Goal: Task Accomplishment & Management: Use online tool/utility

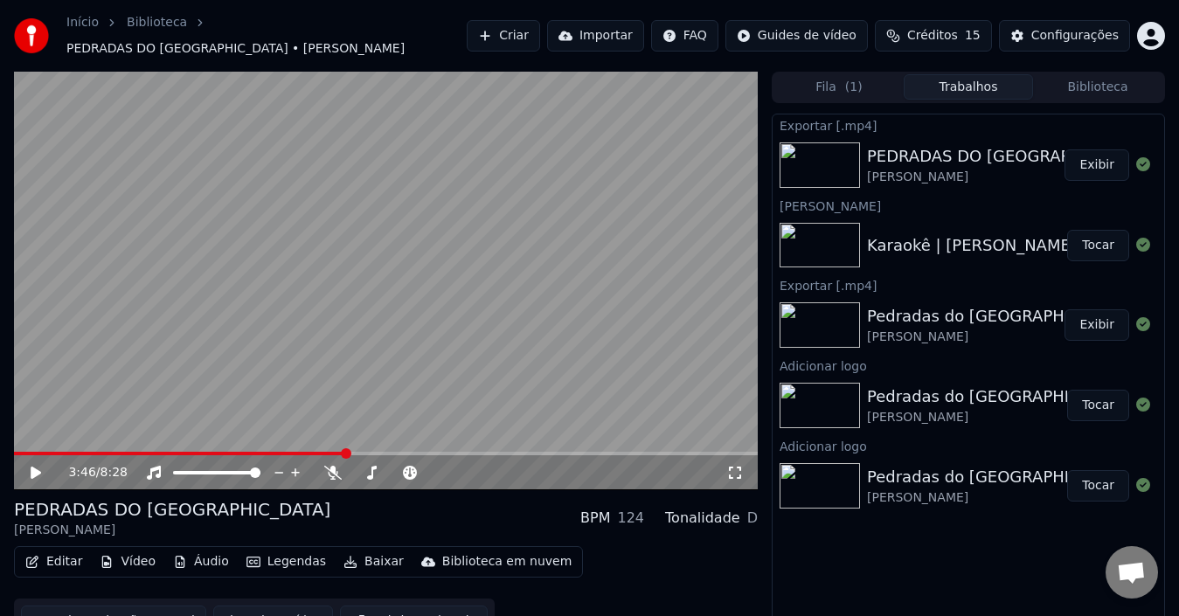
click at [142, 553] on button "Vídeo" at bounding box center [128, 562] width 70 height 24
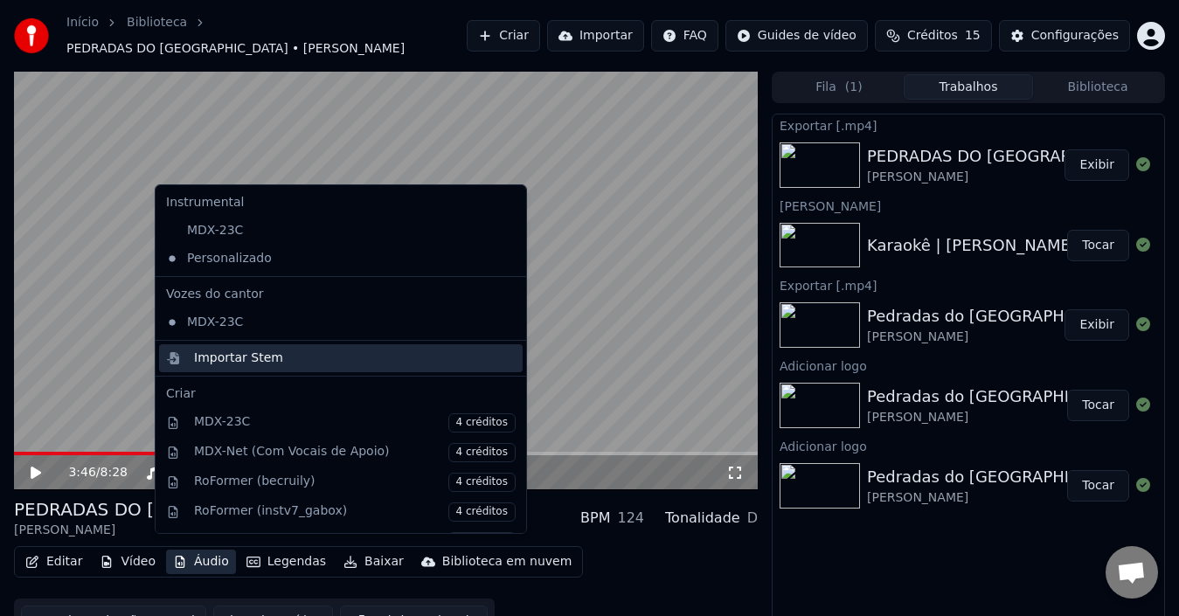
click at [341, 367] on div "Importar Stem" at bounding box center [341, 358] width 364 height 28
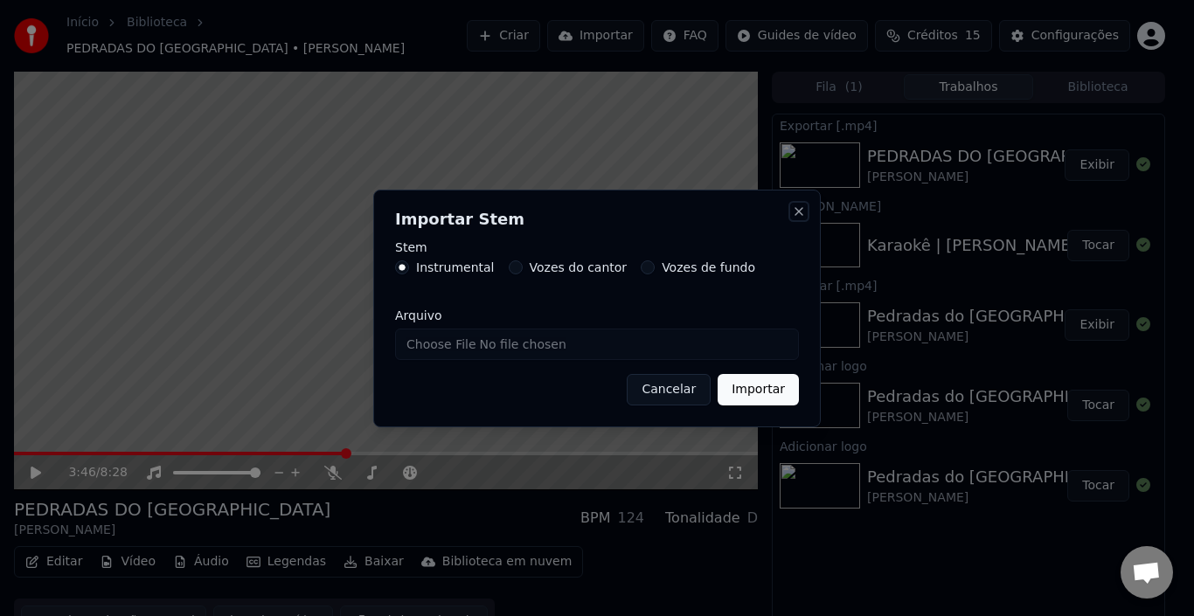
click at [796, 211] on button "Close" at bounding box center [799, 212] width 14 height 14
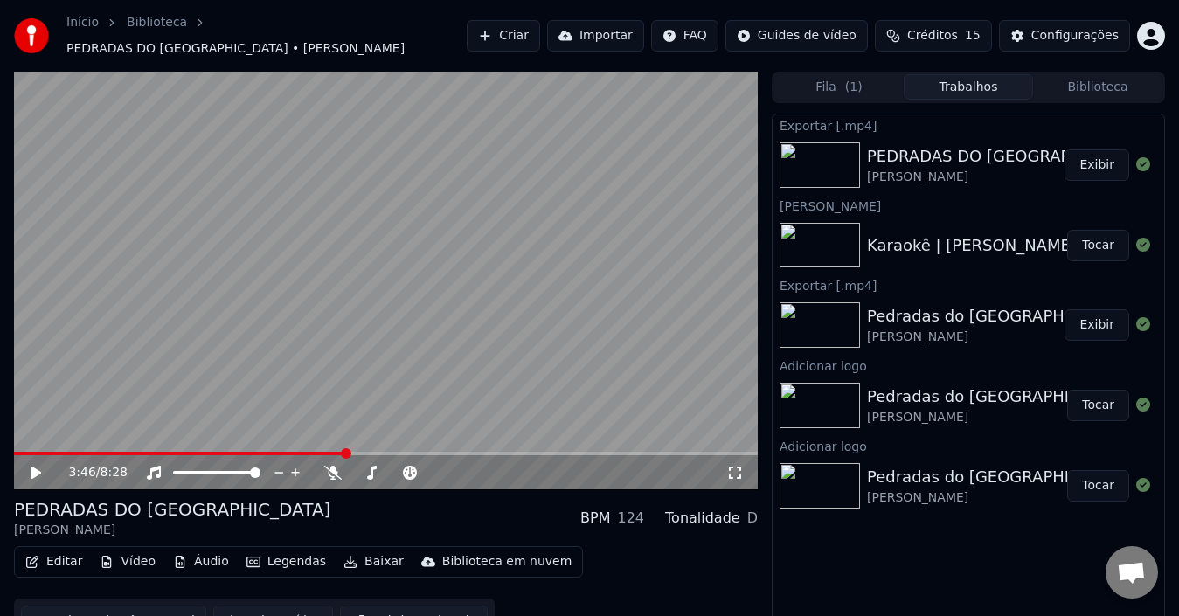
click at [53, 550] on button "Editar" at bounding box center [53, 562] width 71 height 24
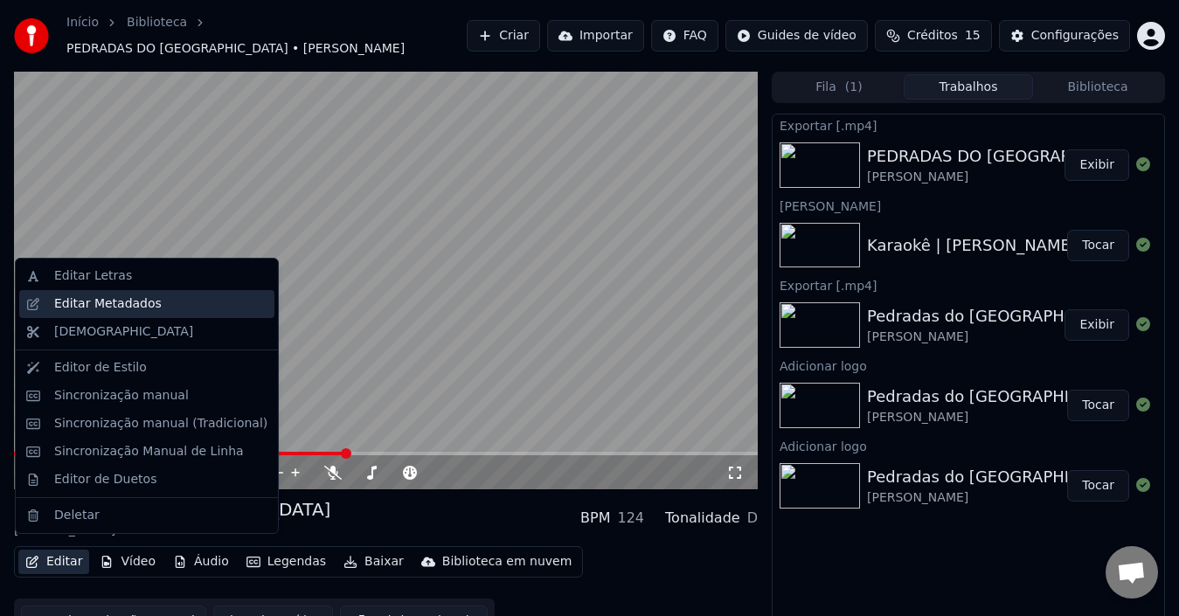
click at [82, 305] on div "Editar Metadados" at bounding box center [108, 303] width 108 height 17
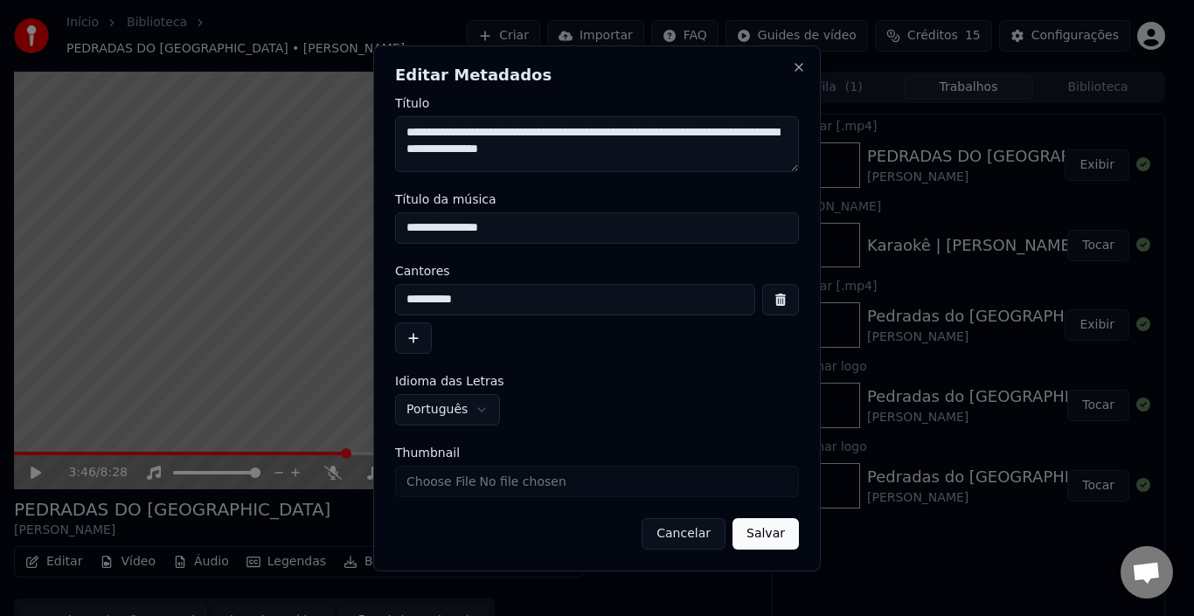
click at [681, 484] on input "Thumbnail" at bounding box center [597, 481] width 404 height 31
type input "**********"
click at [759, 537] on button "Salvar" at bounding box center [766, 533] width 66 height 31
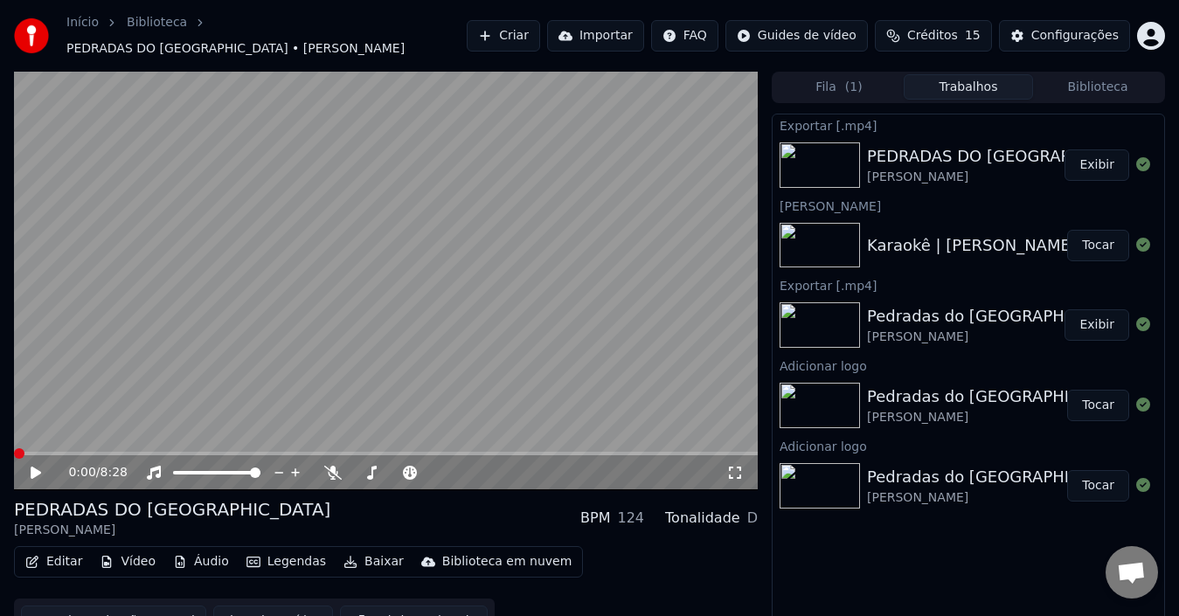
click at [35, 467] on icon at bounding box center [36, 473] width 10 height 12
click at [14, 448] on span at bounding box center [19, 453] width 10 height 10
click at [31, 466] on icon at bounding box center [48, 473] width 40 height 14
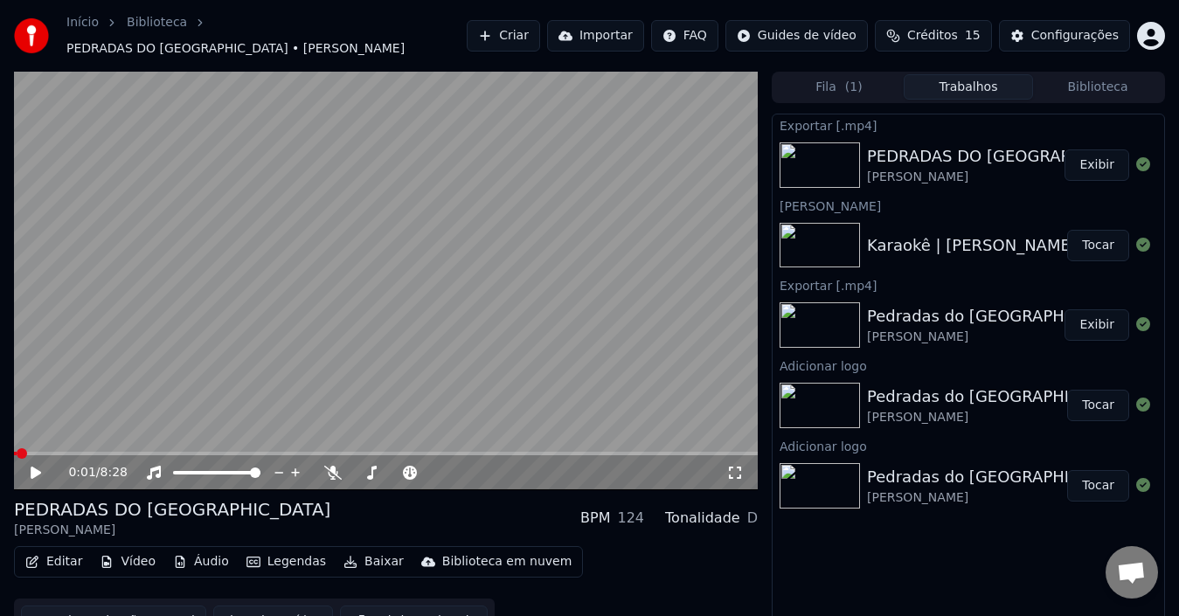
click at [130, 555] on button "Vídeo" at bounding box center [128, 562] width 70 height 24
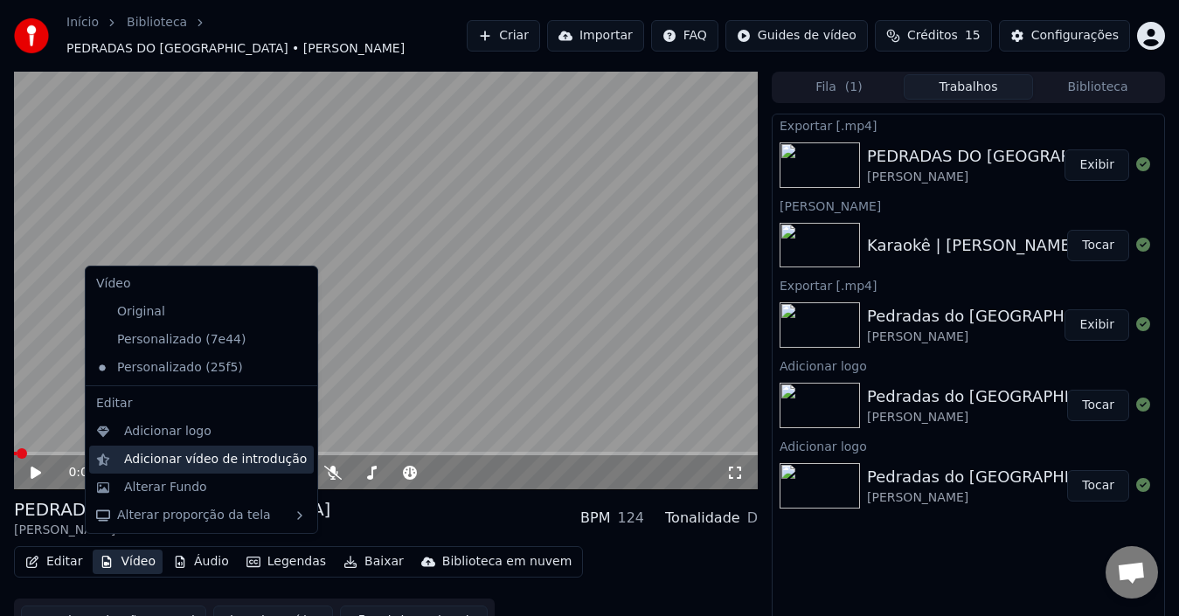
click at [146, 452] on div "Adicionar vídeo de introdução" at bounding box center [215, 459] width 183 height 17
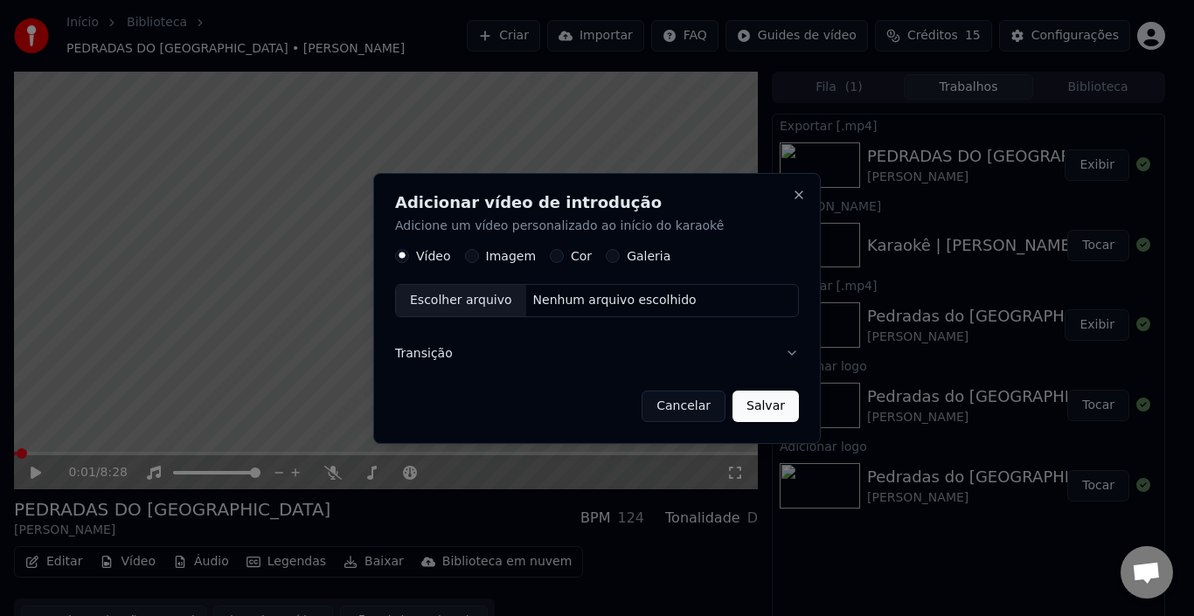
click at [472, 302] on div "Escolher arquivo" at bounding box center [461, 300] width 130 height 31
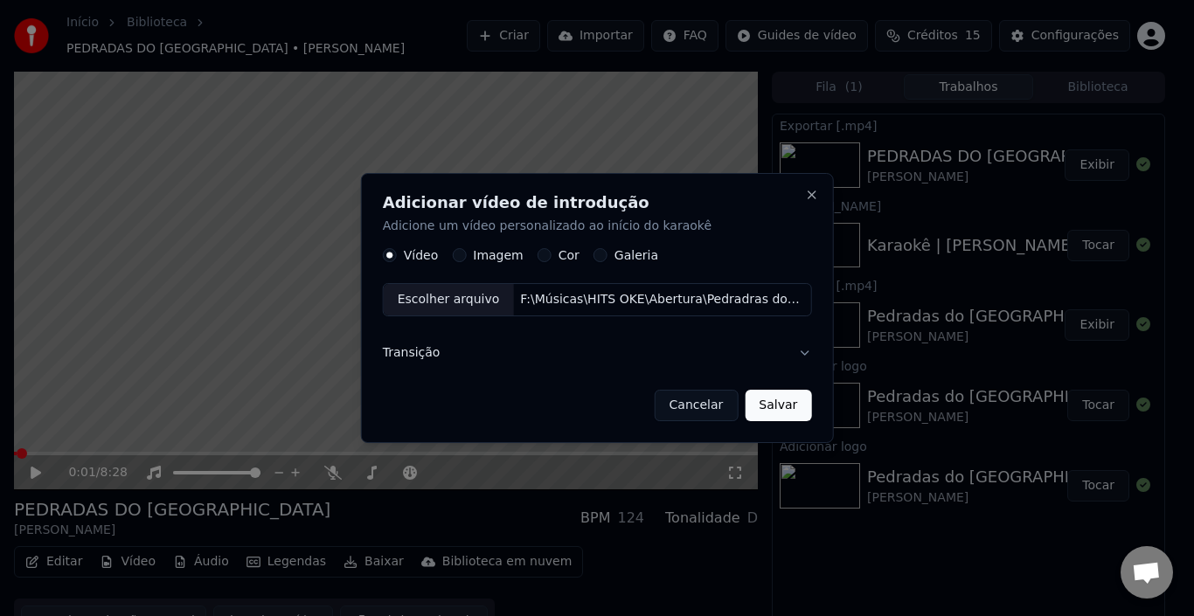
click at [796, 352] on button "Transição" at bounding box center [597, 352] width 429 height 45
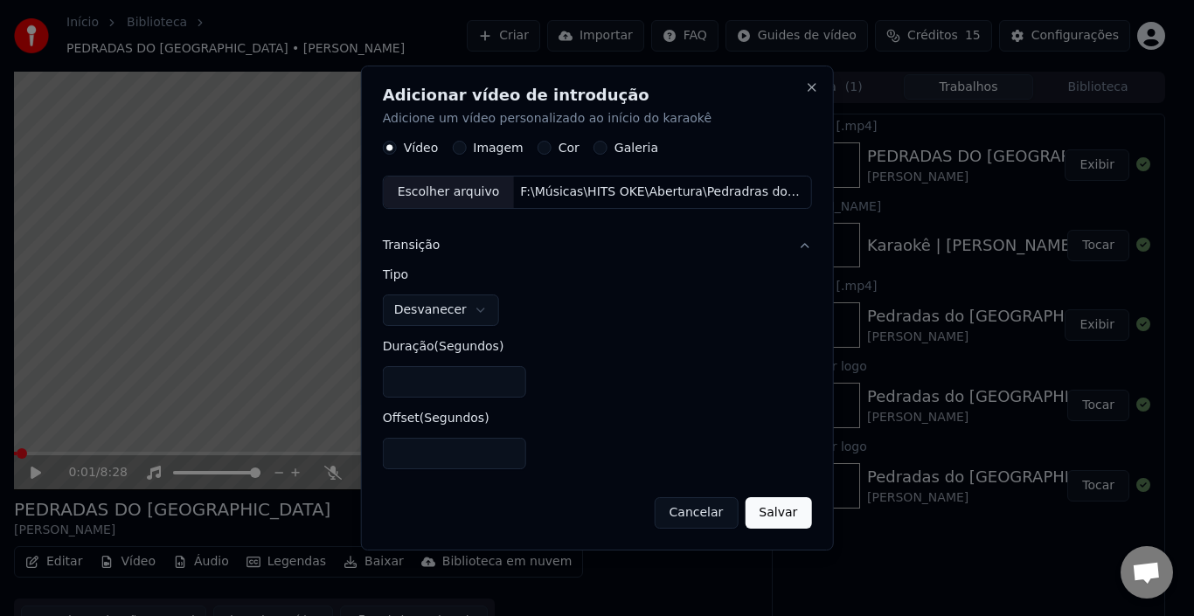
click at [509, 379] on input "*" at bounding box center [454, 381] width 143 height 31
click at [512, 386] on input "*" at bounding box center [454, 381] width 143 height 31
click at [475, 302] on button "Desvanecer" at bounding box center [441, 310] width 116 height 31
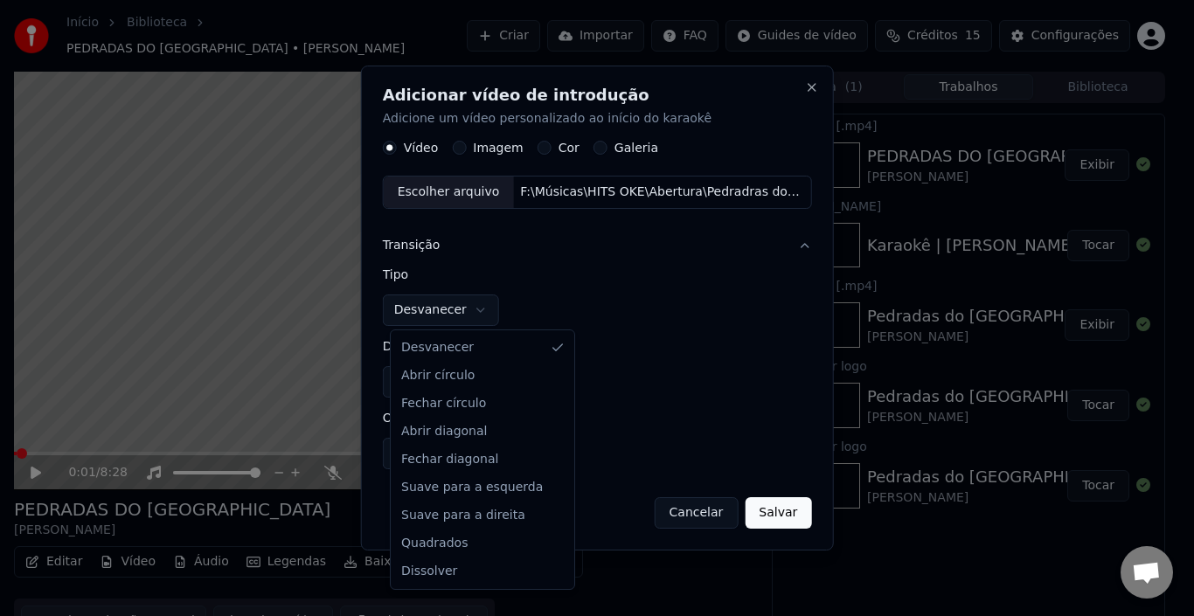
click at [604, 297] on body "**********" at bounding box center [589, 308] width 1179 height 616
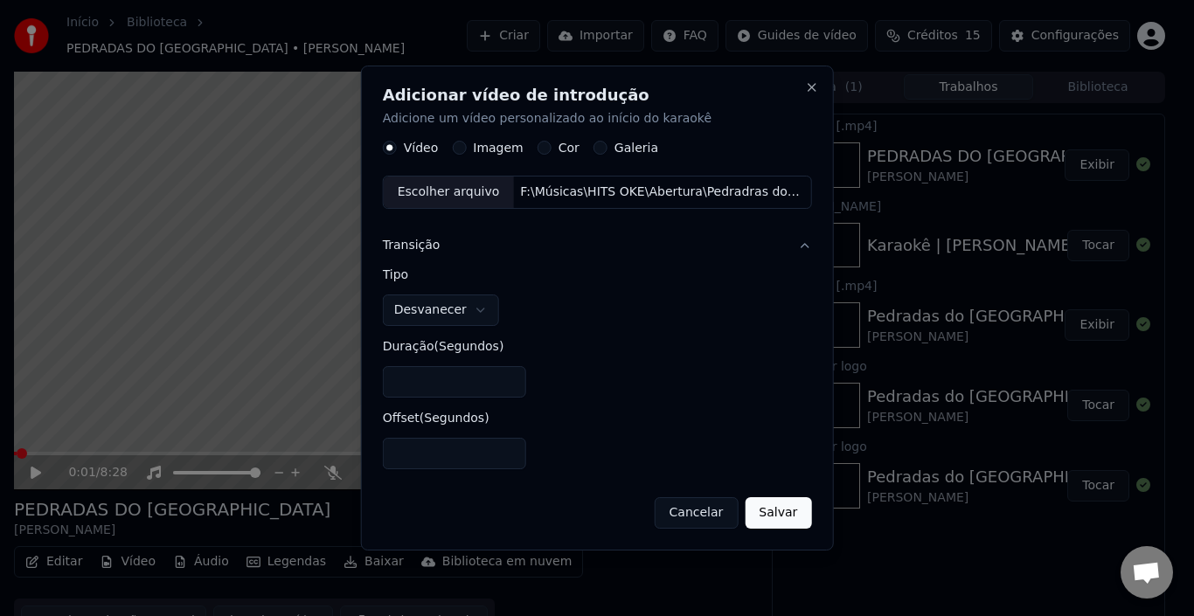
click at [512, 378] on input "*" at bounding box center [454, 381] width 143 height 31
click at [764, 505] on button "Salvar" at bounding box center [778, 512] width 66 height 31
type input "*"
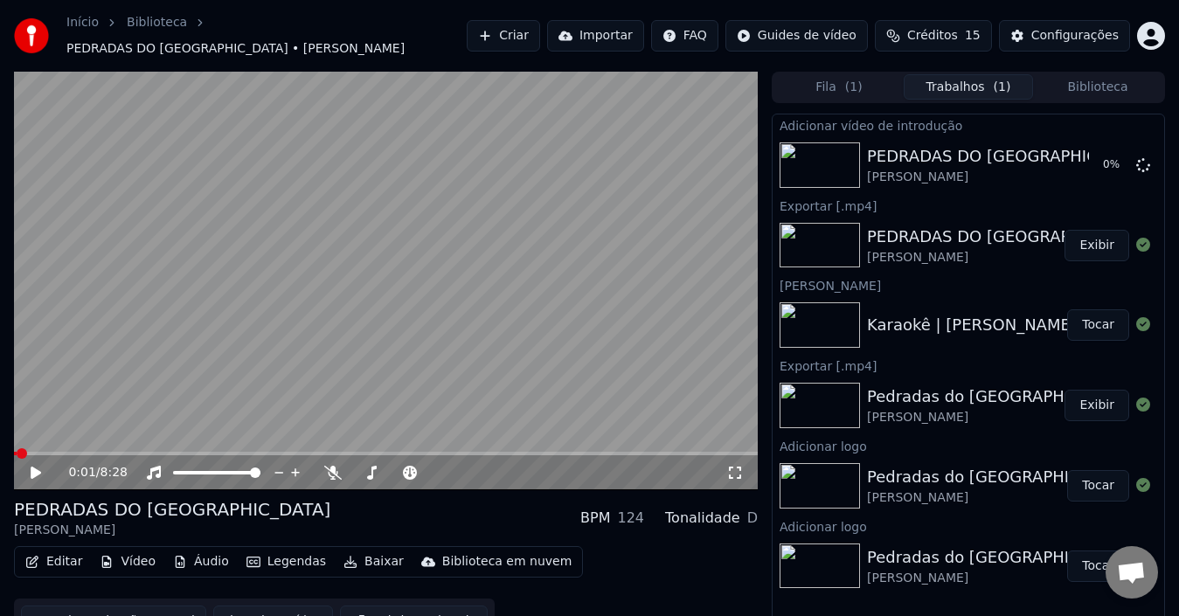
click at [1095, 314] on button "Tocar" at bounding box center [1098, 324] width 62 height 31
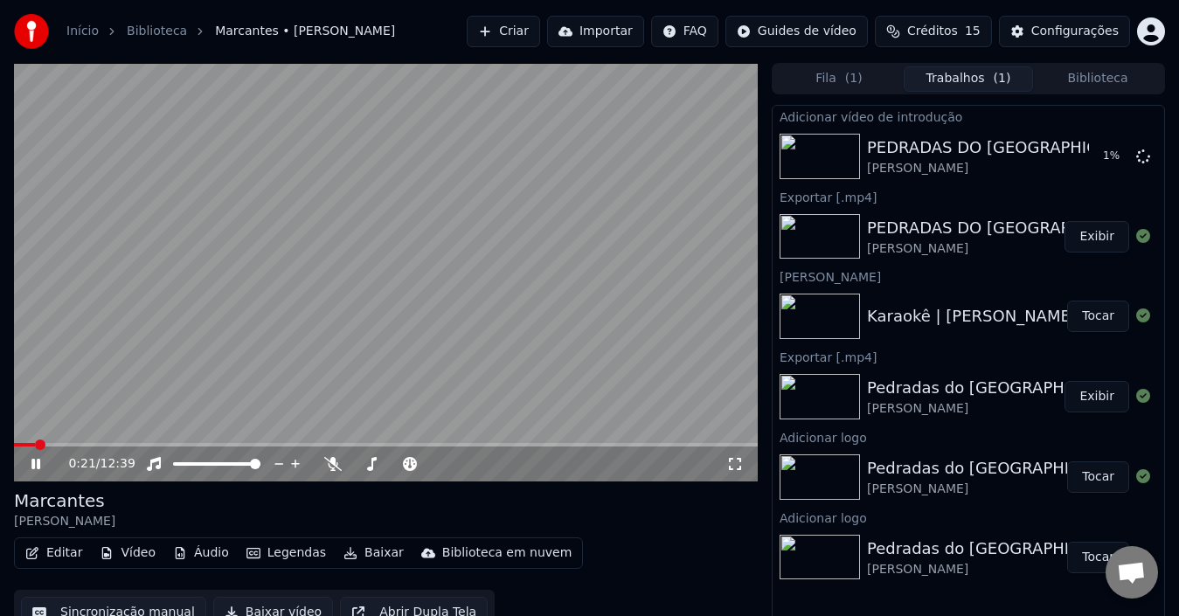
click at [34, 464] on icon at bounding box center [35, 464] width 9 height 10
click at [34, 442] on span at bounding box center [39, 445] width 10 height 10
click at [38, 462] on icon at bounding box center [36, 464] width 10 height 12
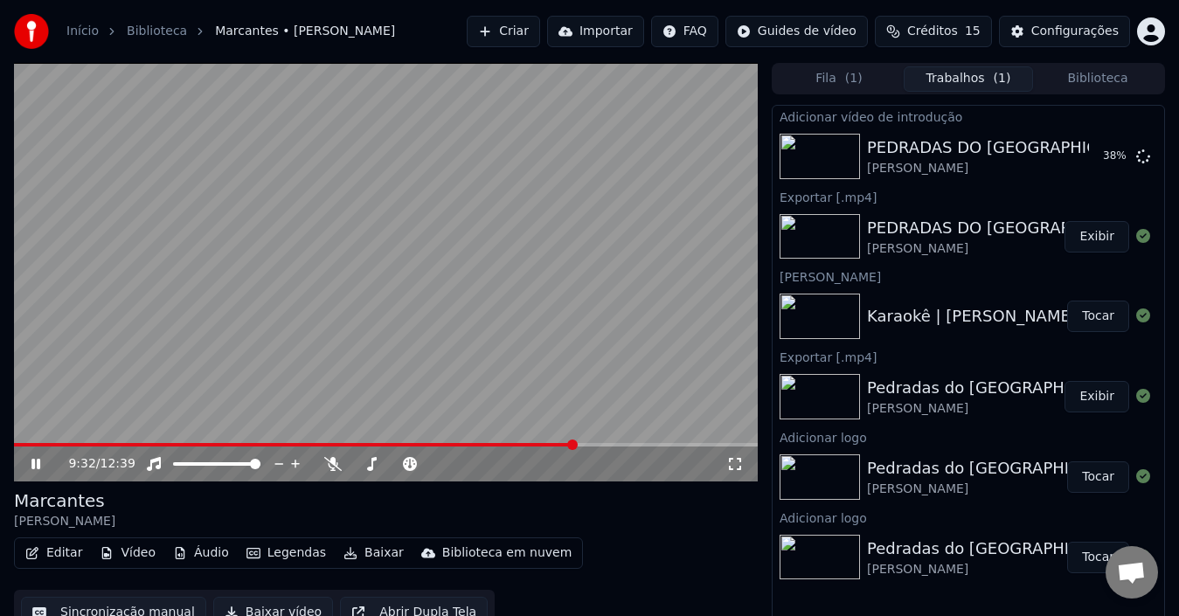
click at [34, 463] on icon at bounding box center [35, 464] width 9 height 10
click at [31, 464] on icon at bounding box center [48, 464] width 40 height 14
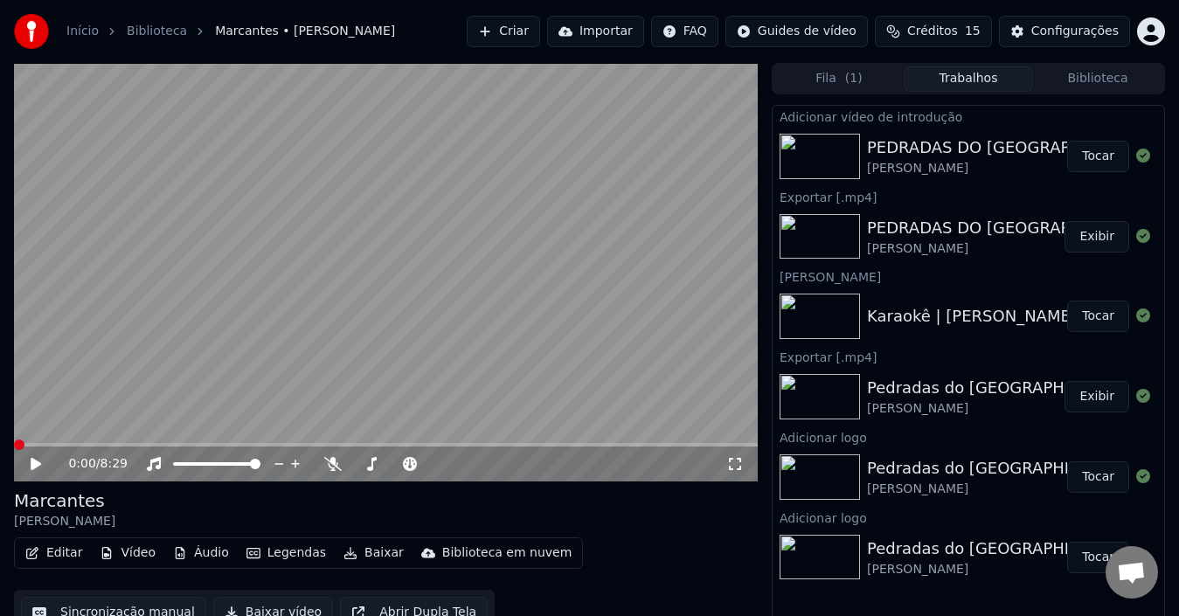
click at [1097, 154] on button "Tocar" at bounding box center [1098, 156] width 62 height 31
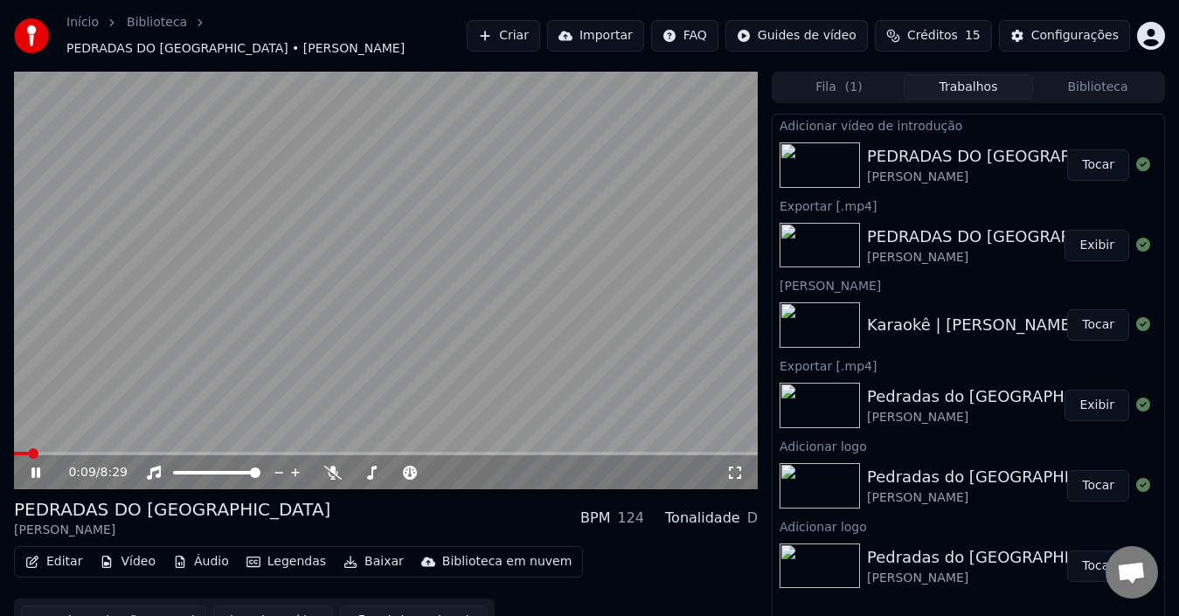
click at [28, 448] on span at bounding box center [33, 453] width 10 height 10
click at [14, 448] on span at bounding box center [19, 453] width 10 height 10
click at [150, 341] on video at bounding box center [386, 281] width 744 height 419
click at [135, 555] on button "Vídeo" at bounding box center [128, 562] width 70 height 24
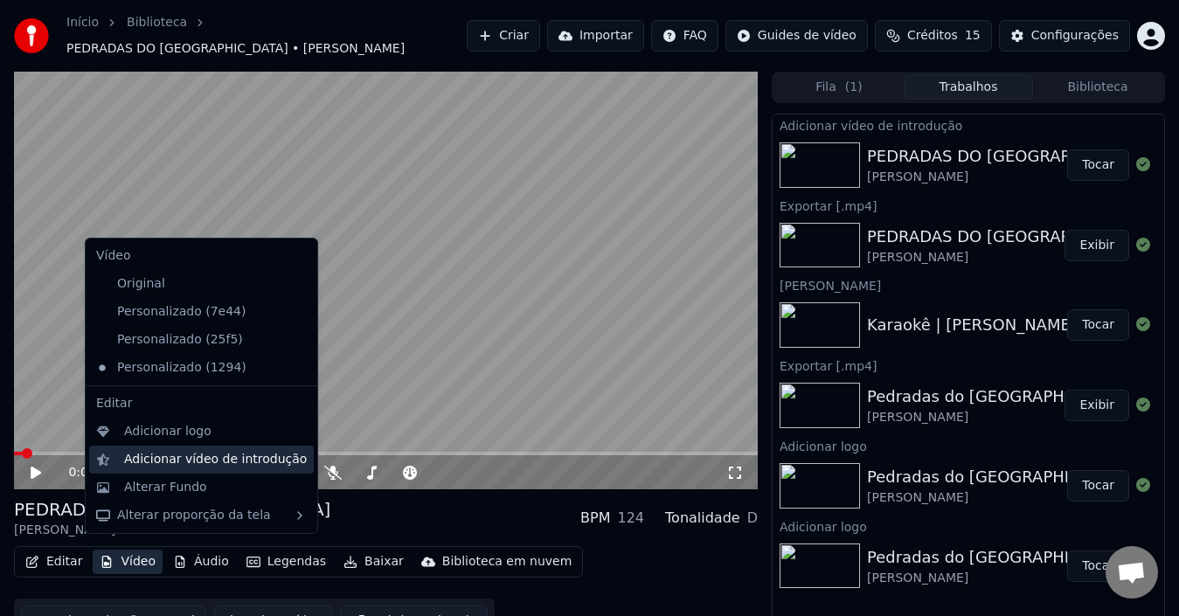
click at [159, 462] on div "Adicionar vídeo de introdução" at bounding box center [215, 459] width 183 height 17
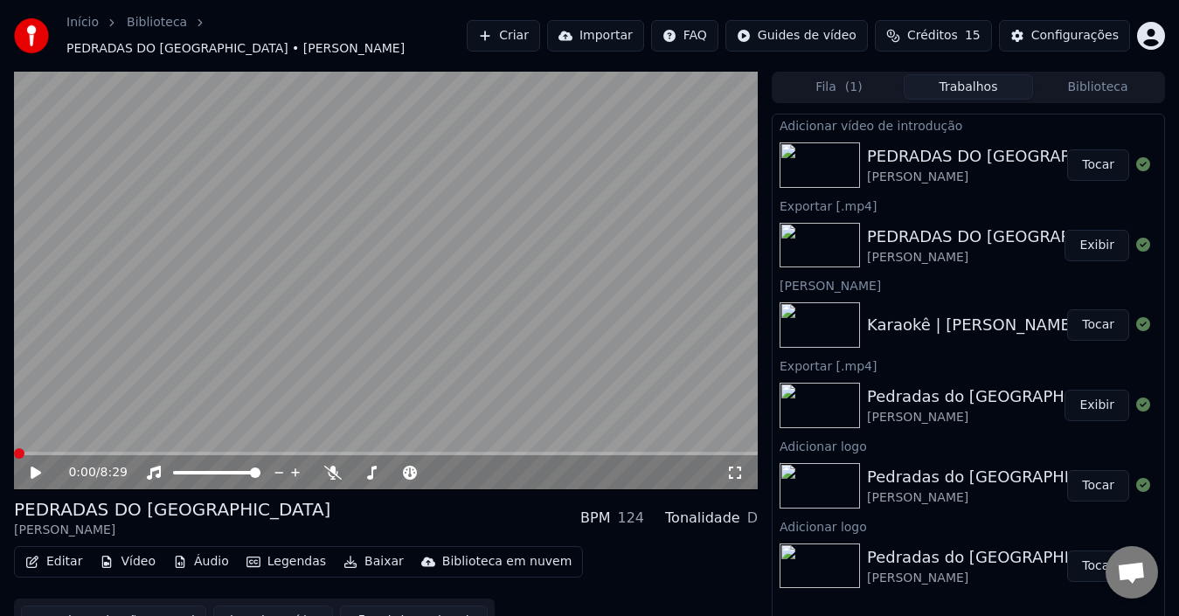
click at [14, 448] on span at bounding box center [19, 453] width 10 height 10
click at [734, 466] on icon at bounding box center [735, 473] width 17 height 14
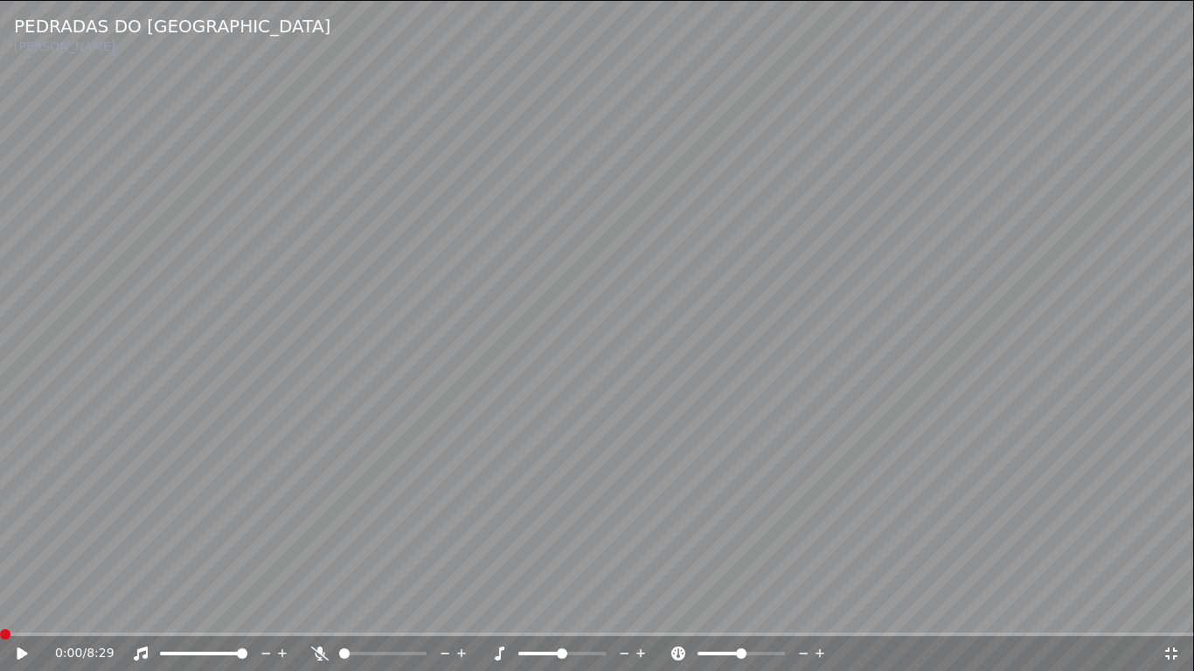
click at [493, 401] on video at bounding box center [597, 335] width 1194 height 671
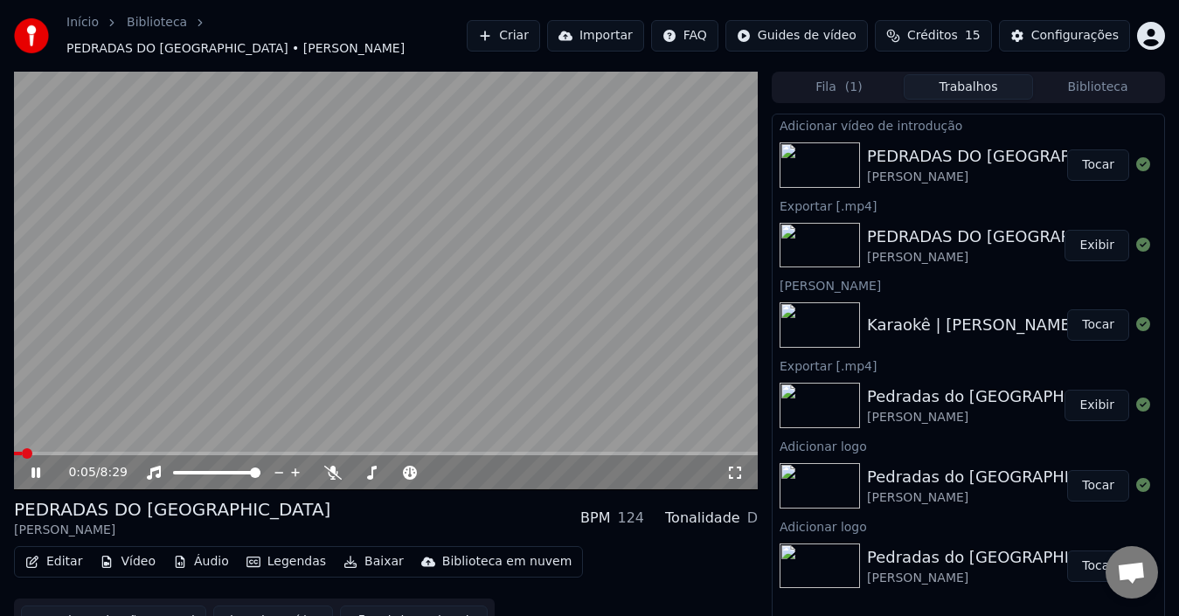
click at [35, 471] on div "0:05 / 8:29" at bounding box center [386, 472] width 730 height 17
click at [36, 466] on icon at bounding box center [48, 473] width 40 height 14
click at [140, 553] on button "Vídeo" at bounding box center [128, 562] width 70 height 24
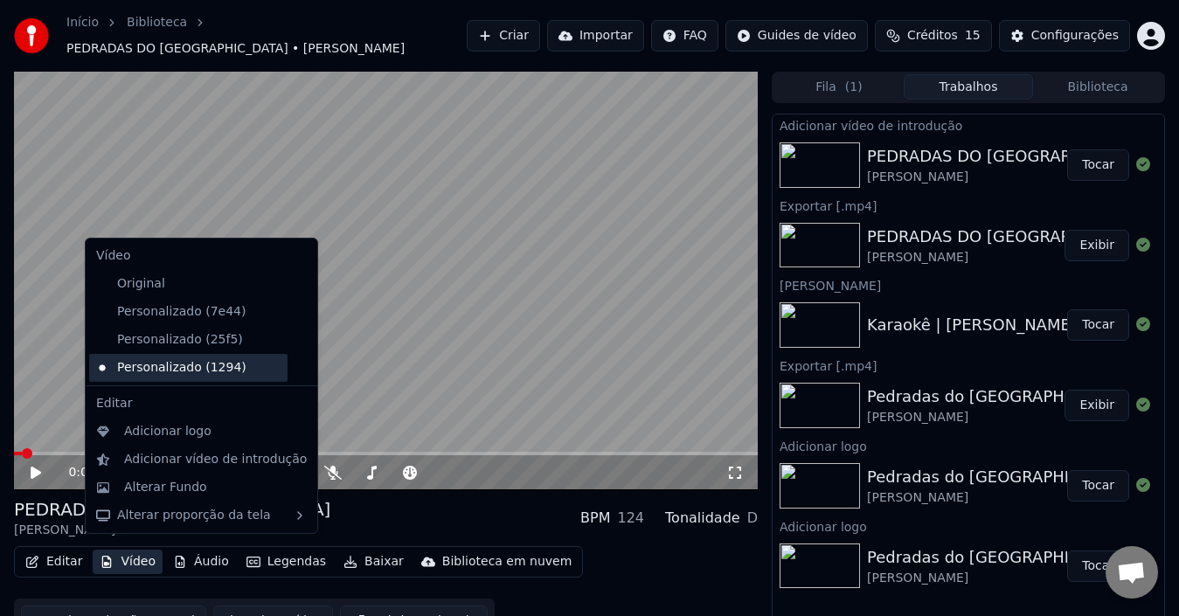
click at [197, 374] on div "Personalizado (1294)" at bounding box center [188, 368] width 198 height 28
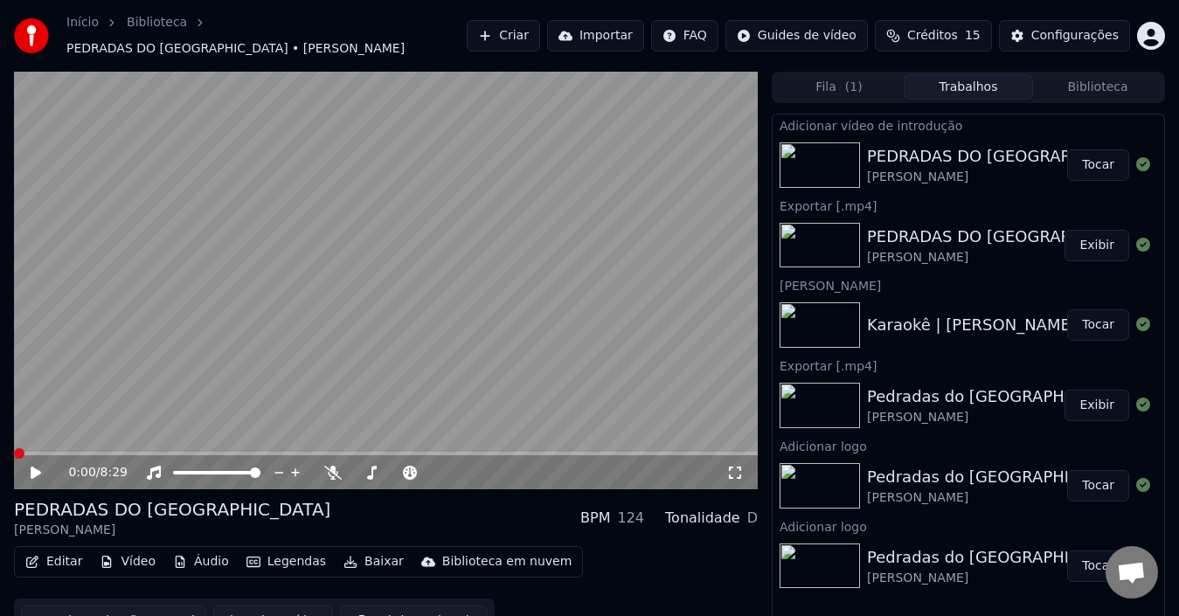
click at [115, 555] on button "Vídeo" at bounding box center [128, 562] width 70 height 24
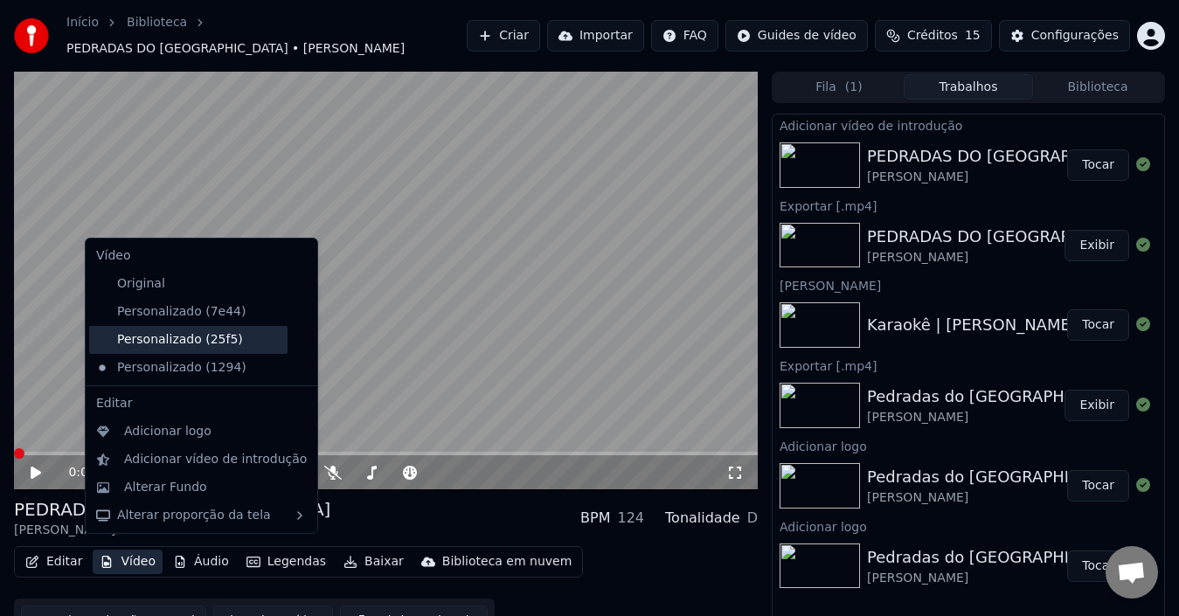
click at [191, 340] on div "Personalizado (25f5)" at bounding box center [188, 340] width 198 height 28
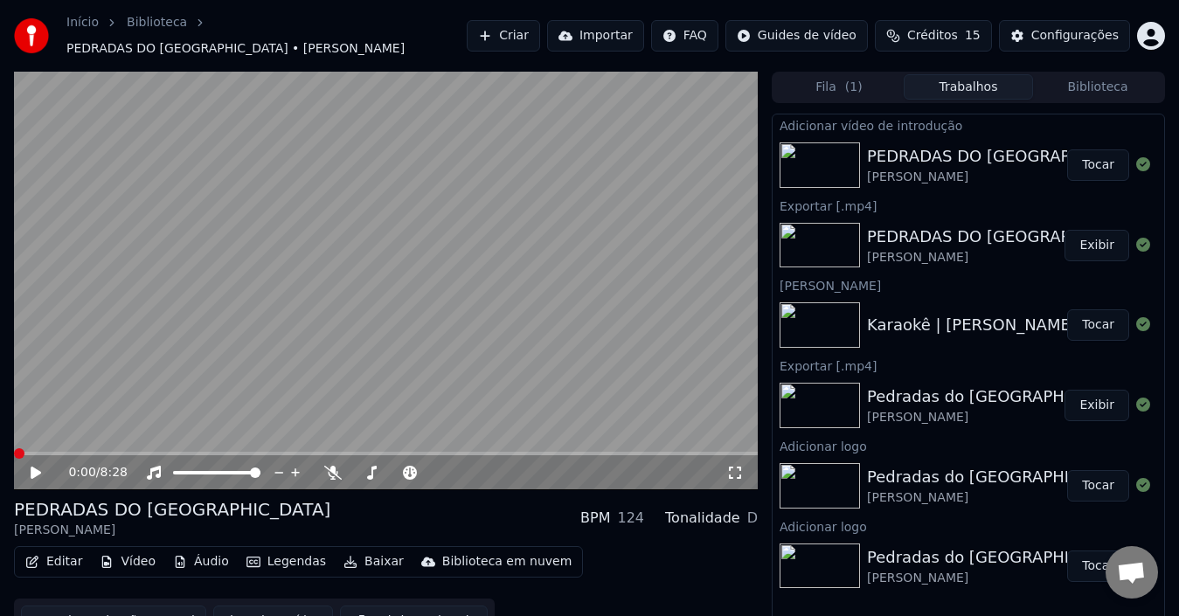
click at [132, 555] on button "Vídeo" at bounding box center [128, 562] width 70 height 24
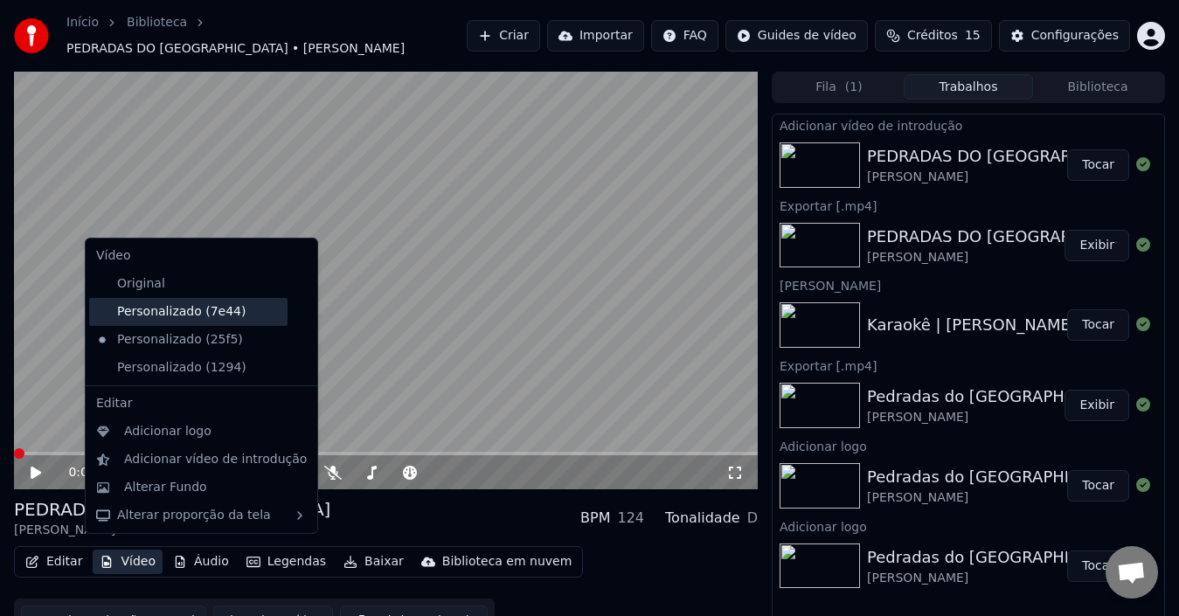
click at [183, 316] on div "Personalizado (7e44)" at bounding box center [188, 312] width 198 height 28
click at [124, 555] on button "Vídeo" at bounding box center [128, 562] width 70 height 24
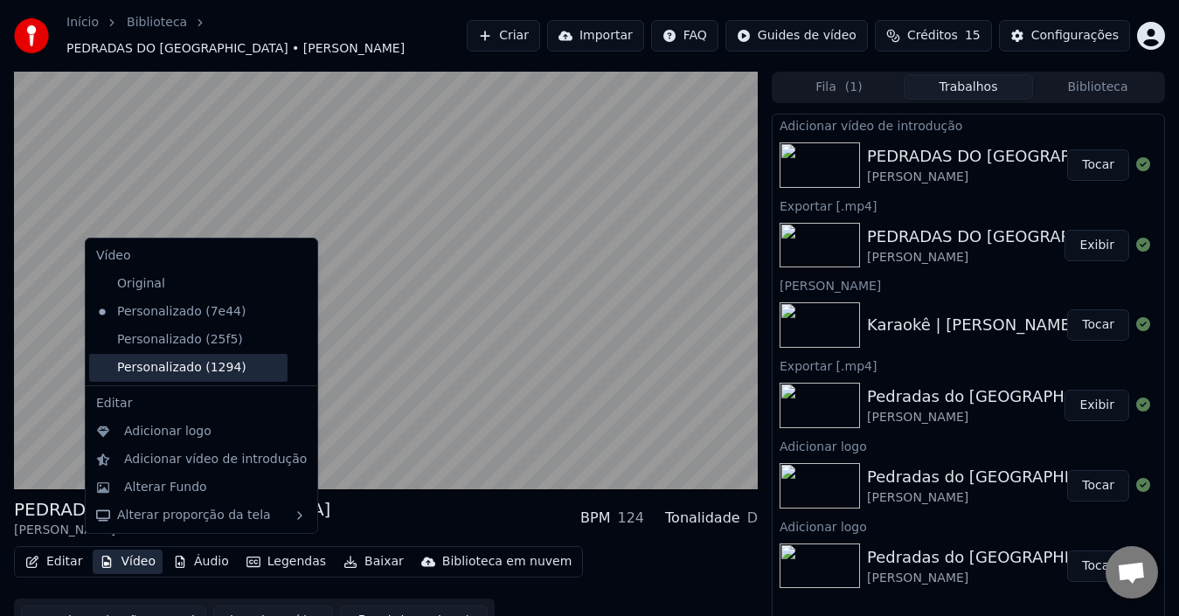
click at [202, 369] on div "Personalizado (1294)" at bounding box center [188, 368] width 198 height 28
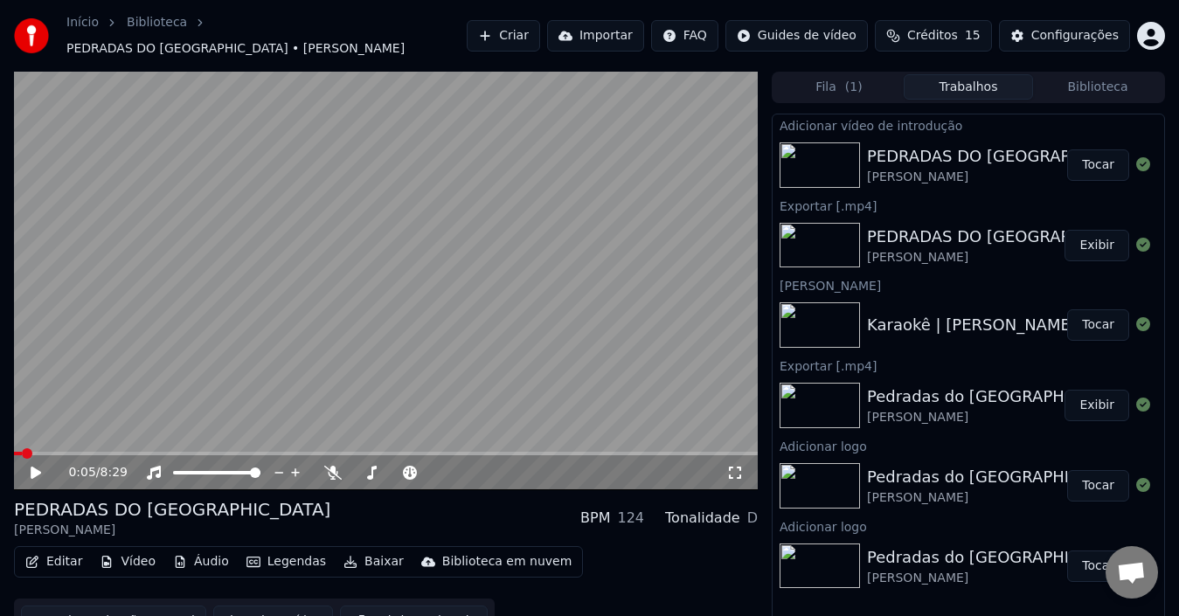
click at [132, 550] on button "Vídeo" at bounding box center [128, 562] width 70 height 24
click at [30, 466] on icon at bounding box center [48, 473] width 40 height 14
click at [136, 559] on button "Vídeo" at bounding box center [128, 562] width 70 height 24
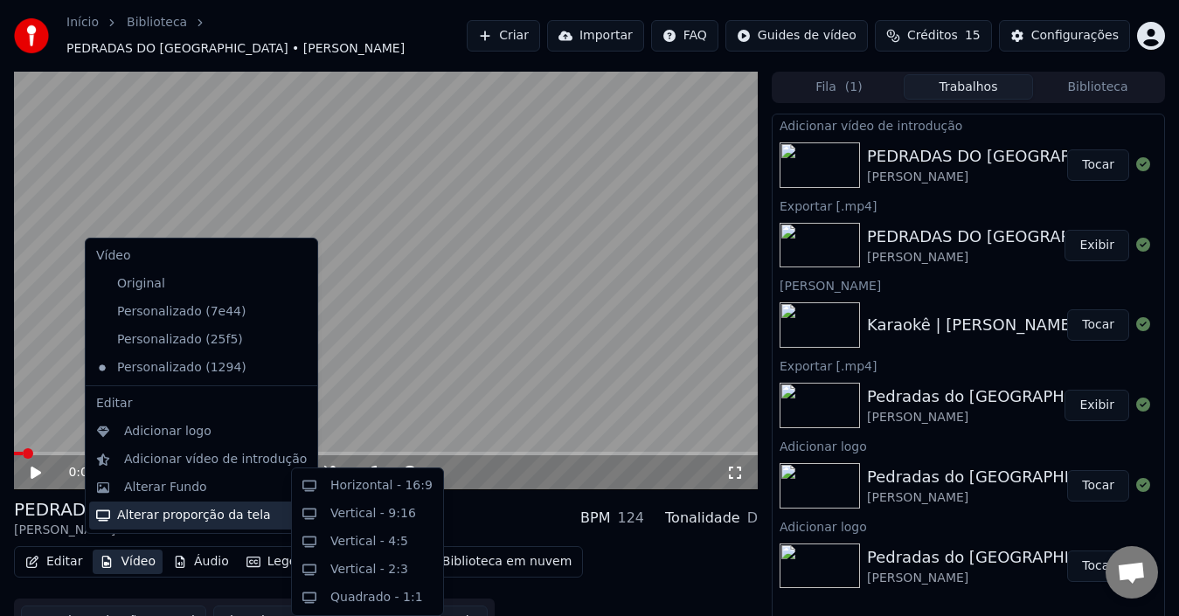
click at [186, 515] on div "Alterar proporção da tela" at bounding box center [201, 516] width 225 height 28
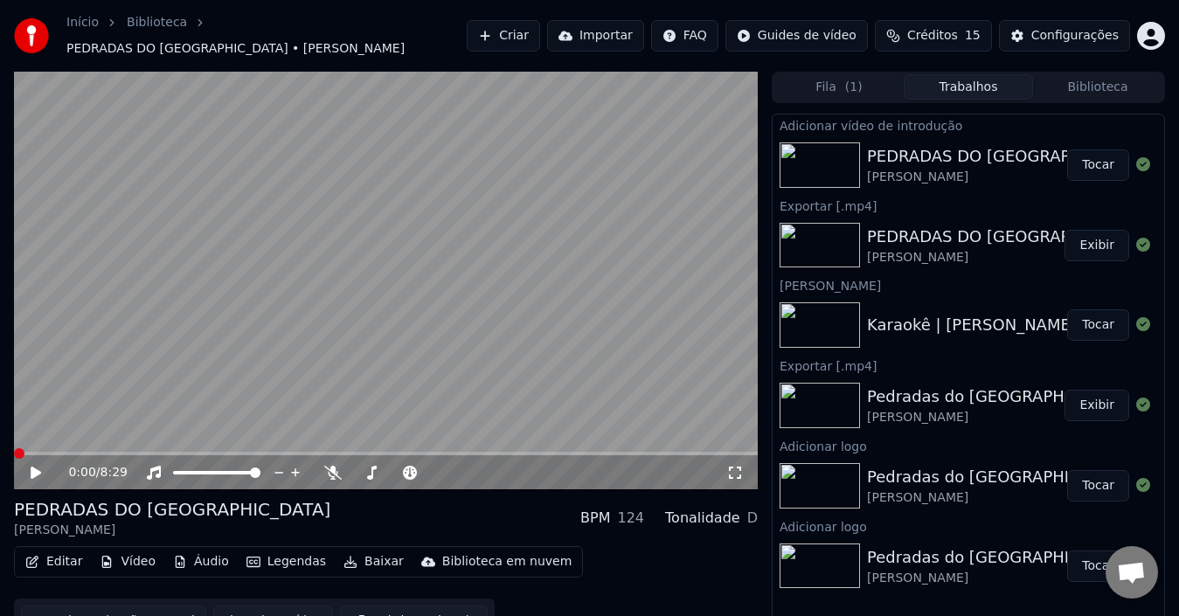
click at [392, 504] on div "PEDRADAS DO PARÁ [PERSON_NAME] BPM 124 Tonalidade D" at bounding box center [386, 518] width 744 height 42
click at [56, 555] on button "Editar" at bounding box center [53, 562] width 71 height 24
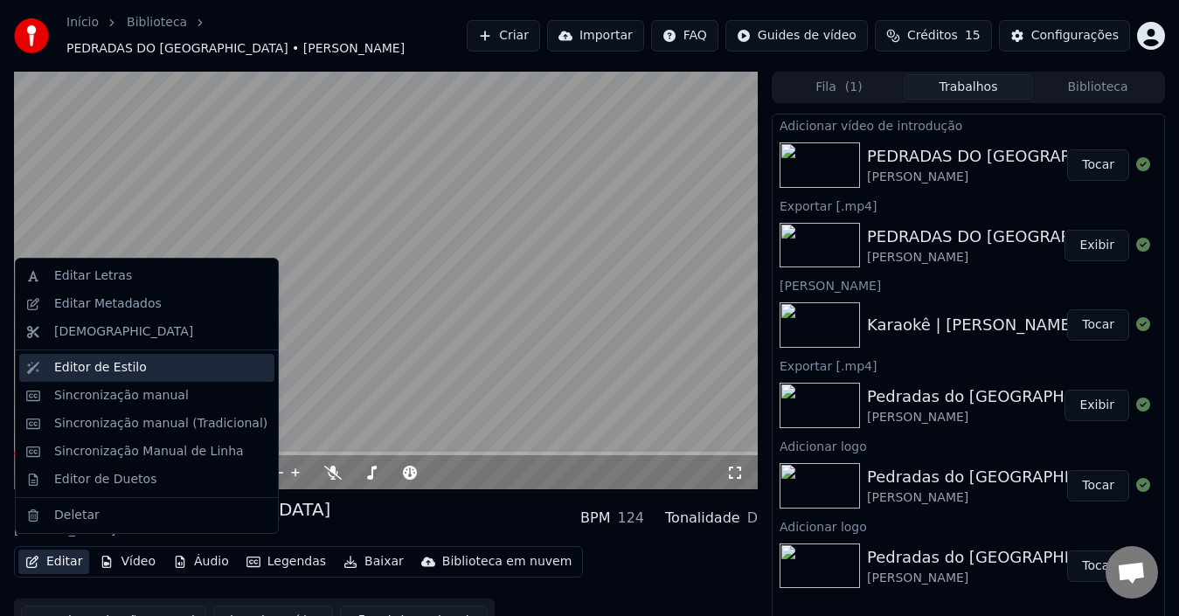
click at [129, 368] on div "Editor de Estilo" at bounding box center [100, 367] width 93 height 17
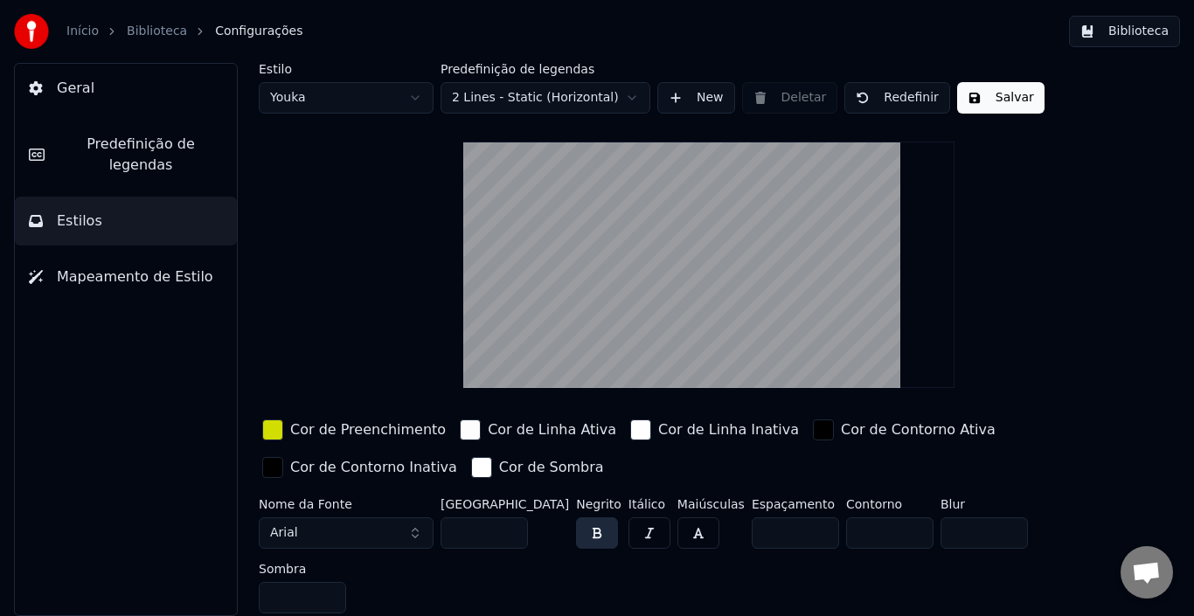
click at [388, 95] on html "Início Biblioteca Configurações Biblioteca Geral Predefinição de legendas Estil…" at bounding box center [597, 308] width 1194 height 616
click at [335, 102] on html "Início Biblioteca Configurações Biblioteca Geral Predefinição de legendas Estil…" at bounding box center [597, 308] width 1194 height 616
click at [368, 94] on html "Início Biblioteca Configurações Biblioteca Geral Predefinição de legendas Estil…" at bounding box center [597, 308] width 1194 height 616
type input "***"
click at [97, 94] on button "Geral" at bounding box center [126, 88] width 222 height 49
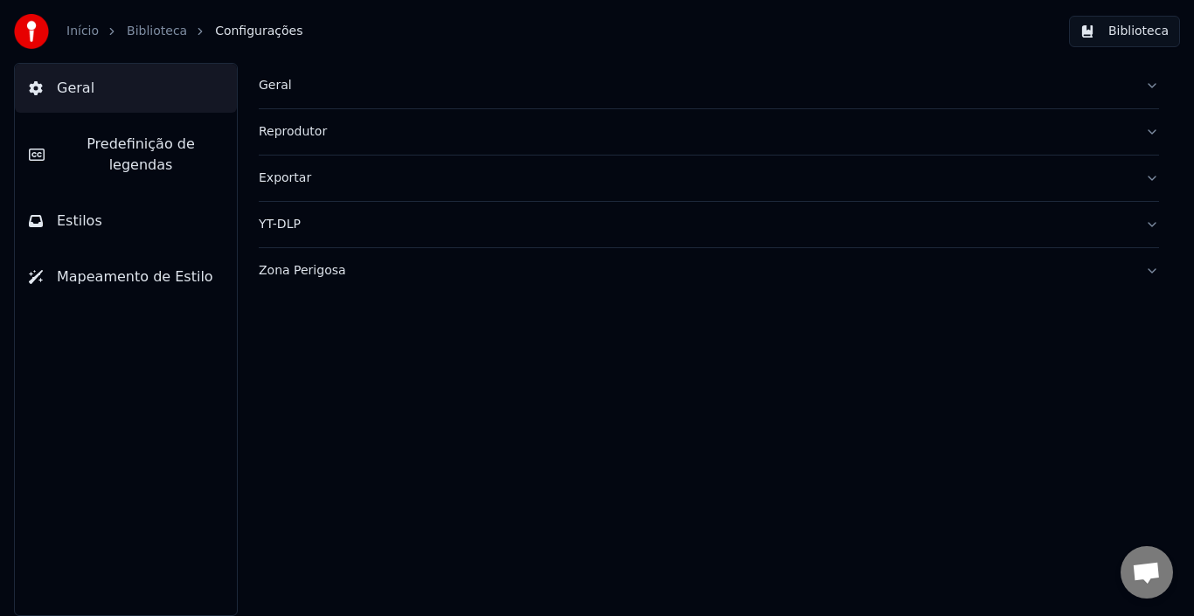
click at [159, 156] on button "Predefinição de legendas" at bounding box center [126, 155] width 222 height 70
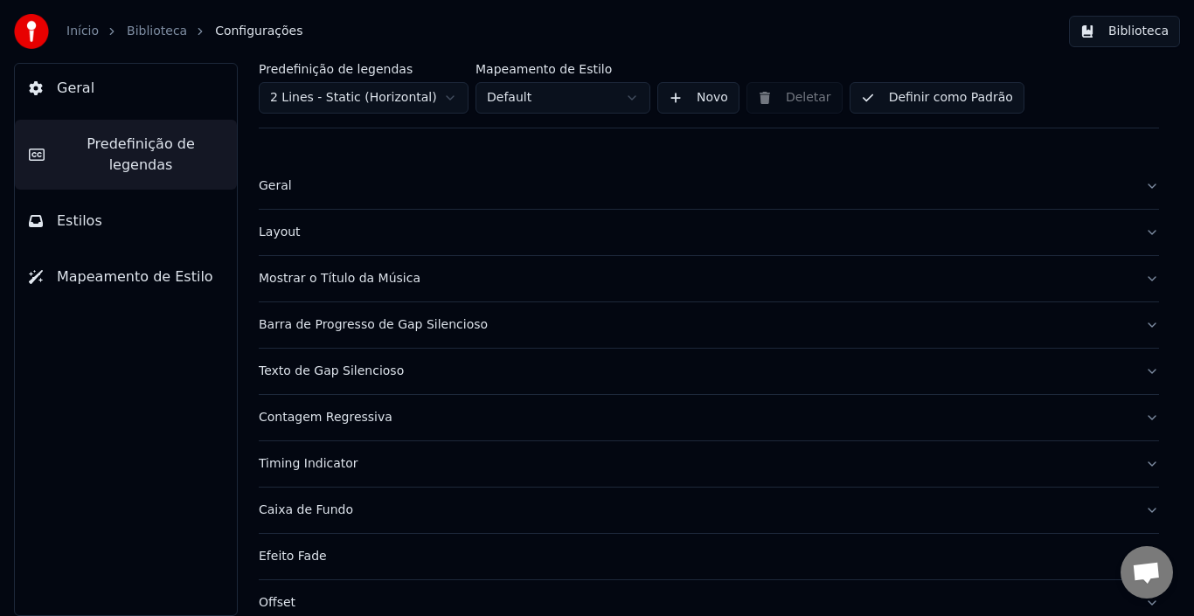
click at [463, 421] on div "Contagem Regressiva" at bounding box center [695, 417] width 872 height 17
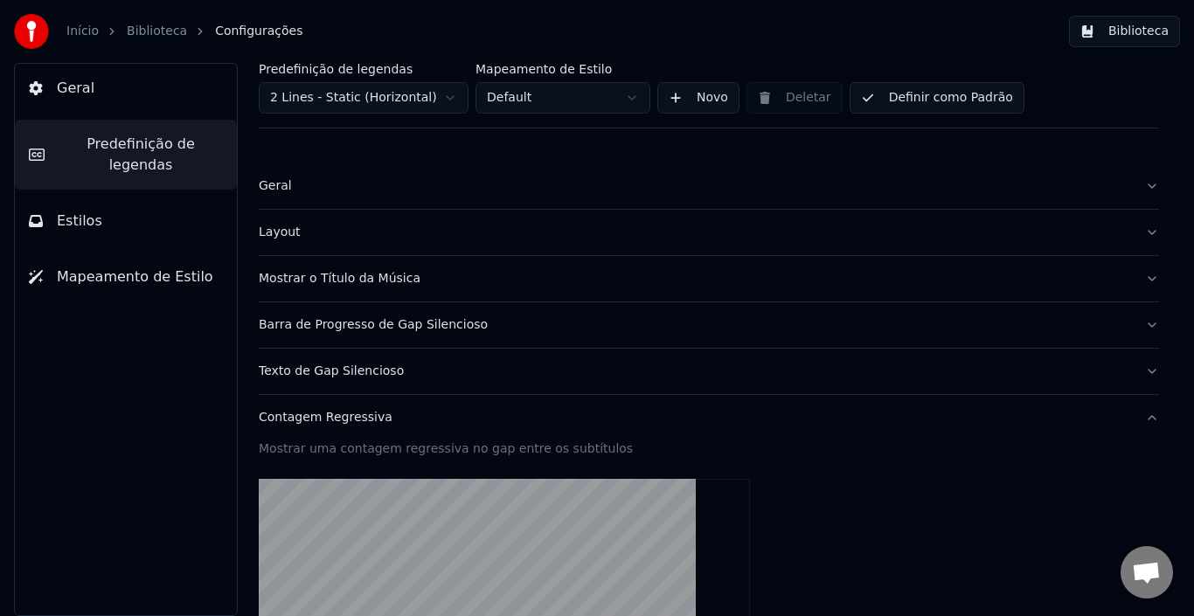
click at [622, 275] on div "Mostrar o Título da Música" at bounding box center [695, 278] width 872 height 17
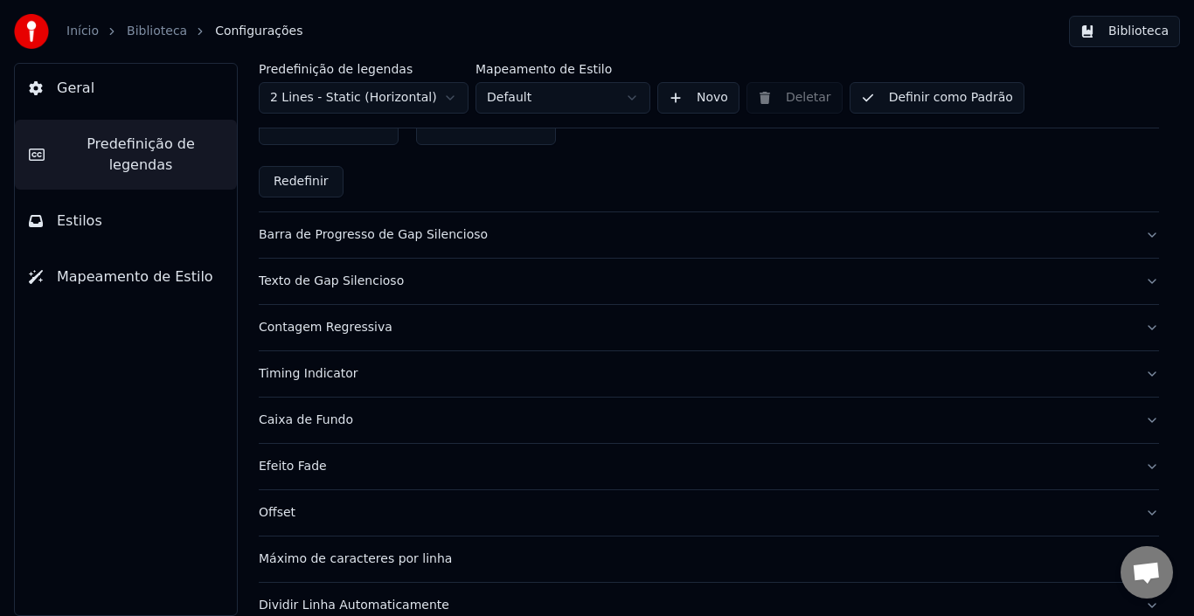
scroll to position [1119, 0]
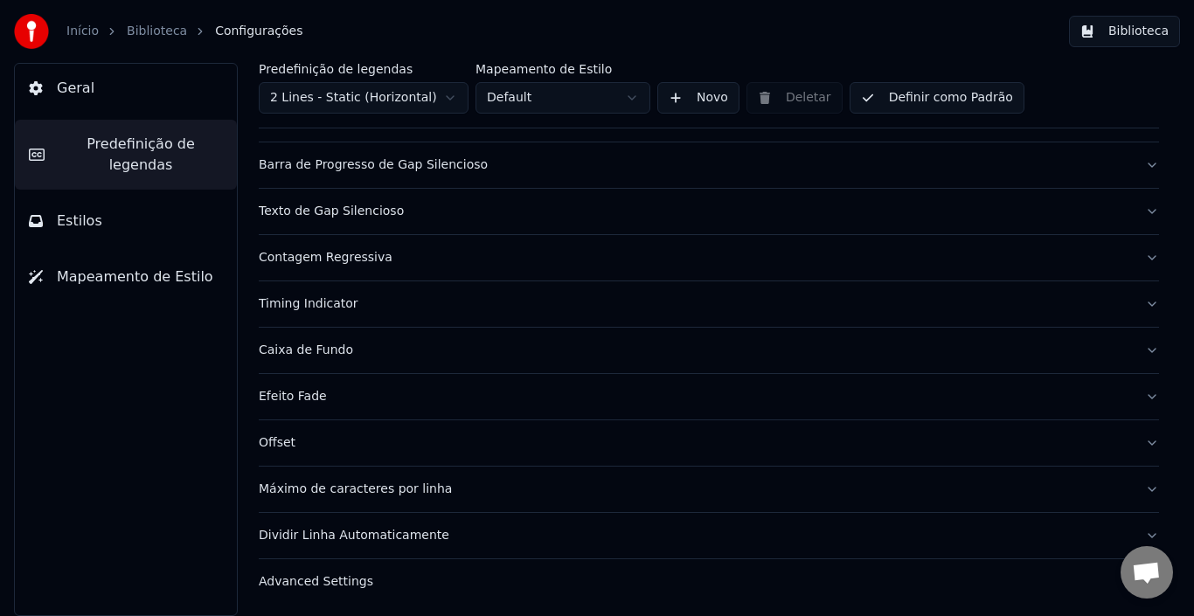
click at [643, 579] on div "Advanced Settings" at bounding box center [695, 582] width 872 height 17
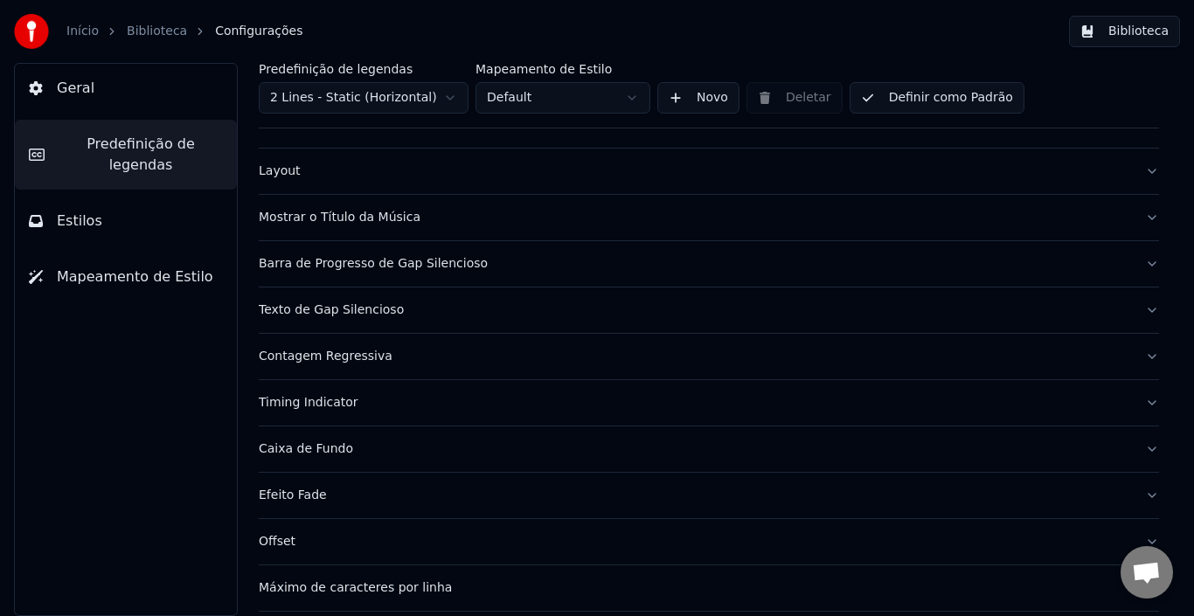
scroll to position [0, 0]
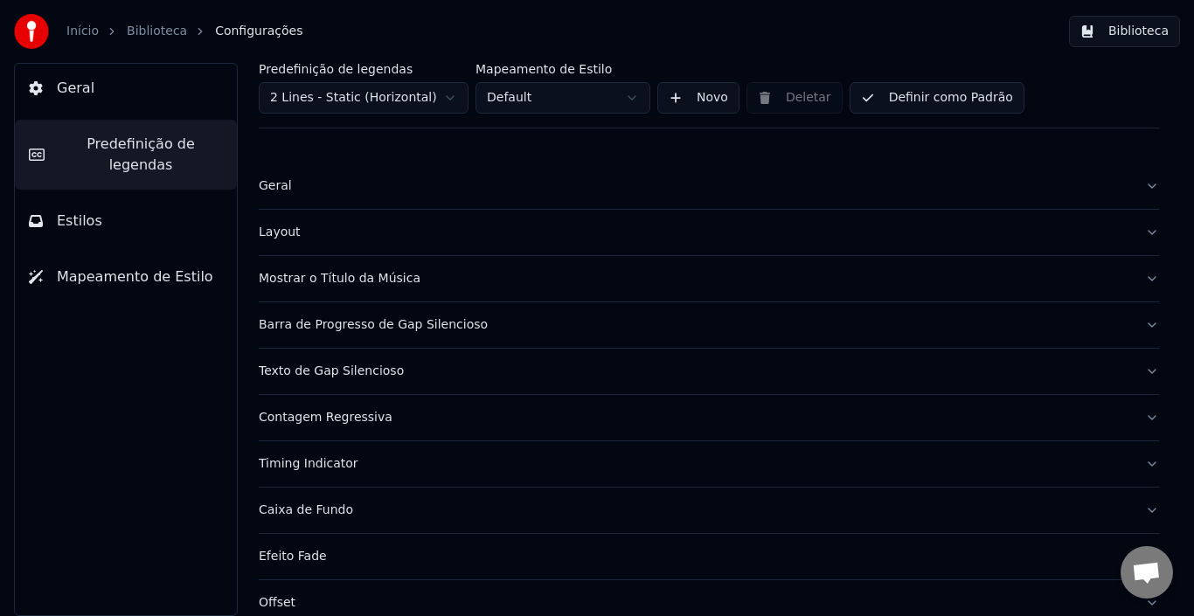
click at [541, 282] on div "Mostrar o Título da Música" at bounding box center [695, 278] width 872 height 17
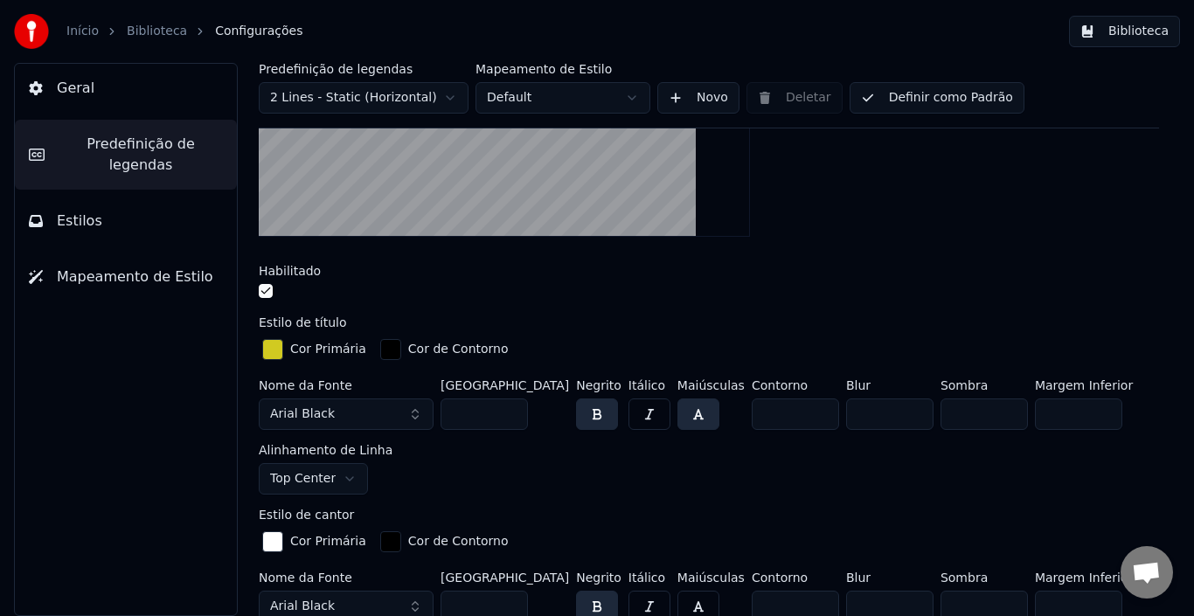
scroll to position [262, 0]
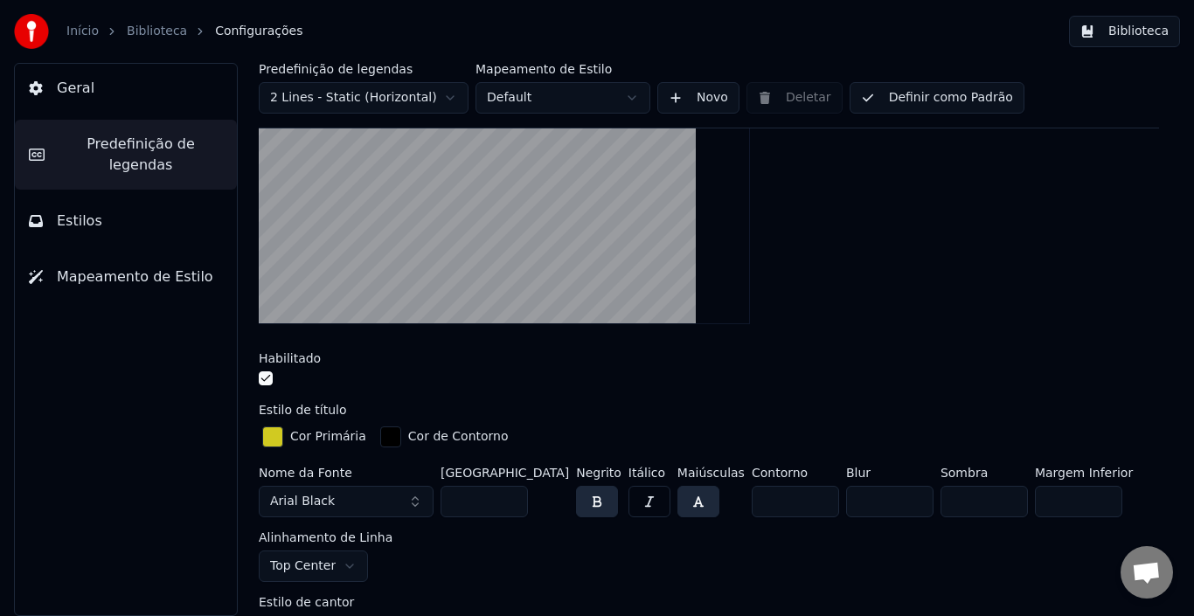
click at [261, 377] on button "button" at bounding box center [266, 379] width 14 height 14
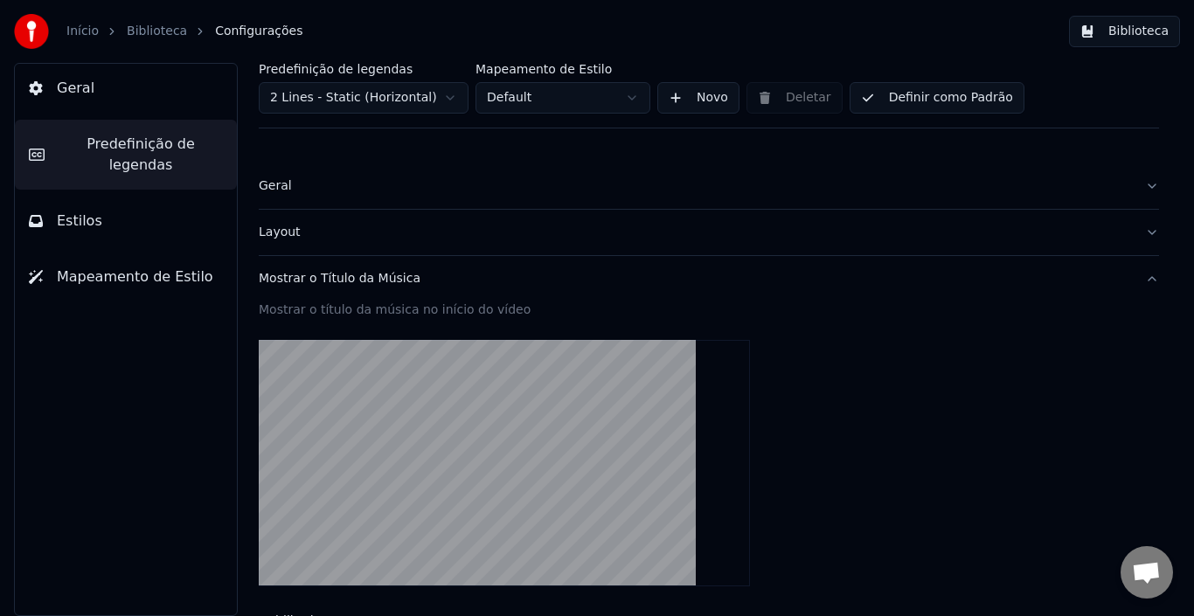
click at [638, 234] on div "Layout" at bounding box center [695, 232] width 872 height 17
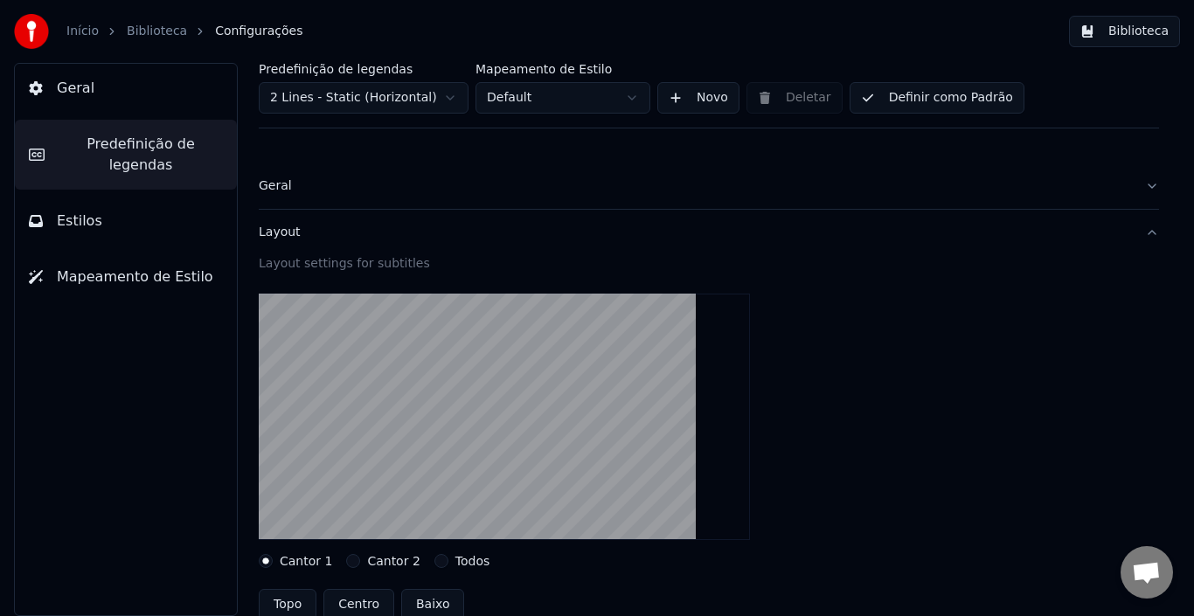
click at [644, 198] on button "Geral" at bounding box center [709, 185] width 900 height 45
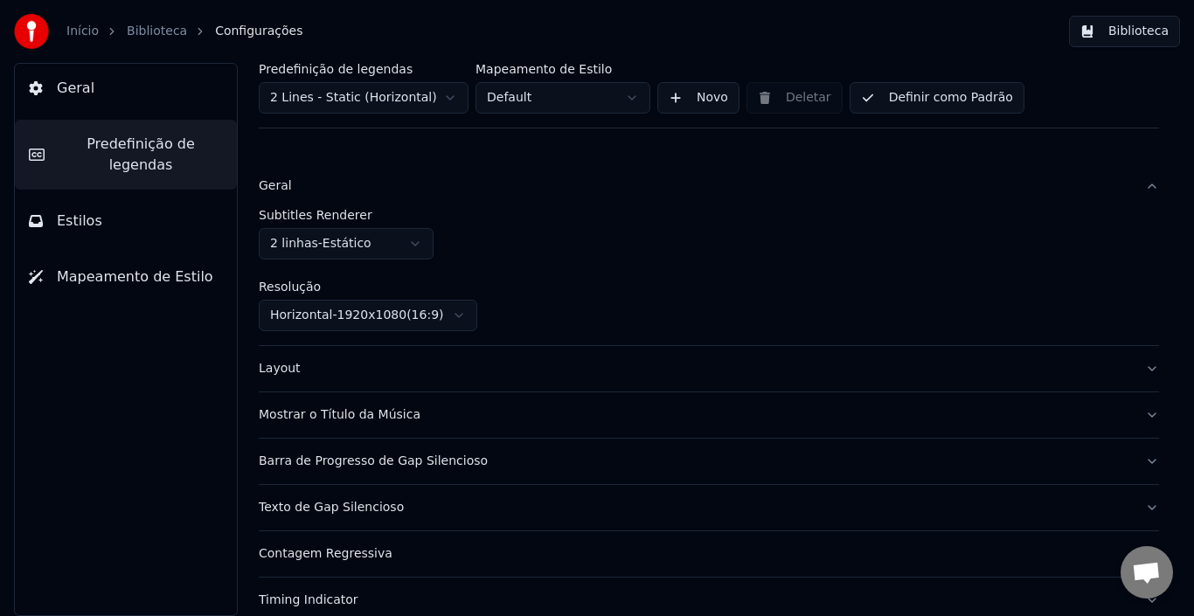
click at [464, 316] on html "Início Biblioteca Configurações Biblioteca Geral Predefinição de legendas Estil…" at bounding box center [597, 308] width 1194 height 616
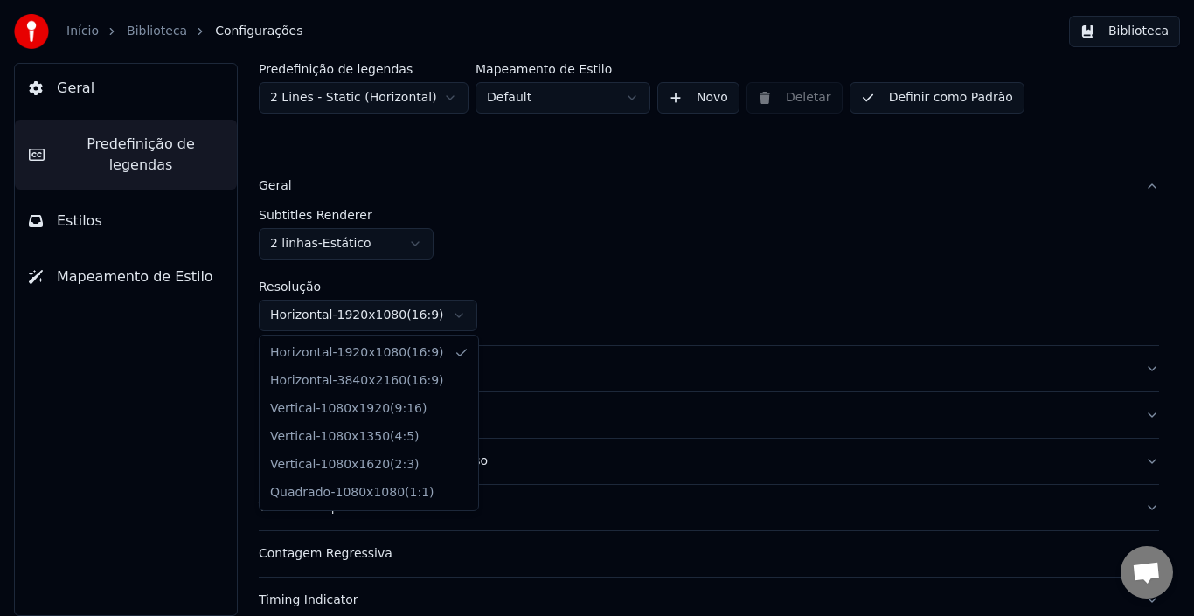
click at [567, 309] on html "Início Biblioteca Configurações Biblioteca Geral Predefinição de legendas Estil…" at bounding box center [597, 308] width 1194 height 616
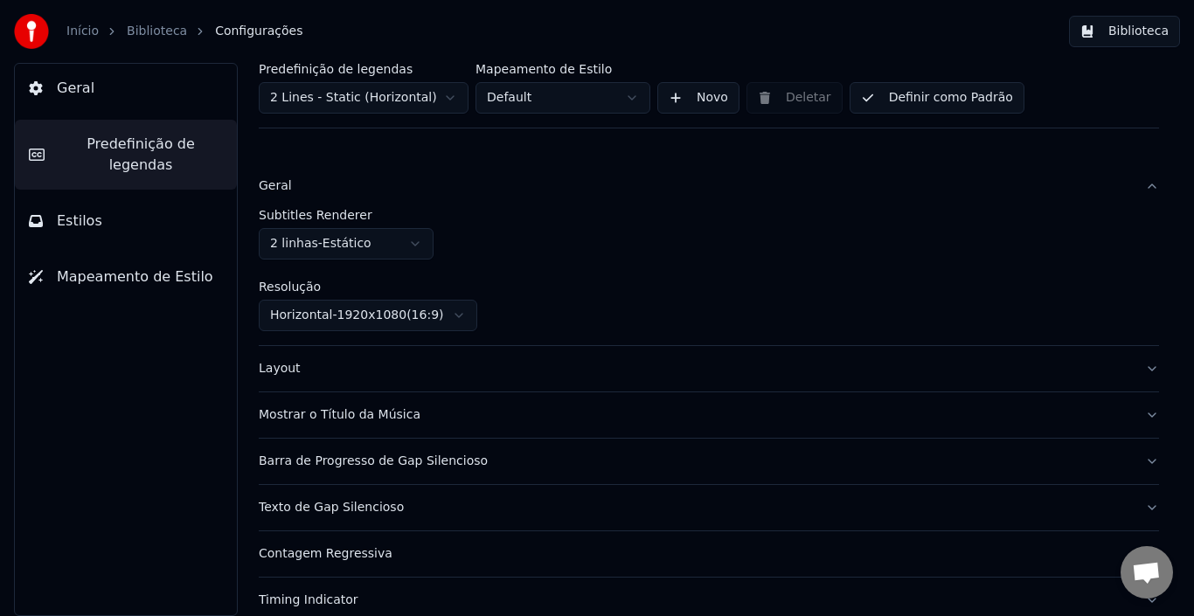
click at [420, 249] on html "Início Biblioteca Configurações Biblioteca Geral Predefinição de legendas Estil…" at bounding box center [597, 308] width 1194 height 616
click at [576, 253] on html "Início Biblioteca Configurações Biblioteca Geral Predefinição de legendas Estil…" at bounding box center [597, 308] width 1194 height 616
click at [436, 103] on html "Início Biblioteca Configurações Biblioteca Geral Predefinição de legendas Estil…" at bounding box center [597, 308] width 1194 height 616
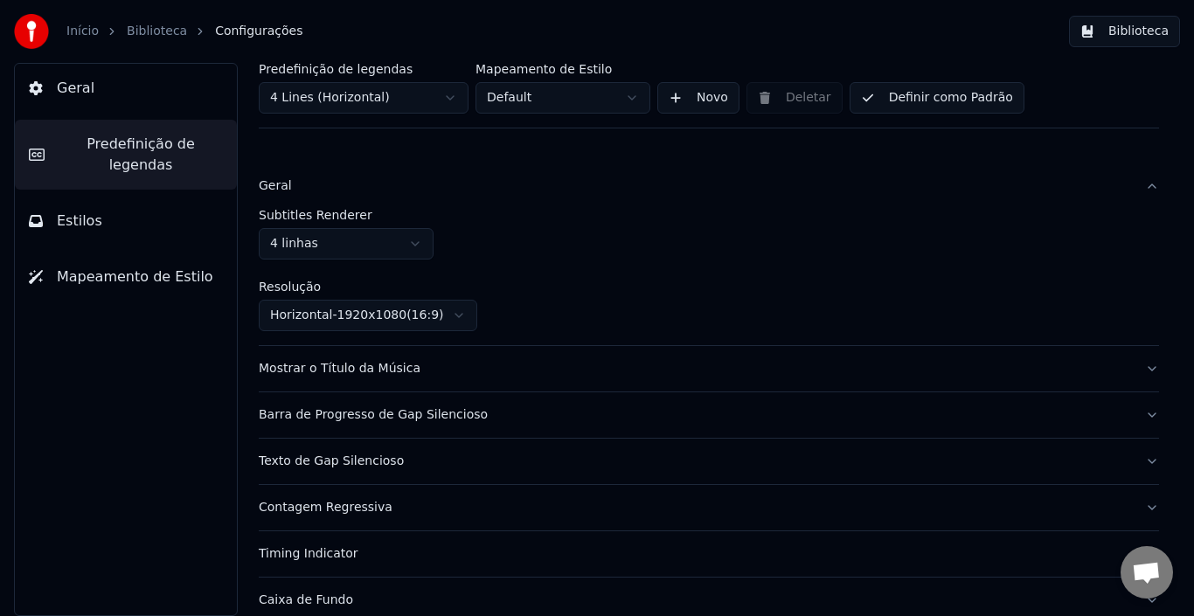
click at [629, 99] on html "Início Biblioteca Configurações Biblioteca Geral Predefinição de legendas Estil…" at bounding box center [597, 308] width 1194 height 616
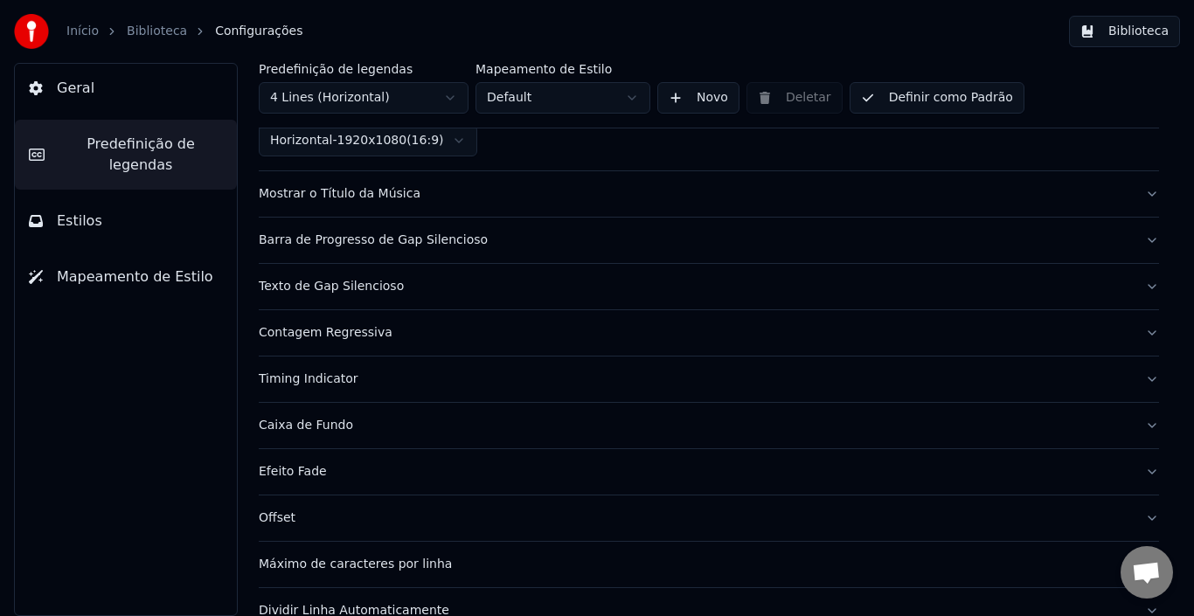
scroll to position [253, 0]
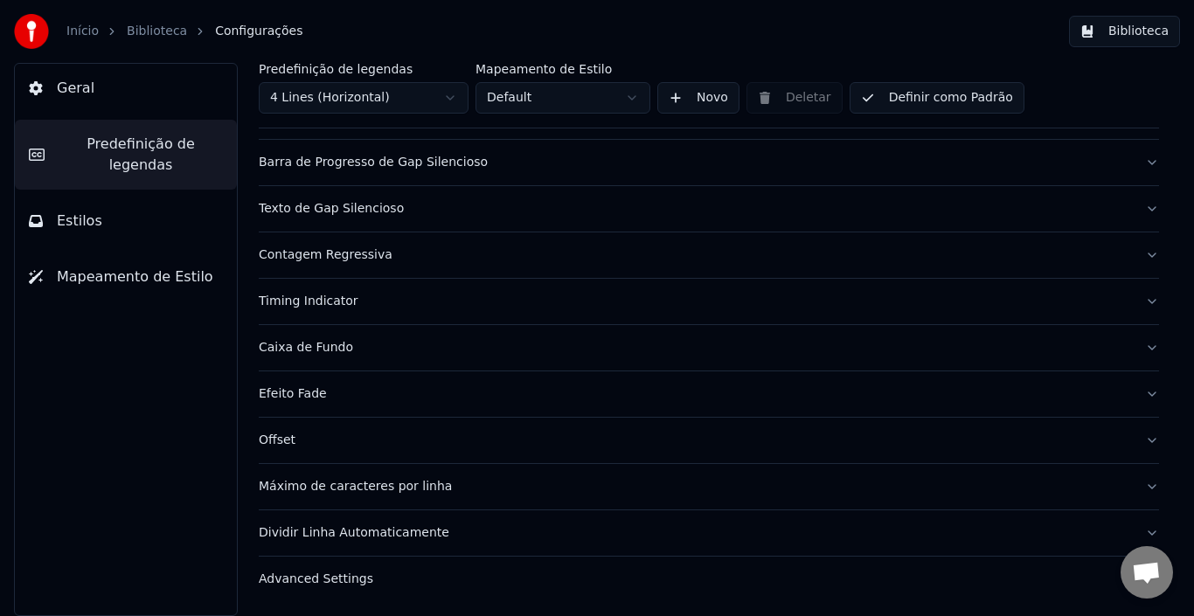
click at [911, 312] on button "Timing Indicator" at bounding box center [709, 301] width 900 height 45
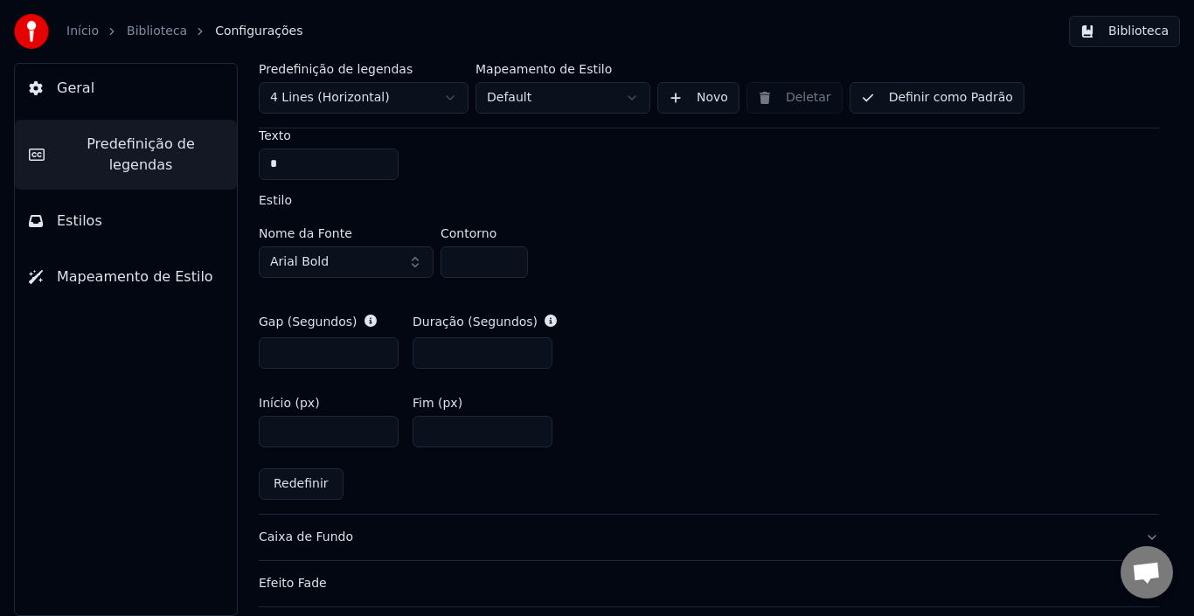
scroll to position [777, 0]
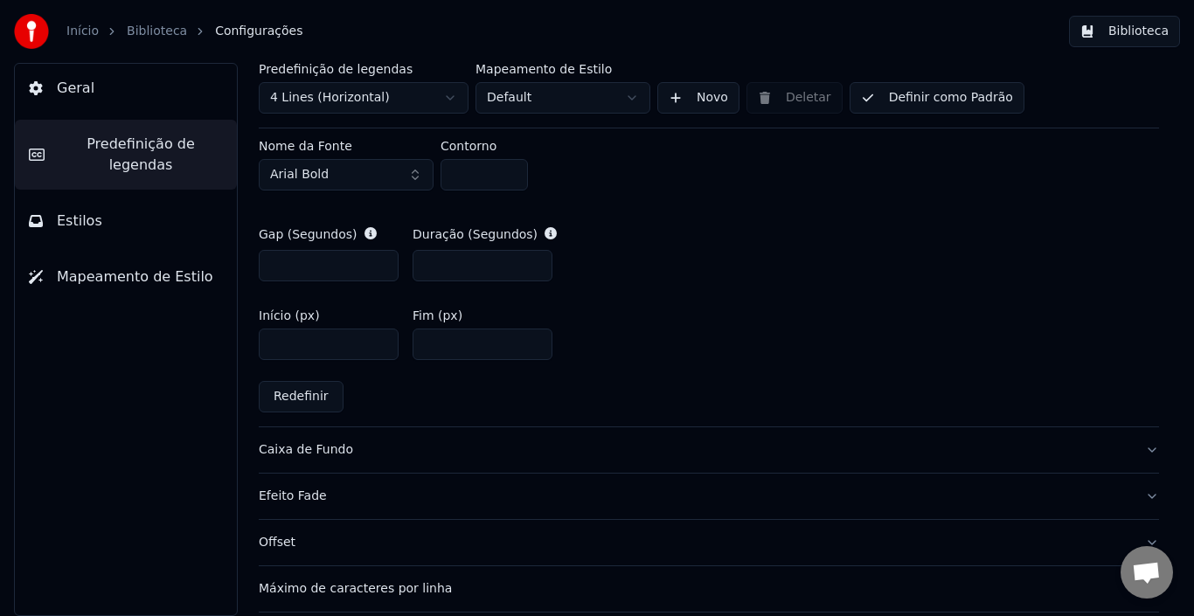
click at [567, 445] on div "Caixa de Fundo" at bounding box center [695, 449] width 872 height 17
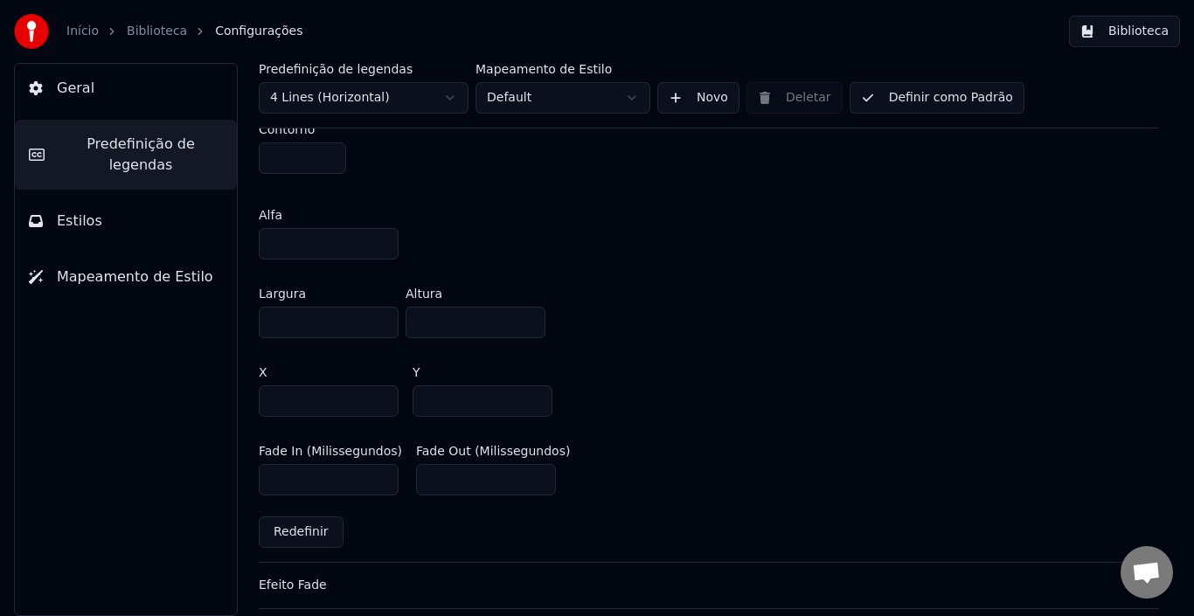
scroll to position [952, 0]
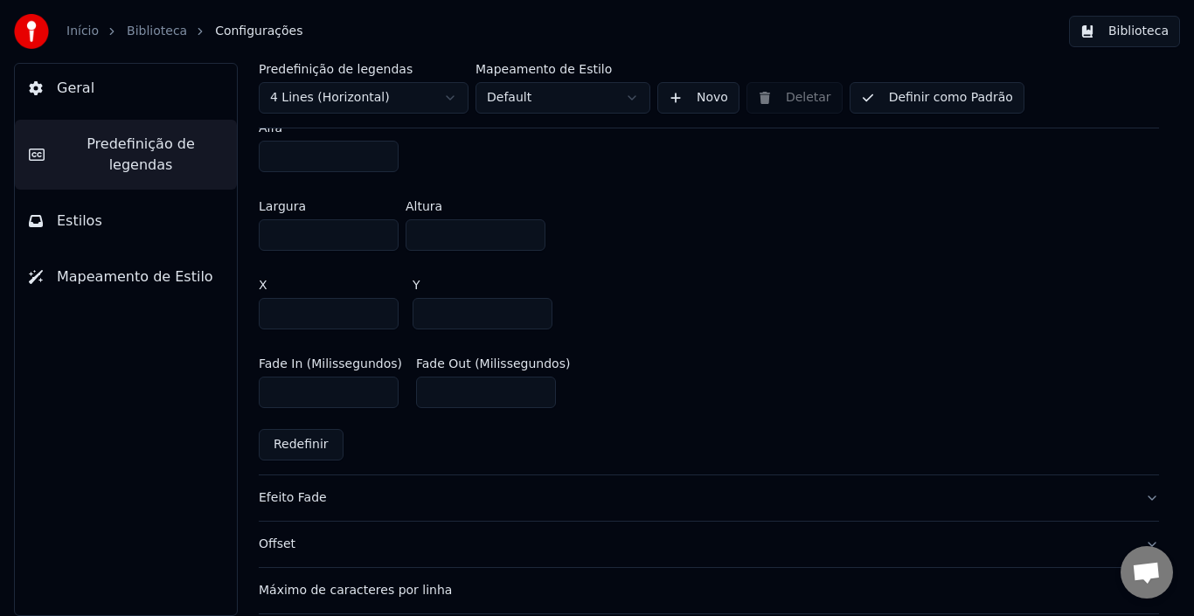
click at [723, 492] on div "Efeito Fade" at bounding box center [695, 498] width 872 height 17
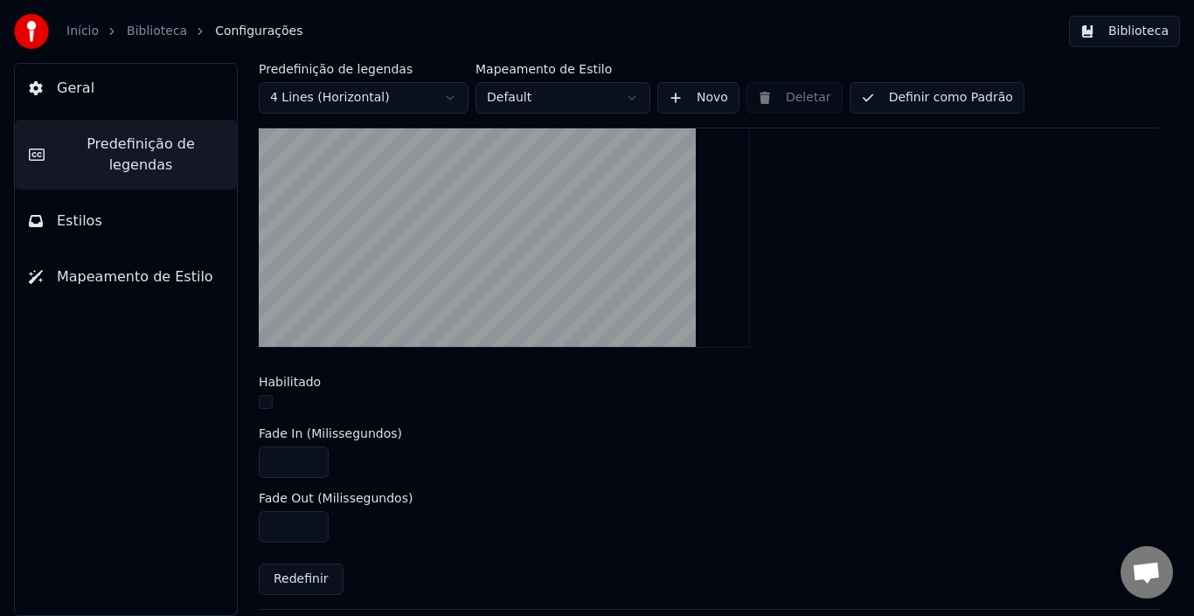
scroll to position [662, 0]
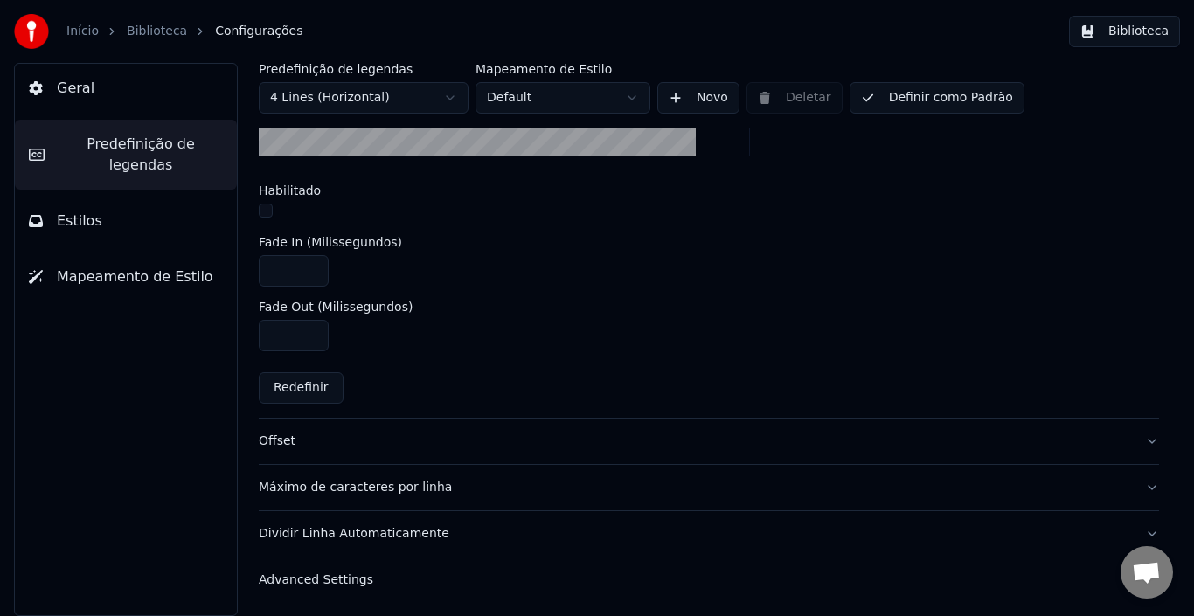
click at [817, 441] on div "Offset" at bounding box center [695, 441] width 872 height 17
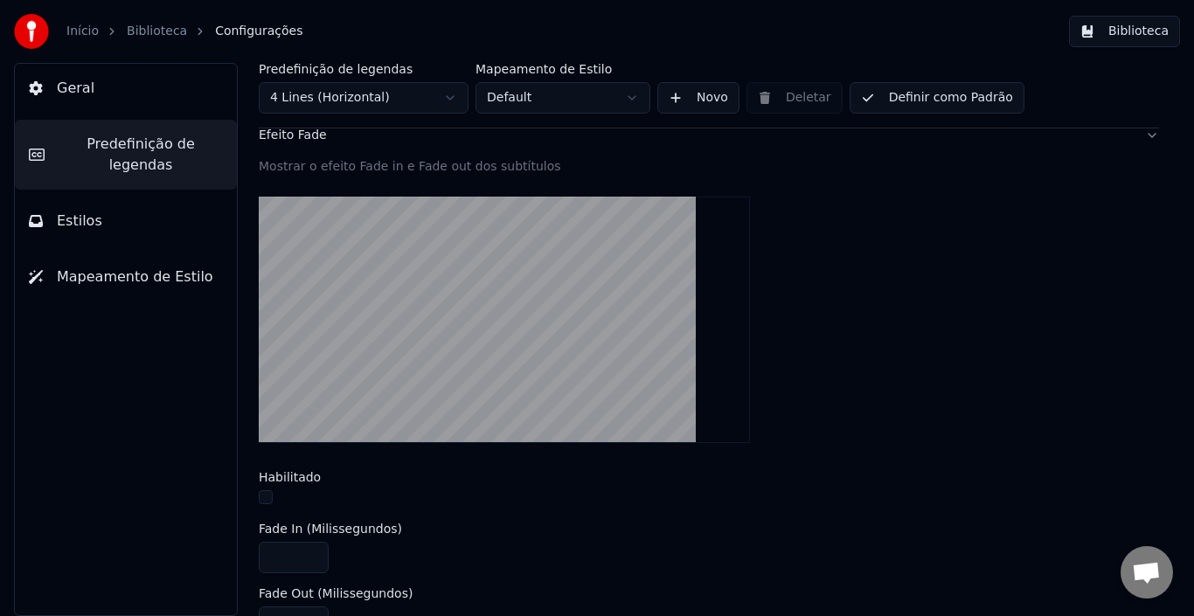
scroll to position [323, 0]
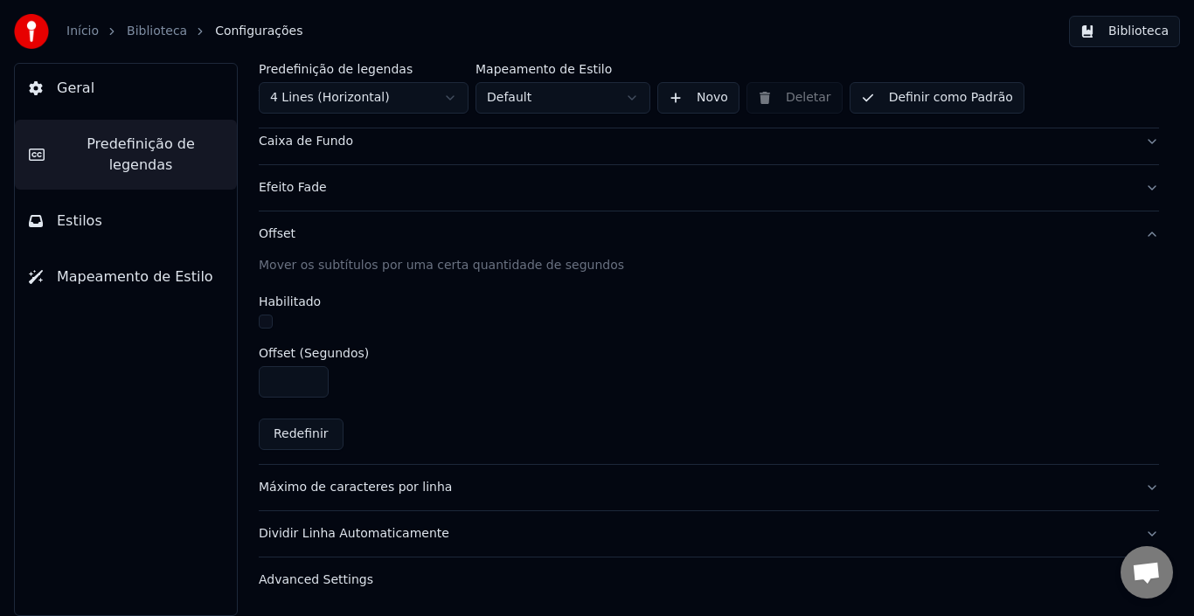
click at [792, 483] on div "Máximo de caracteres por linha" at bounding box center [695, 487] width 872 height 17
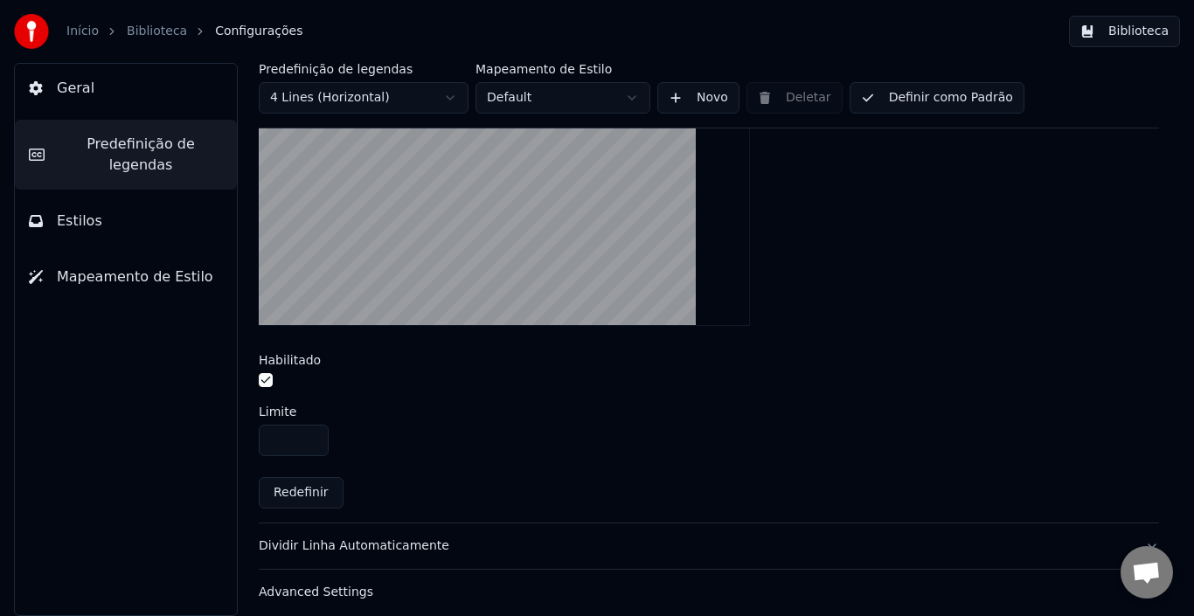
scroll to position [597, 0]
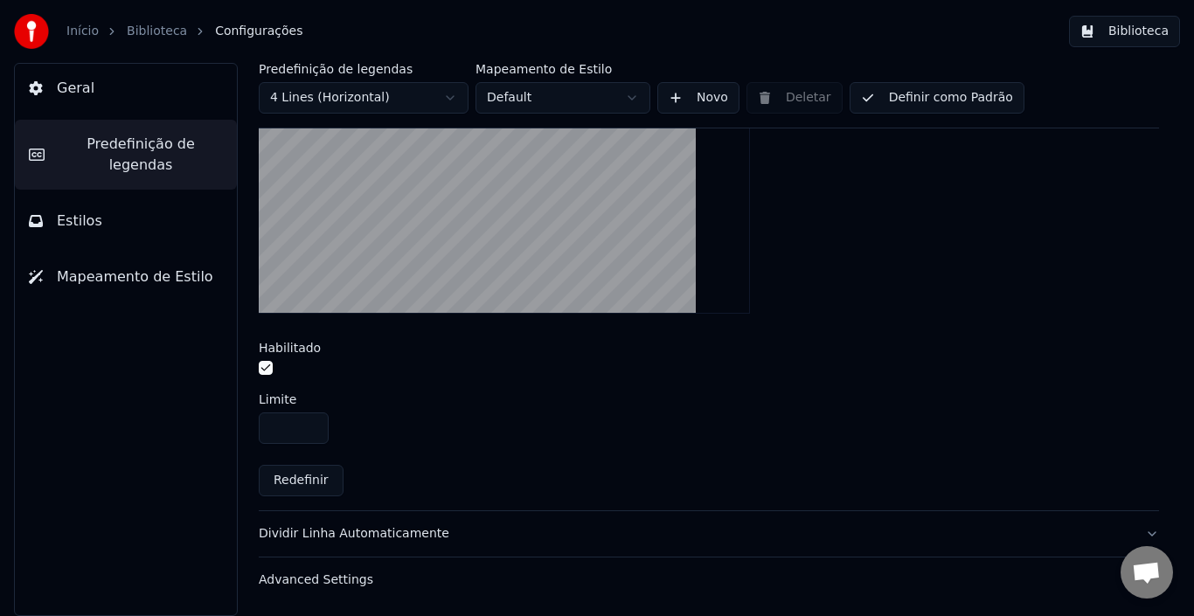
click at [789, 525] on div "Dividir Linha Automaticamente" at bounding box center [695, 533] width 872 height 17
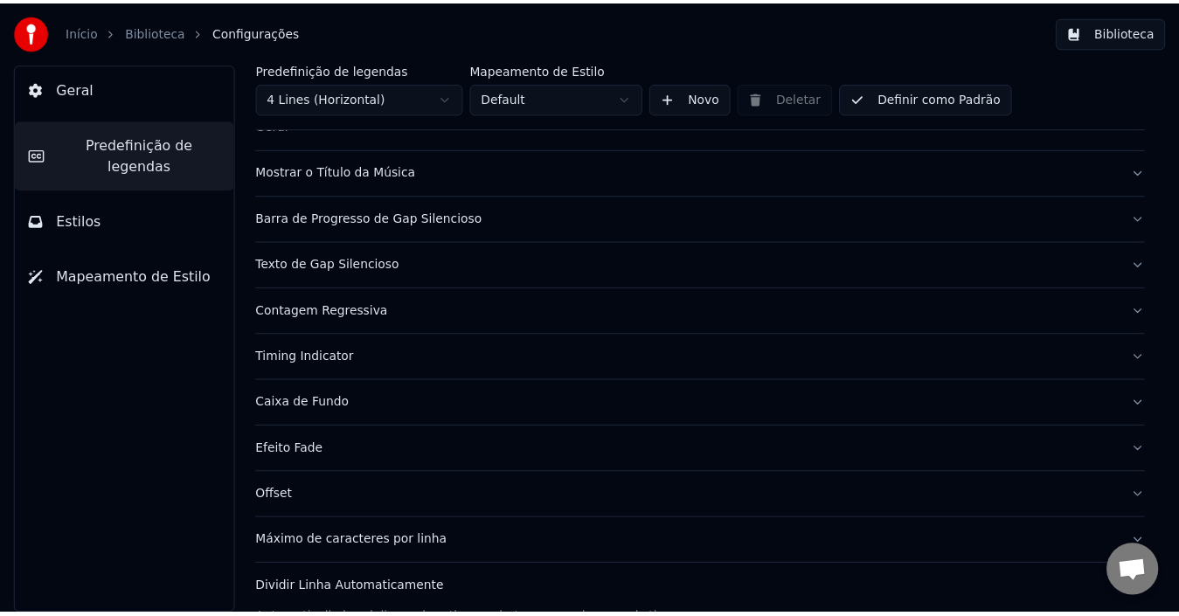
scroll to position [0, 0]
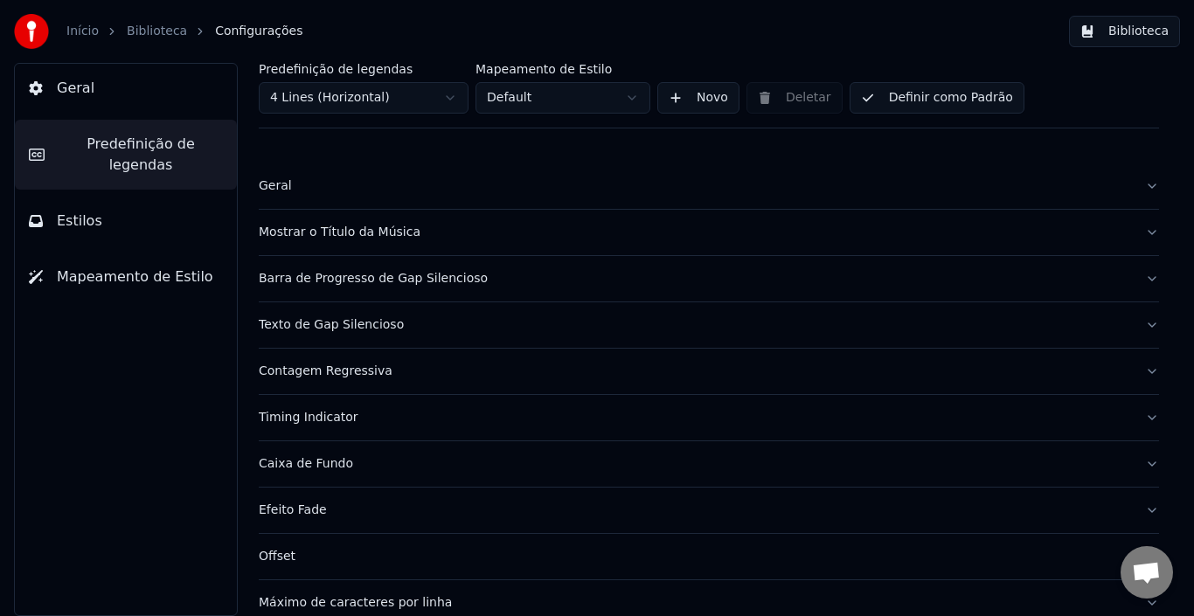
click at [131, 253] on button "Mapeamento de Estilo" at bounding box center [126, 277] width 222 height 49
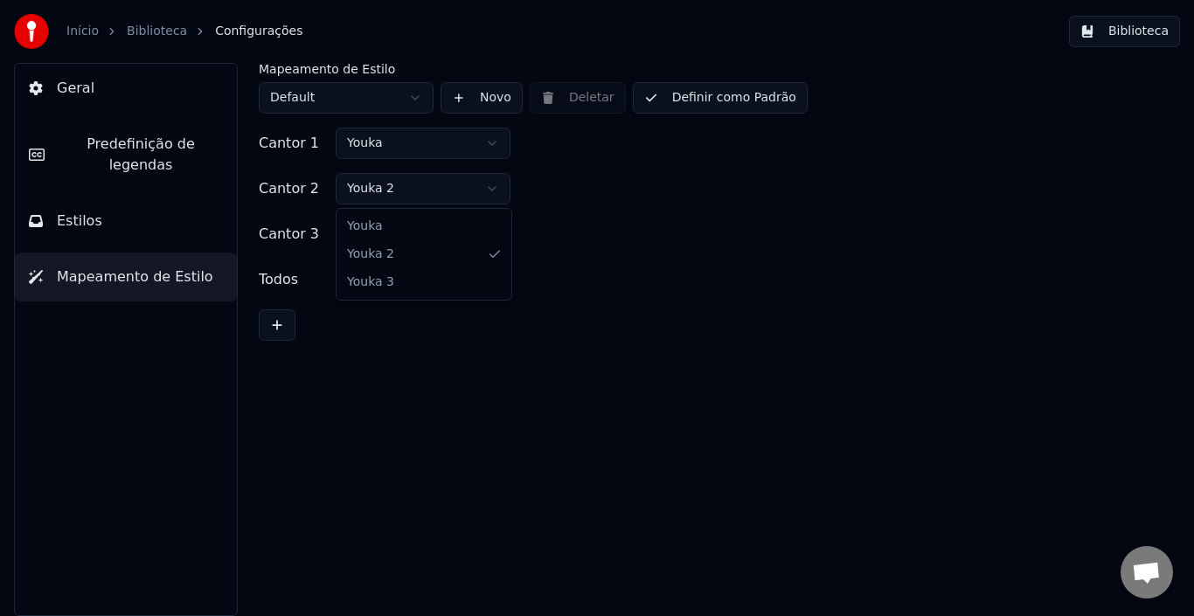
click at [489, 184] on html "Início Biblioteca Configurações Biblioteca Geral Predefinição de legendas Estil…" at bounding box center [597, 308] width 1194 height 616
click at [132, 25] on link "Biblioteca" at bounding box center [157, 31] width 60 height 17
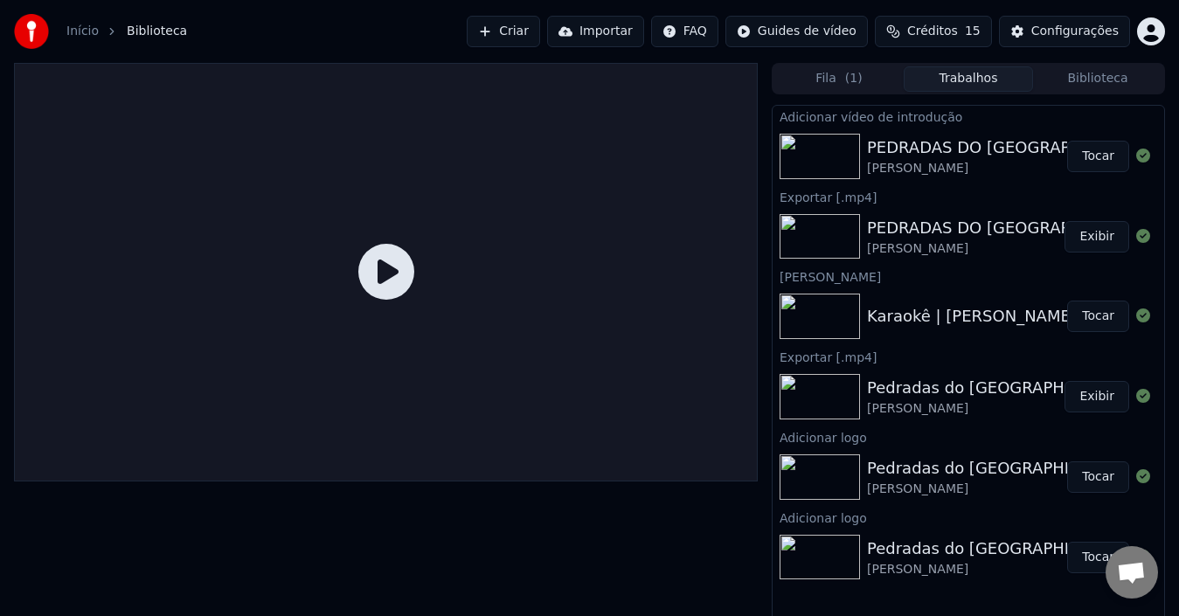
click at [1110, 156] on button "Tocar" at bounding box center [1098, 156] width 62 height 31
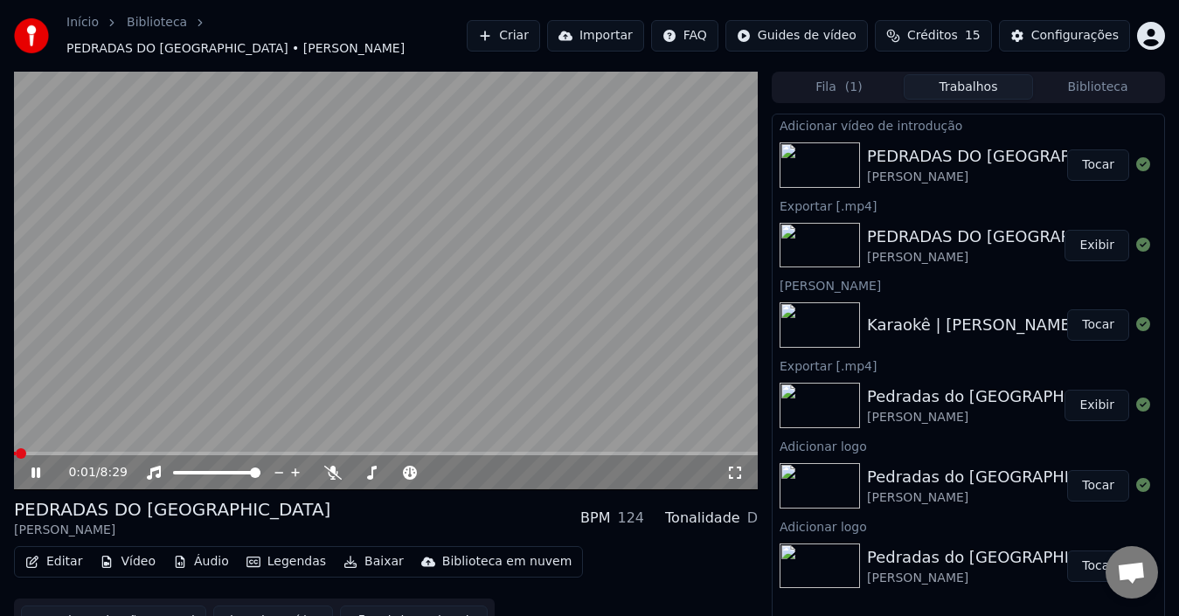
click at [36, 466] on icon at bounding box center [48, 473] width 40 height 14
click at [136, 555] on button "Vídeo" at bounding box center [128, 562] width 70 height 24
click at [132, 561] on button "Vídeo" at bounding box center [128, 562] width 70 height 24
click at [129, 553] on button "Vídeo" at bounding box center [128, 562] width 70 height 24
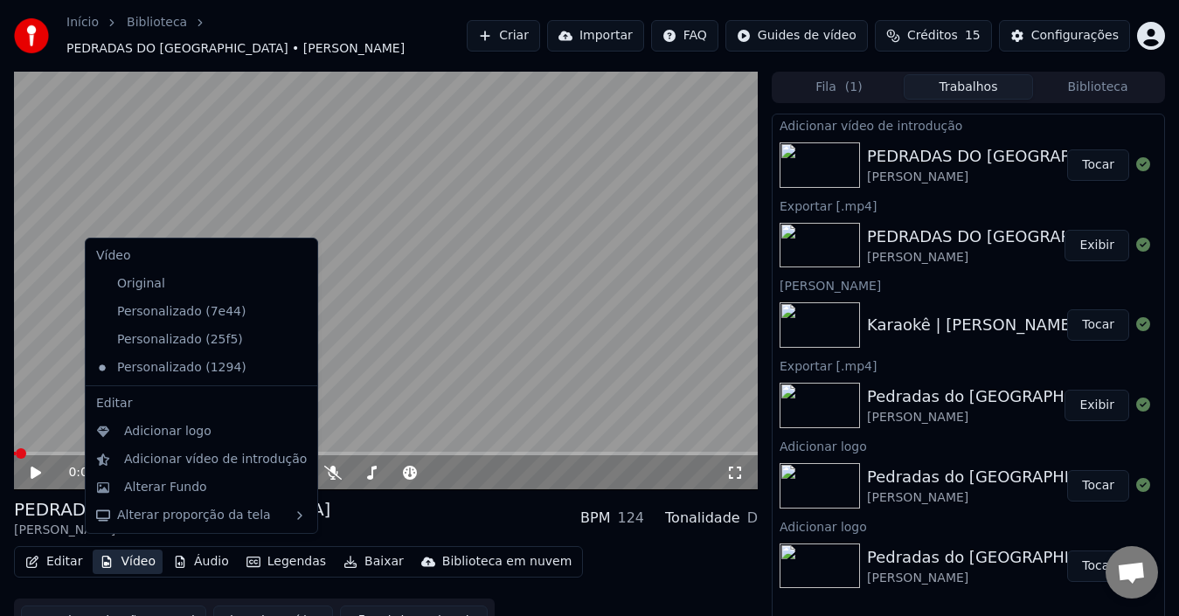
click at [295, 369] on icon at bounding box center [301, 368] width 12 height 14
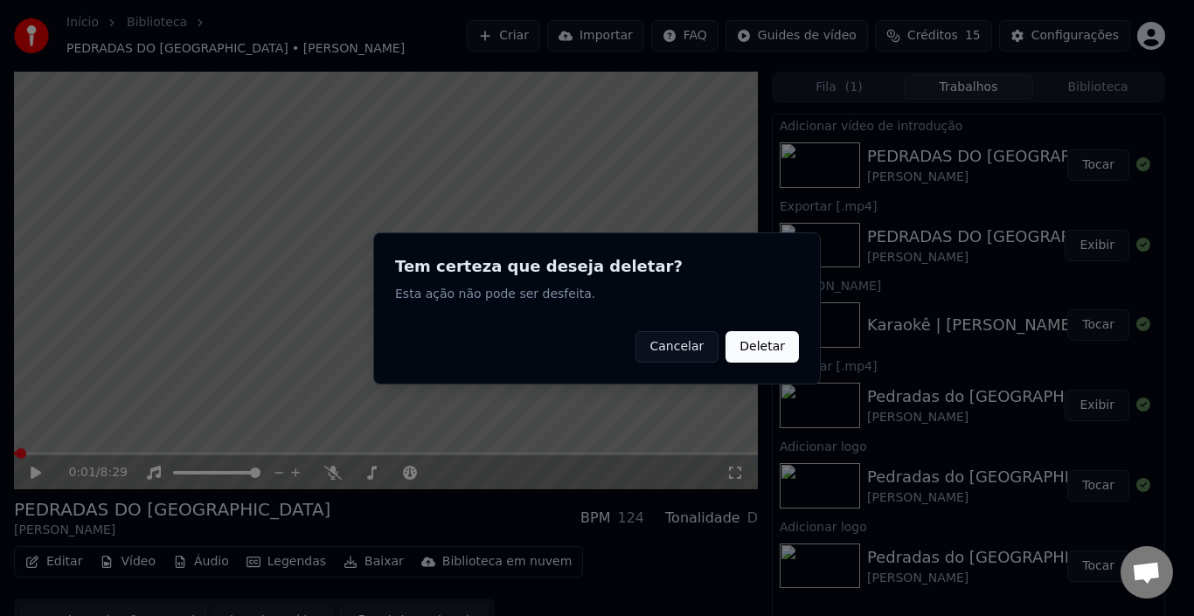
click at [763, 339] on button "Deletar" at bounding box center [762, 345] width 73 height 31
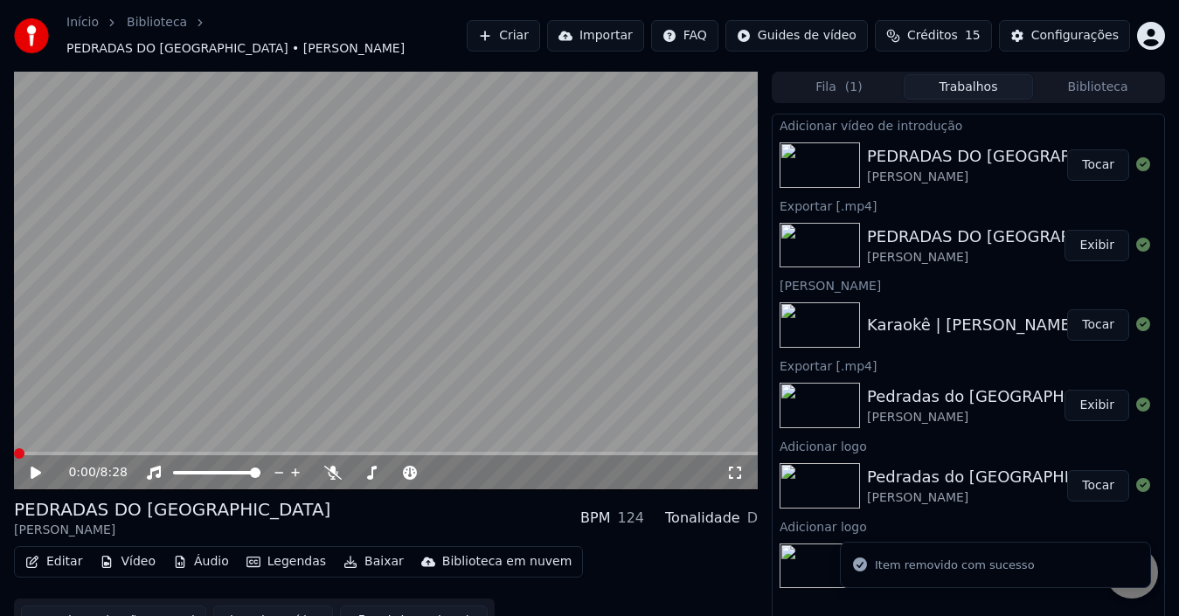
click at [124, 553] on button "Vídeo" at bounding box center [128, 562] width 70 height 24
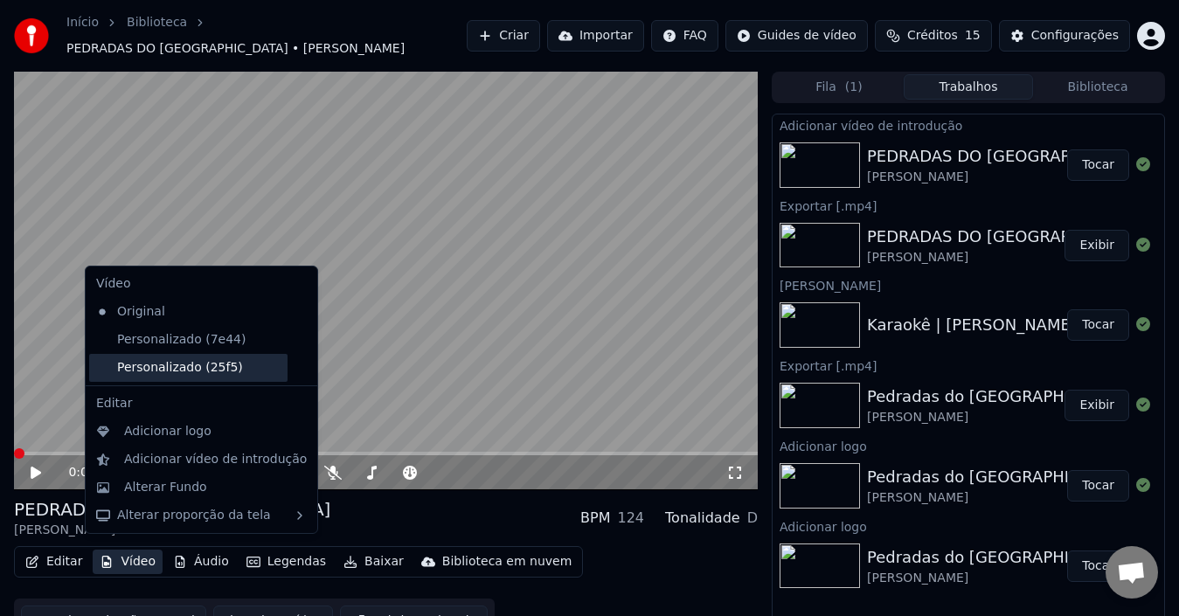
click at [177, 367] on div "Personalizado (25f5)" at bounding box center [188, 368] width 198 height 28
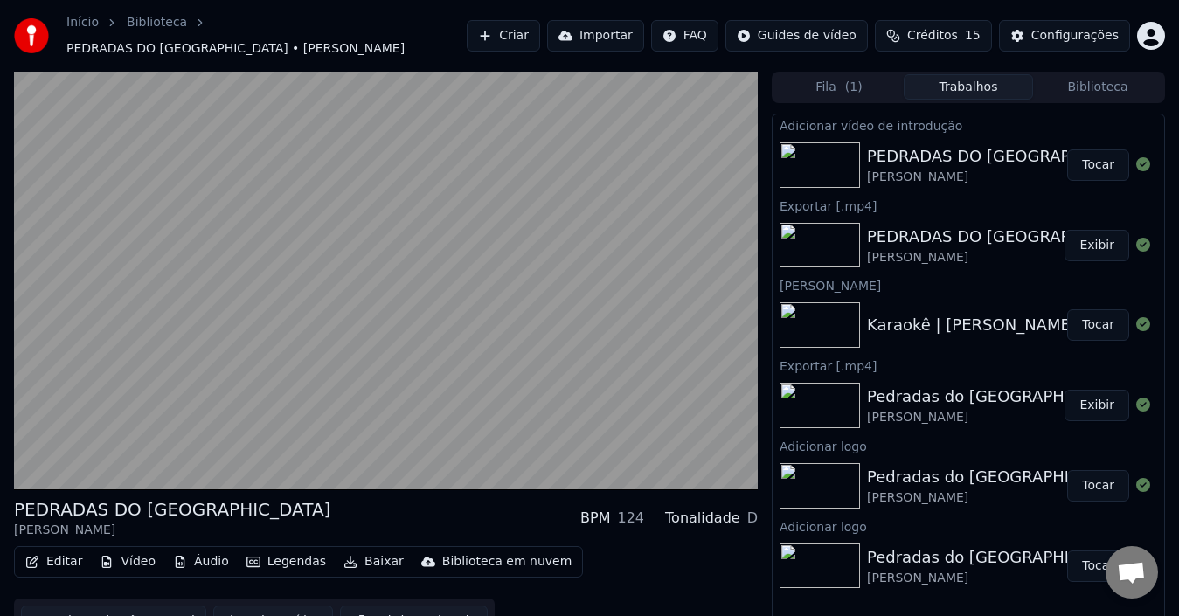
click at [133, 556] on button "Vídeo" at bounding box center [128, 562] width 70 height 24
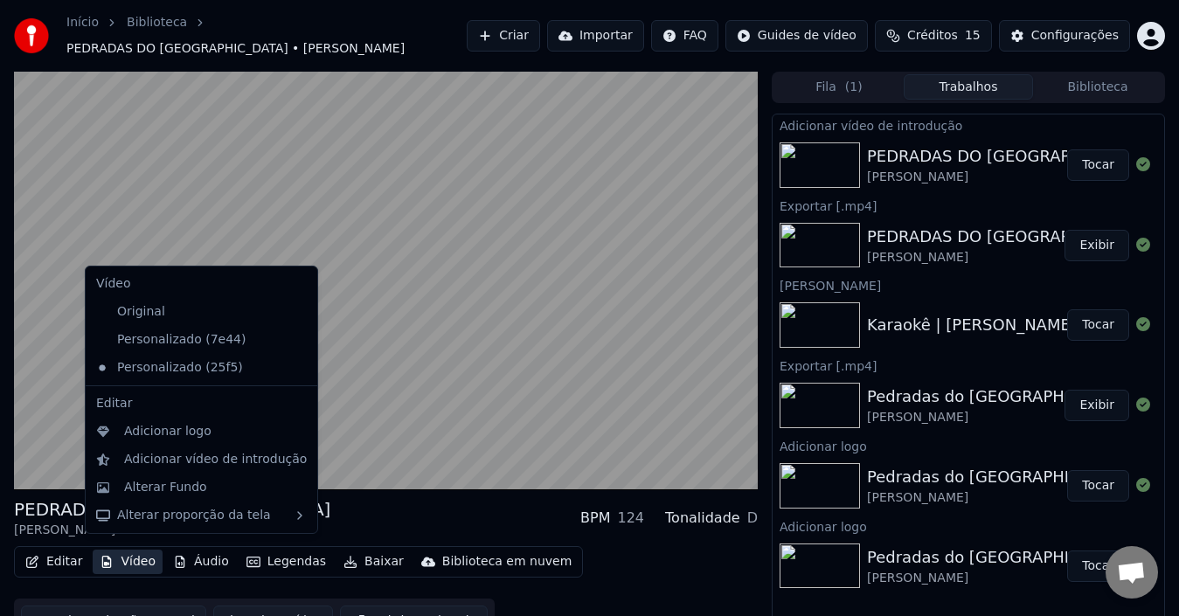
click at [295, 339] on icon at bounding box center [301, 340] width 12 height 14
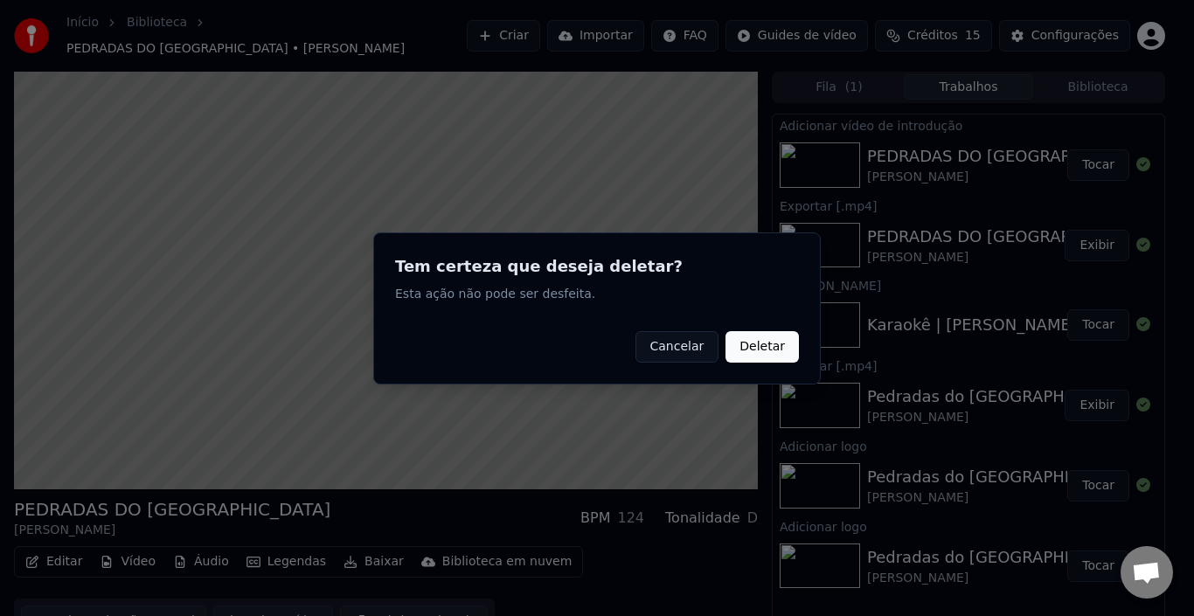
click at [773, 342] on button "Deletar" at bounding box center [762, 345] width 73 height 31
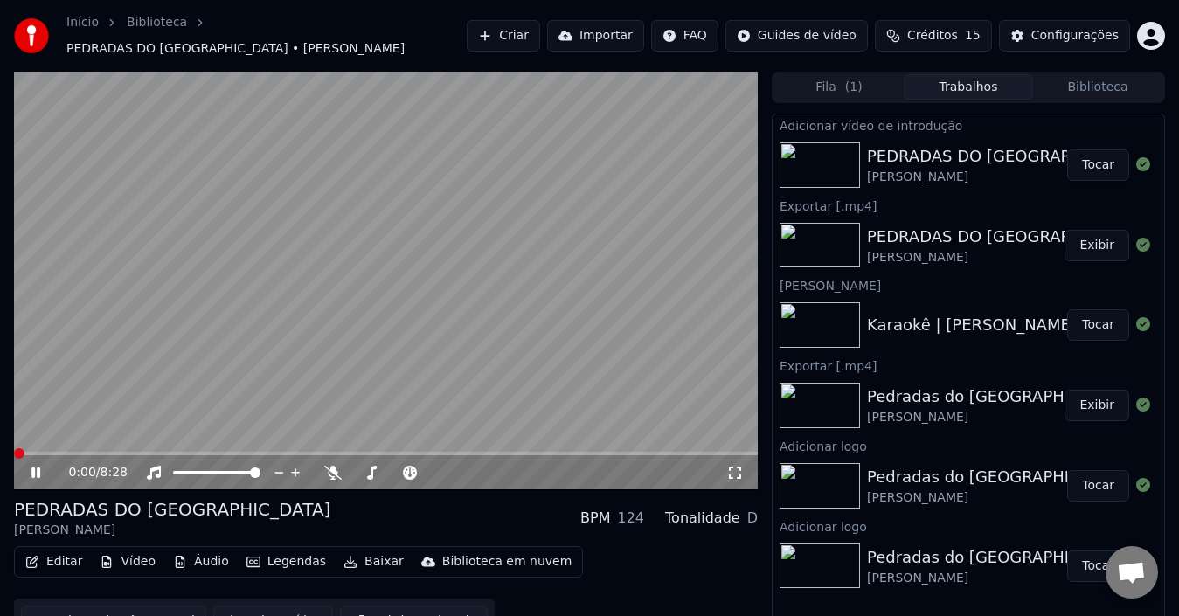
click at [131, 555] on button "Vídeo" at bounding box center [128, 562] width 70 height 24
click at [145, 568] on div "Editar Vídeo Áudio Legendas Baixar Biblioteca em nuvem" at bounding box center [298, 561] width 569 height 31
click at [128, 551] on button "Vídeo" at bounding box center [128, 562] width 70 height 24
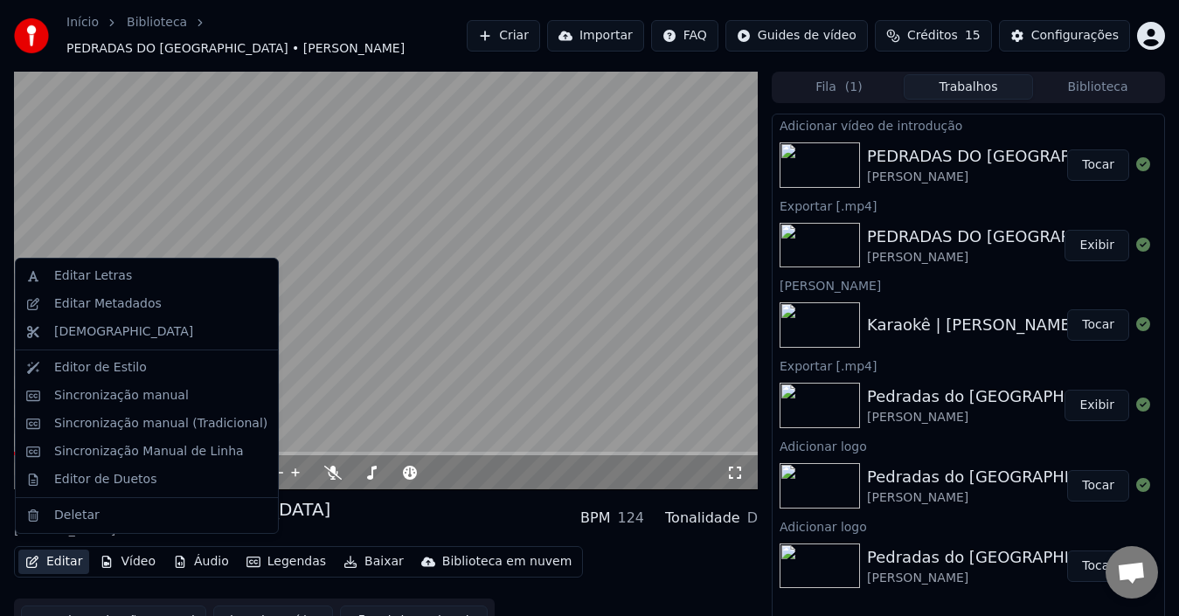
click at [407, 412] on video at bounding box center [386, 281] width 744 height 419
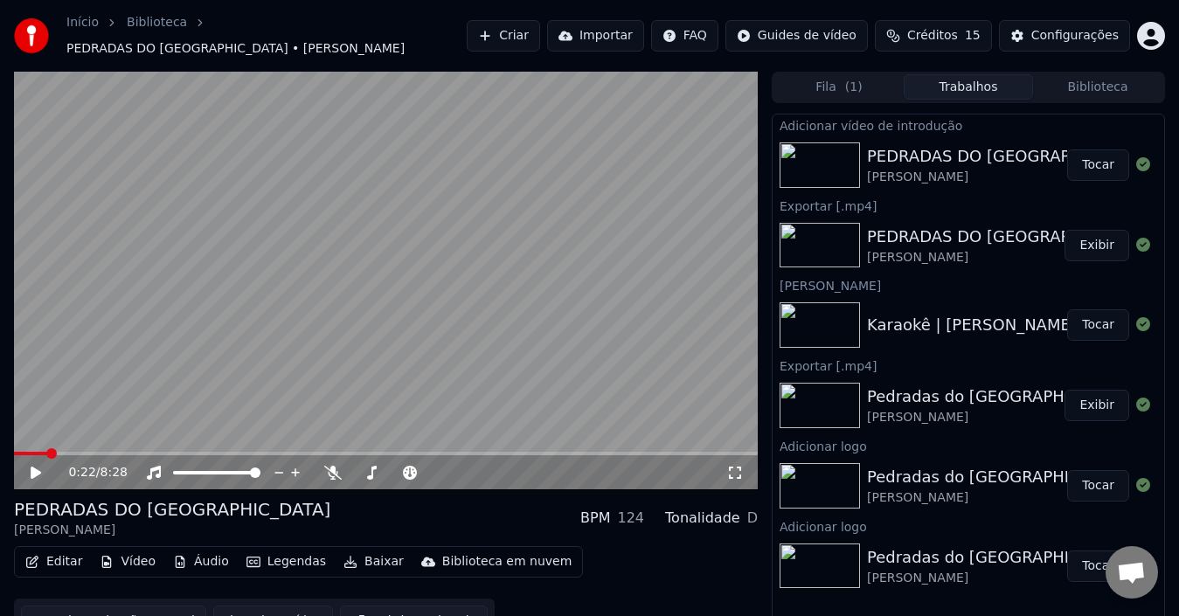
click at [139, 555] on button "Vídeo" at bounding box center [128, 562] width 70 height 24
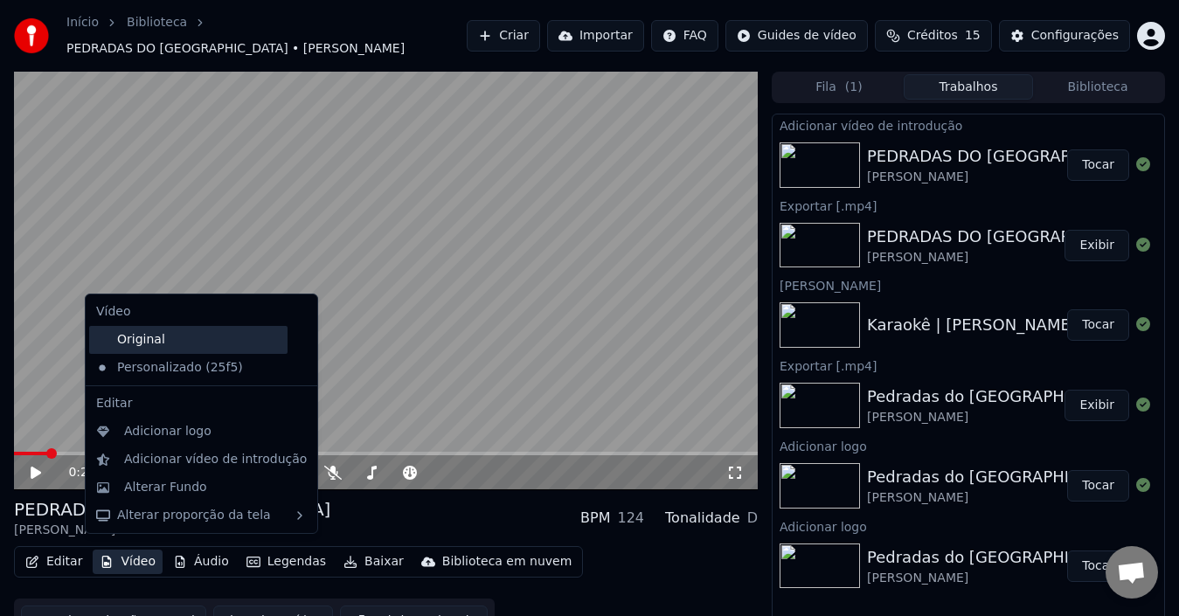
click at [164, 343] on div "Original" at bounding box center [188, 340] width 198 height 28
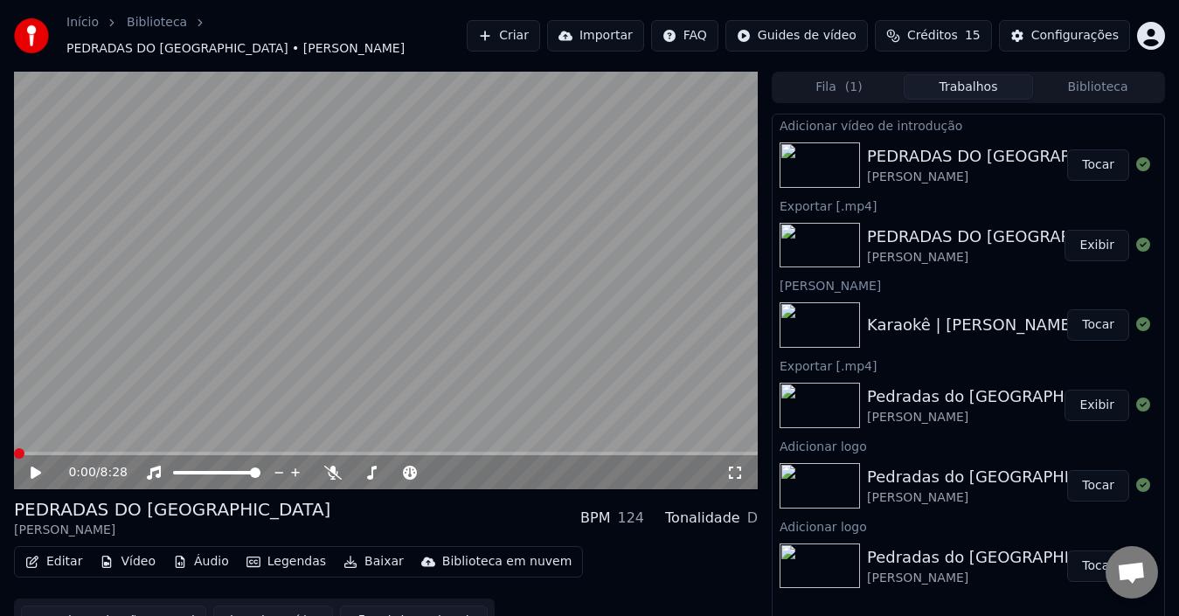
click at [37, 467] on icon at bounding box center [36, 473] width 10 height 12
click at [14, 448] on span at bounding box center [19, 453] width 10 height 10
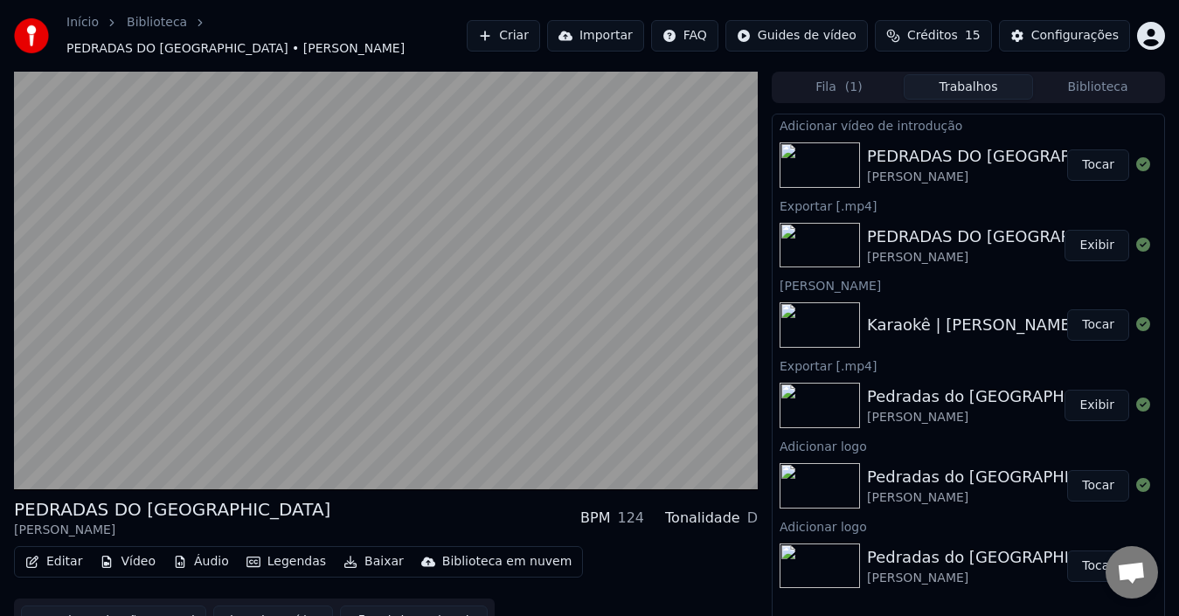
click at [134, 553] on button "Vídeo" at bounding box center [128, 562] width 70 height 24
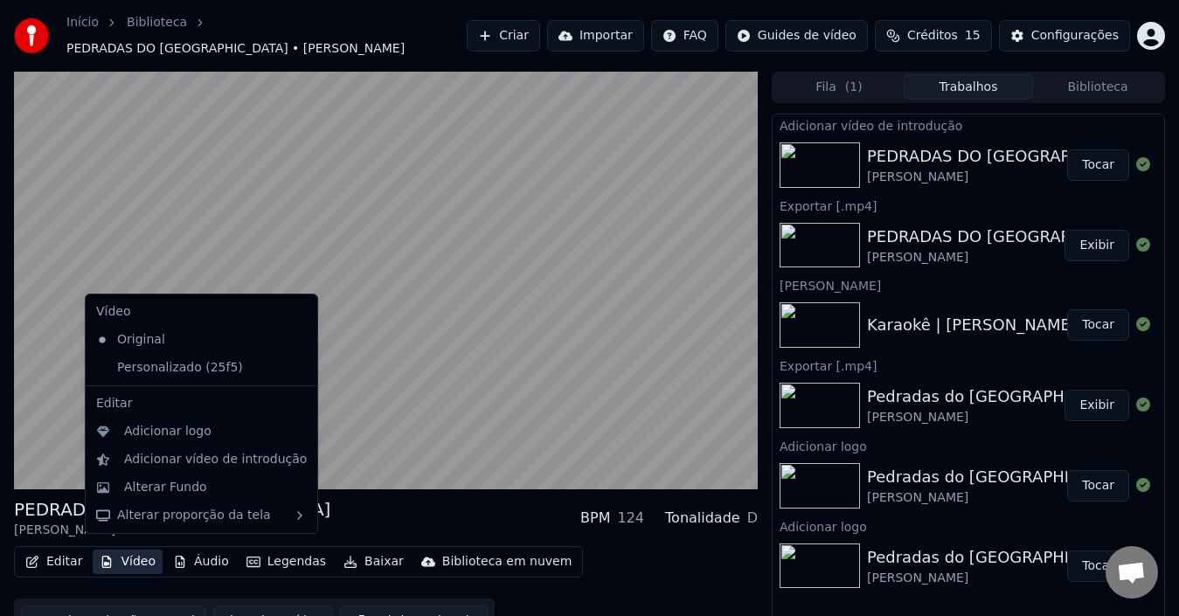
click at [295, 341] on icon at bounding box center [304, 340] width 19 height 14
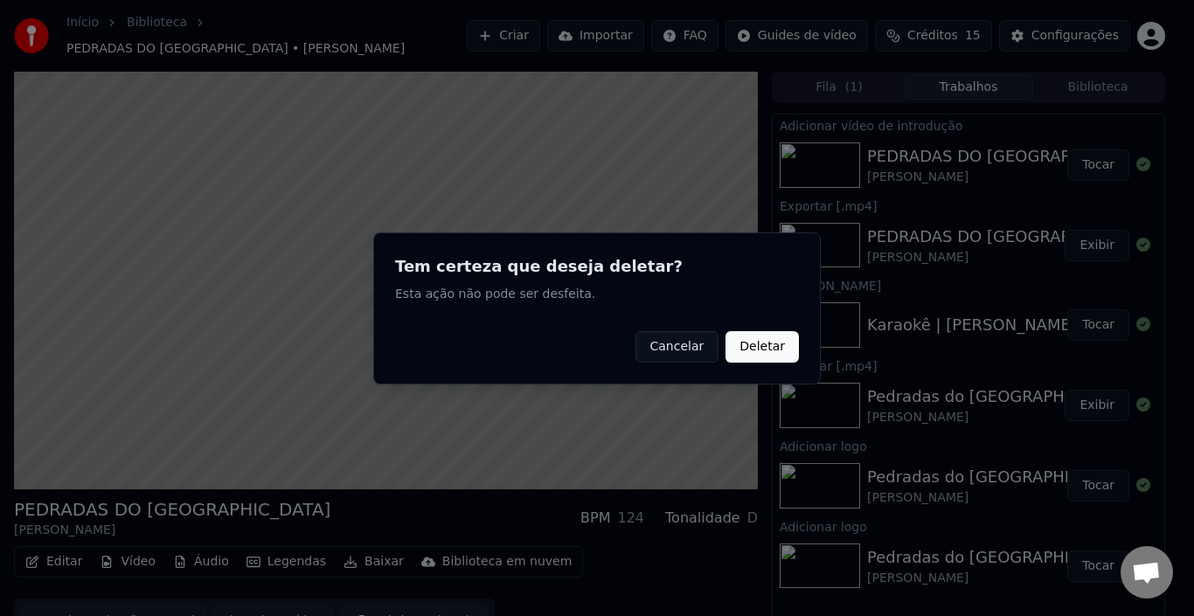
click at [768, 343] on button "Deletar" at bounding box center [762, 345] width 73 height 31
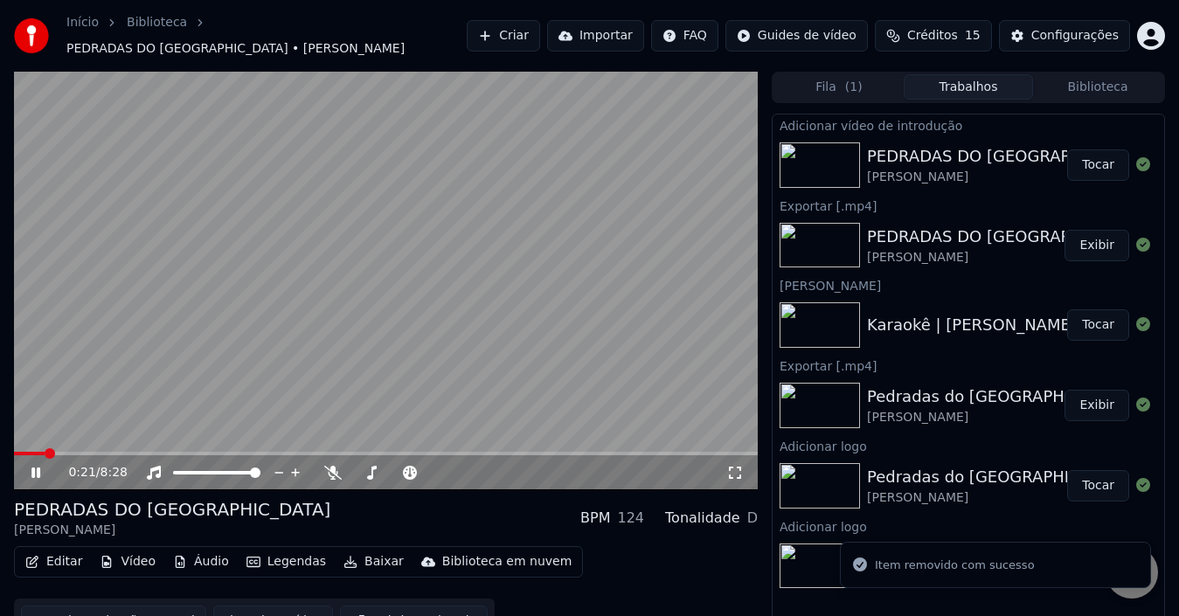
click at [156, 338] on video at bounding box center [386, 281] width 744 height 419
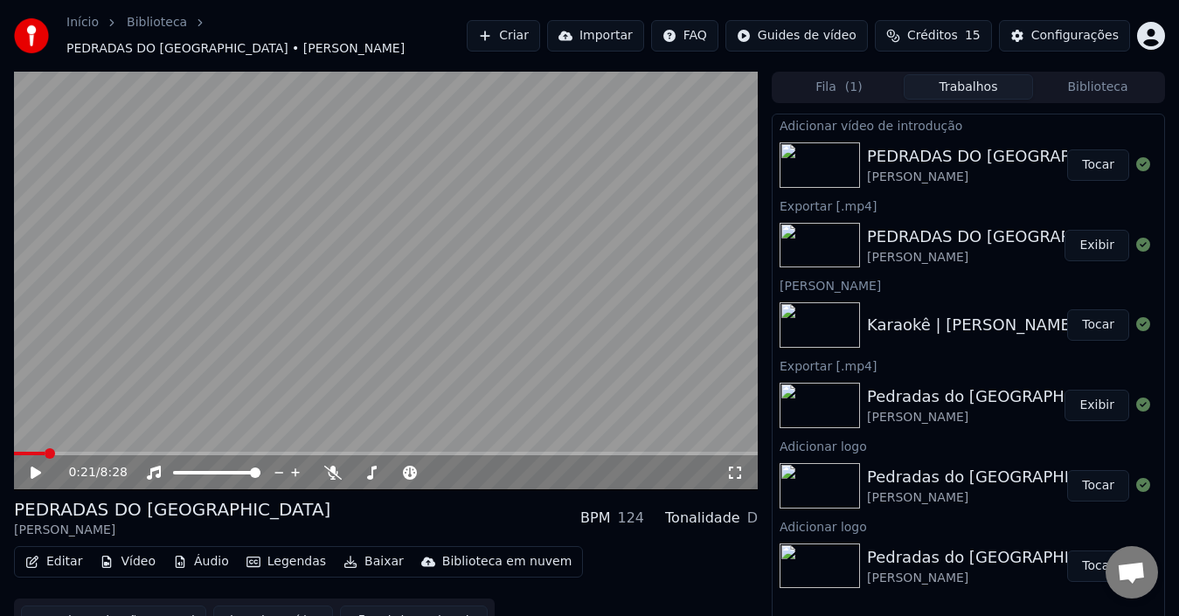
click at [140, 553] on button "Vídeo" at bounding box center [128, 562] width 70 height 24
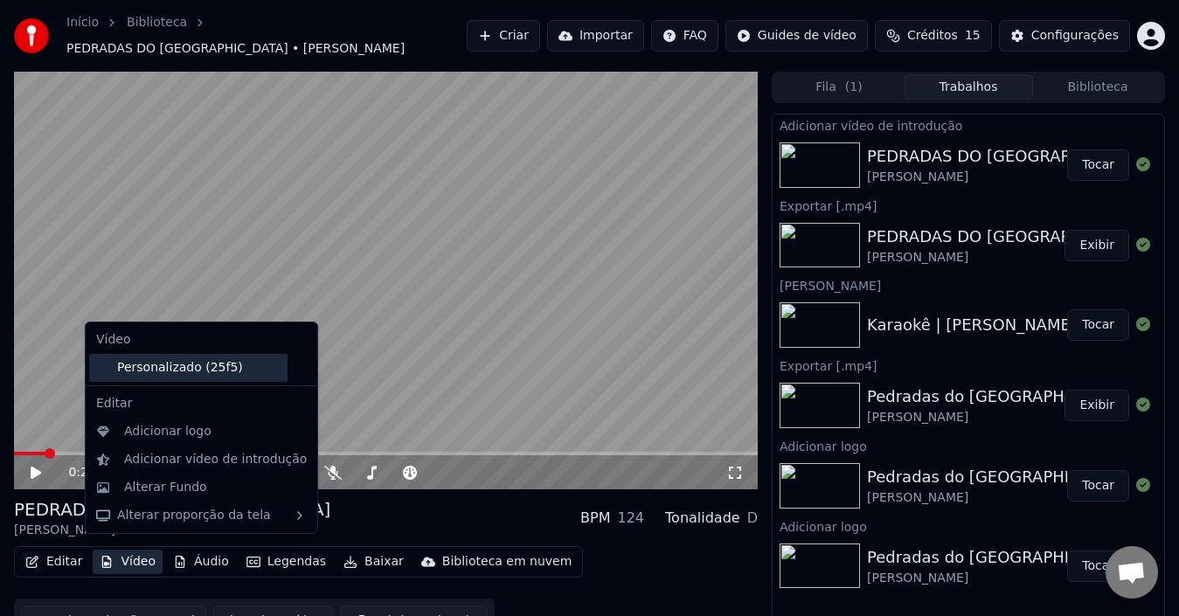
click at [194, 368] on div "Personalizado (25f5)" at bounding box center [188, 368] width 198 height 28
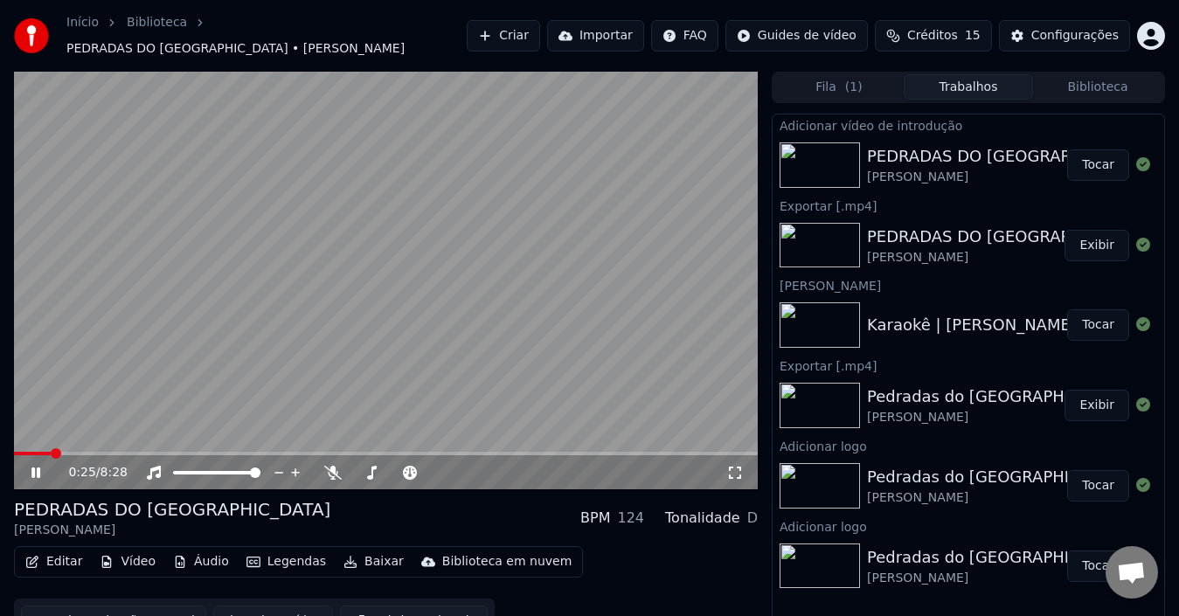
click at [226, 351] on video at bounding box center [386, 281] width 744 height 419
click at [143, 556] on button "Vídeo" at bounding box center [128, 562] width 70 height 24
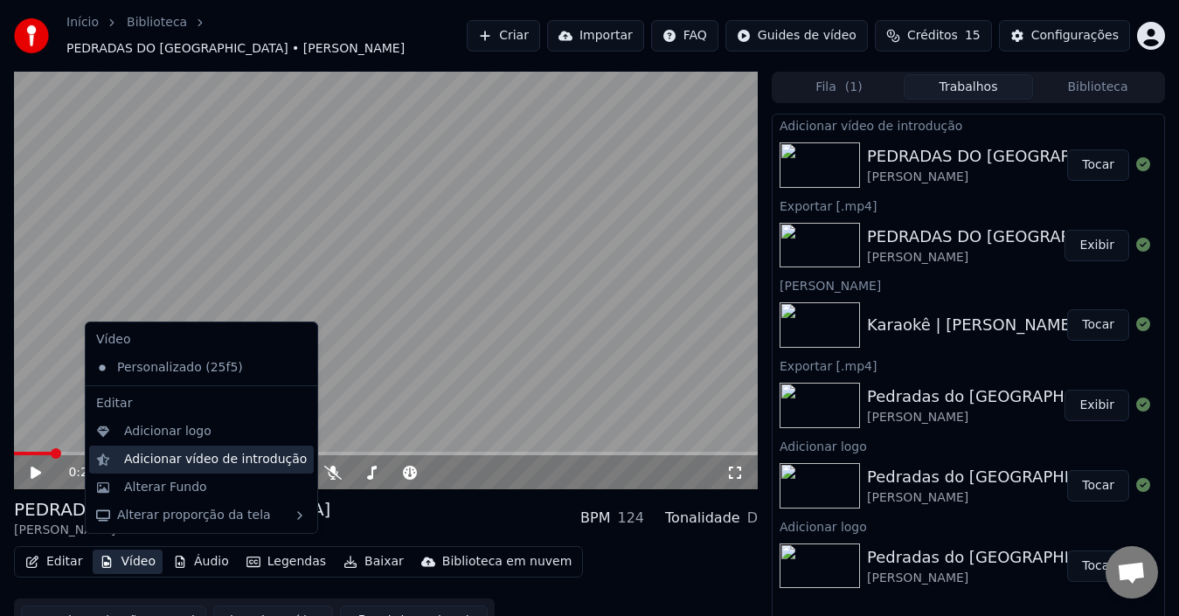
click at [184, 460] on div "Adicionar vídeo de introdução" at bounding box center [215, 459] width 183 height 17
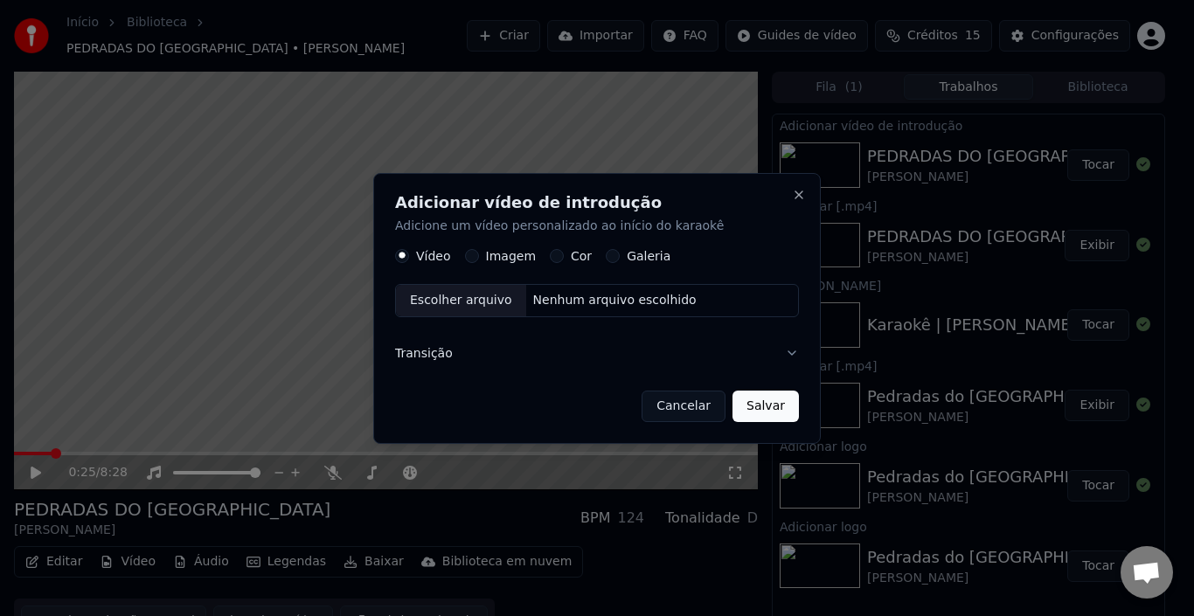
click at [594, 253] on div "Vídeo Imagem Cor Galeria" at bounding box center [532, 256] width 275 height 14
click at [606, 254] on button "Galeria" at bounding box center [613, 256] width 14 height 14
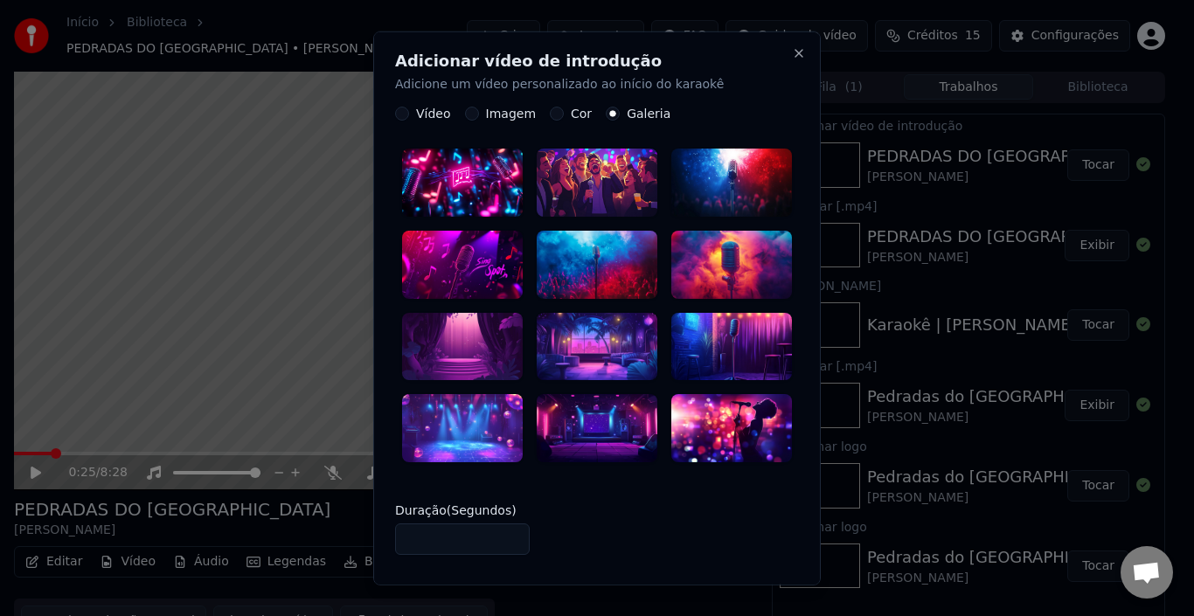
click at [471, 115] on button "Imagem" at bounding box center [472, 114] width 14 height 14
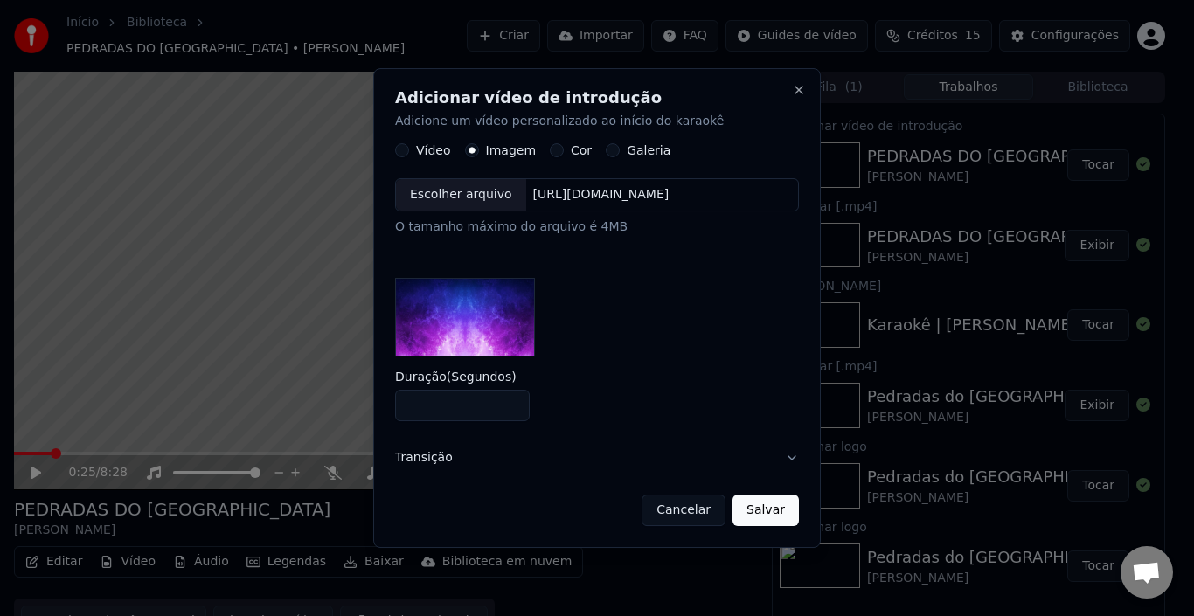
click at [400, 156] on button "Vídeo" at bounding box center [402, 151] width 14 height 14
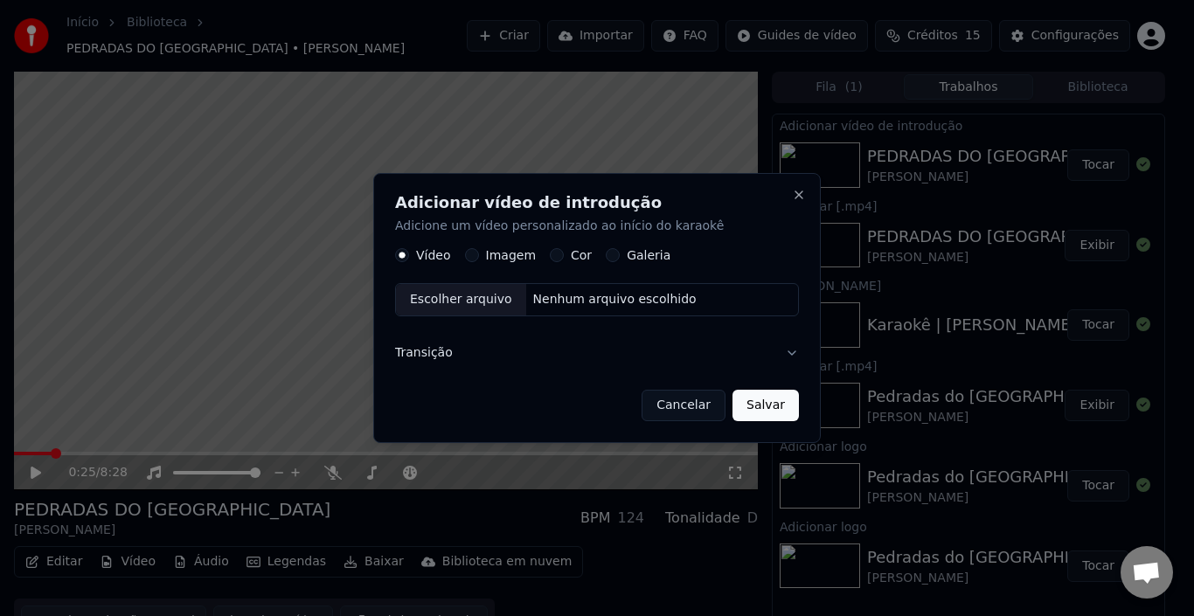
click at [470, 252] on button "Imagem" at bounding box center [472, 256] width 14 height 14
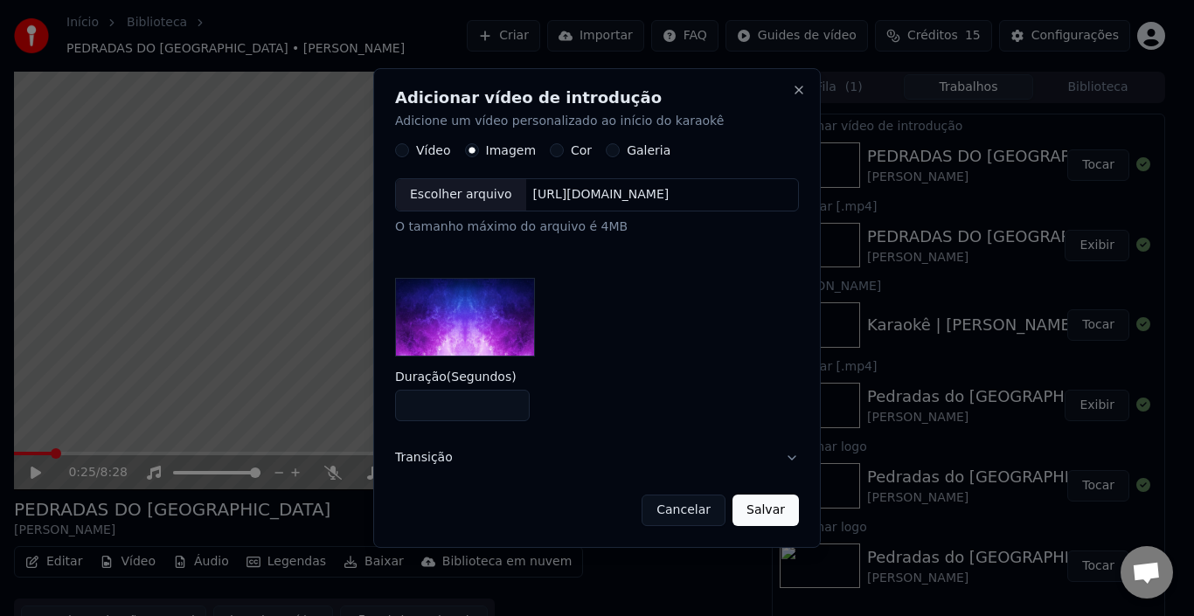
click at [400, 160] on div "Vídeo Imagem Cor Galeria Escolher arquivo [URL][DOMAIN_NAME] O tamanho máximo d…" at bounding box center [597, 250] width 404 height 213
click at [395, 151] on button "Vídeo" at bounding box center [402, 151] width 14 height 14
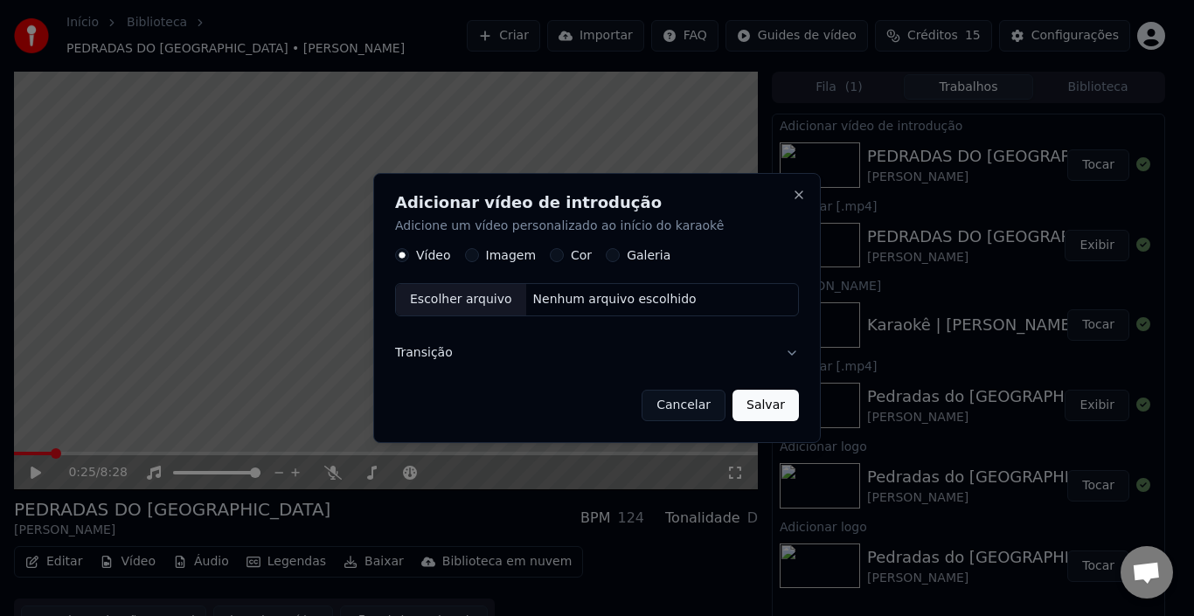
click at [461, 299] on div "Escolher arquivo" at bounding box center [461, 300] width 130 height 31
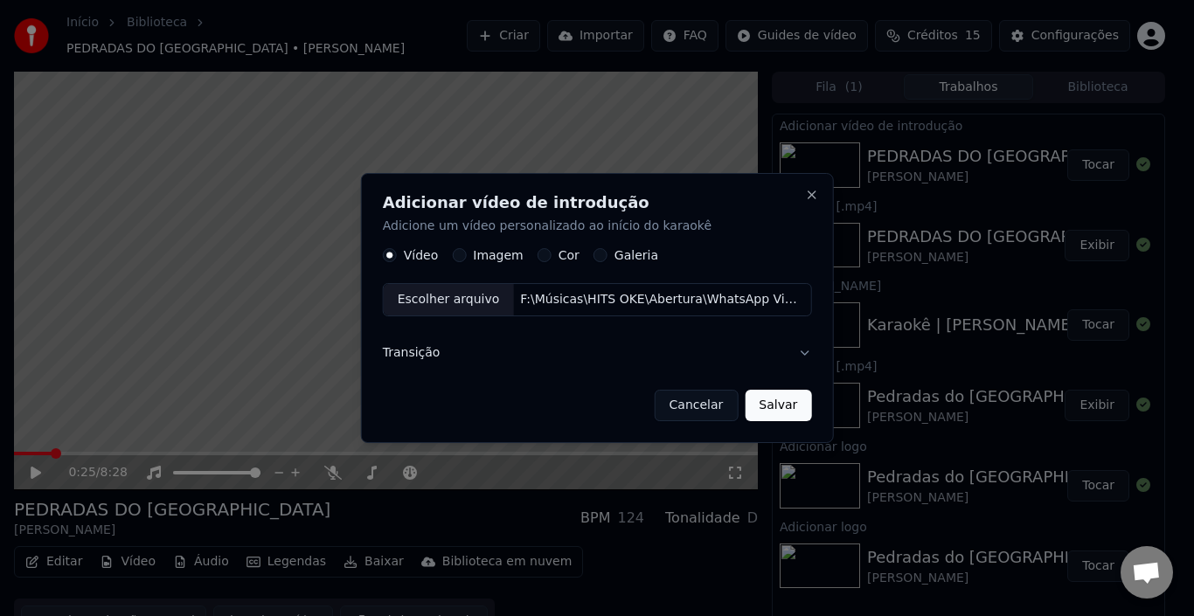
click at [768, 407] on button "Salvar" at bounding box center [778, 405] width 66 height 31
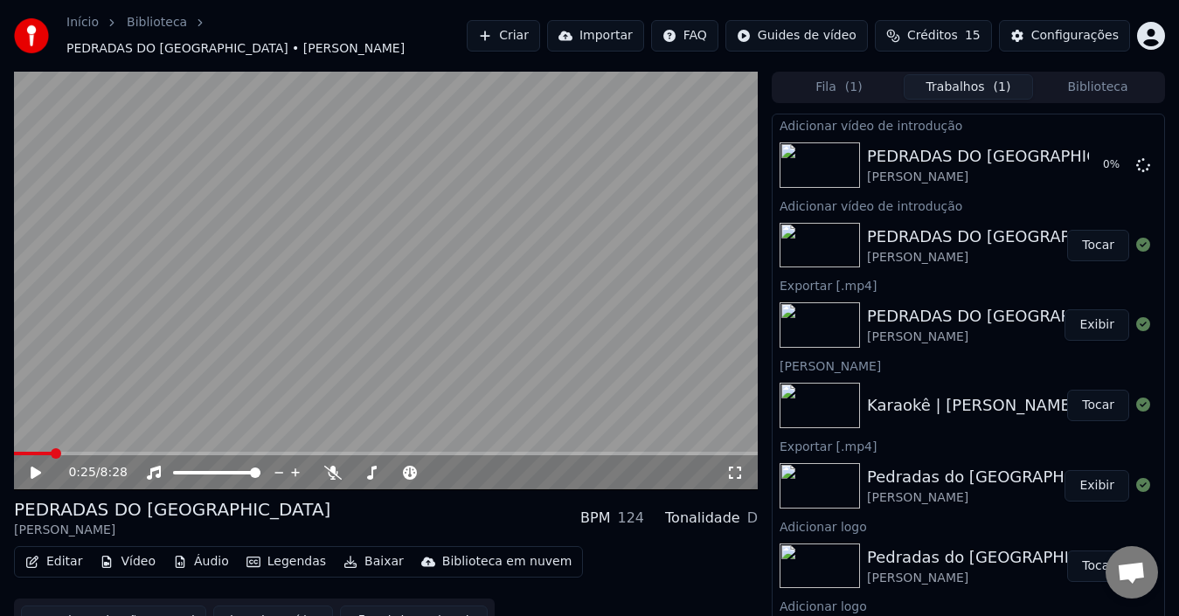
click at [639, 31] on button "Importar" at bounding box center [595, 35] width 97 height 31
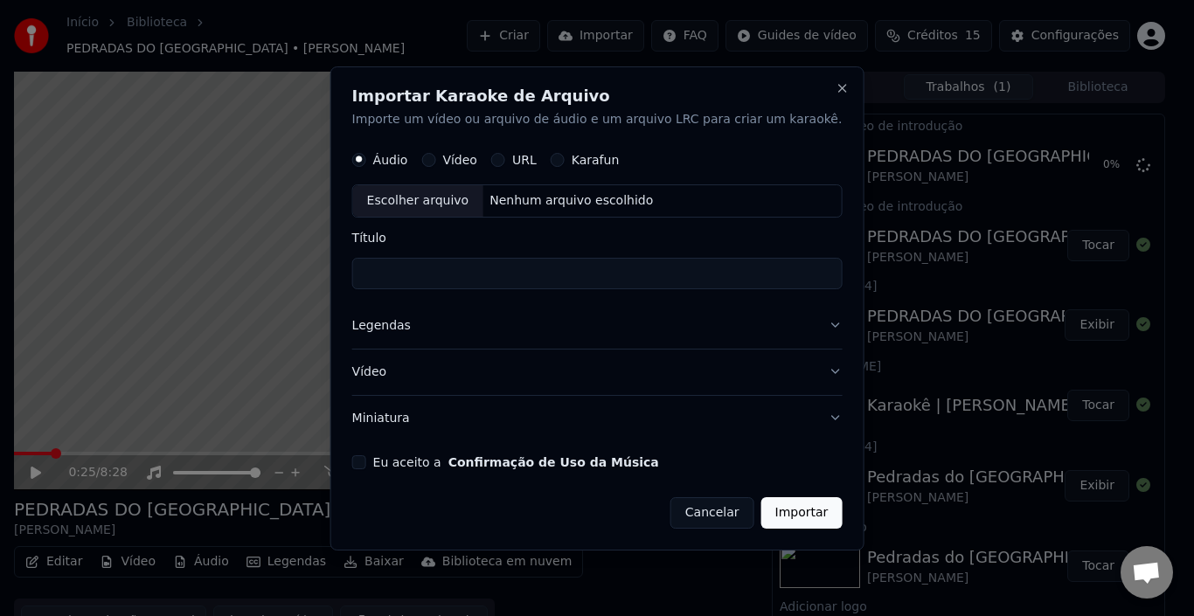
click at [807, 419] on button "Miniatura" at bounding box center [597, 417] width 490 height 45
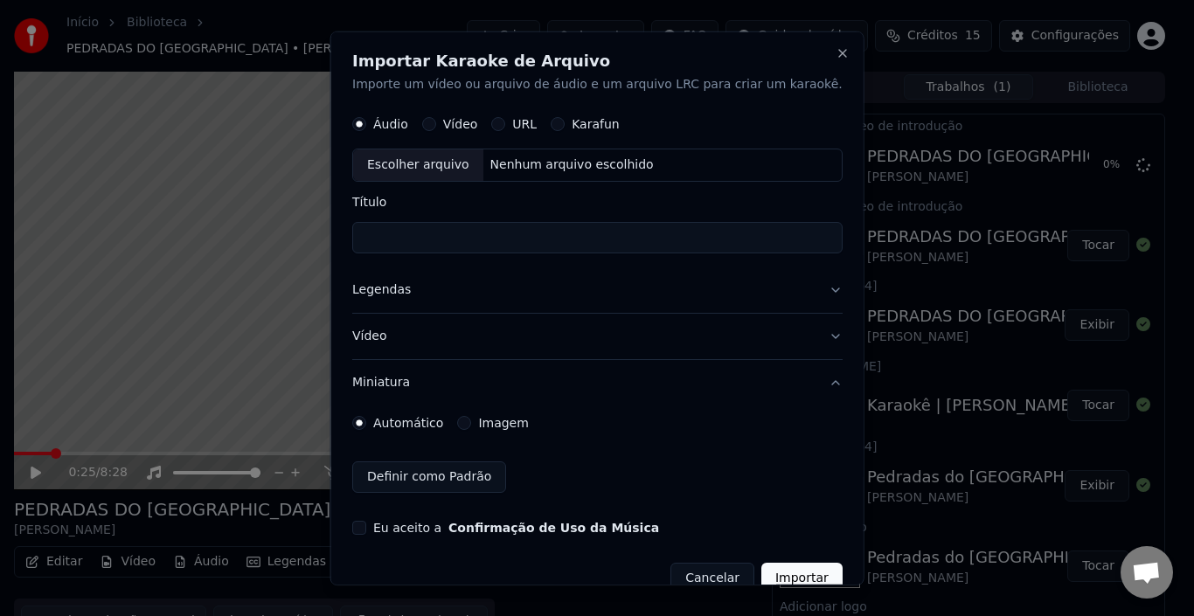
click at [471, 425] on button "Imagem" at bounding box center [464, 423] width 14 height 14
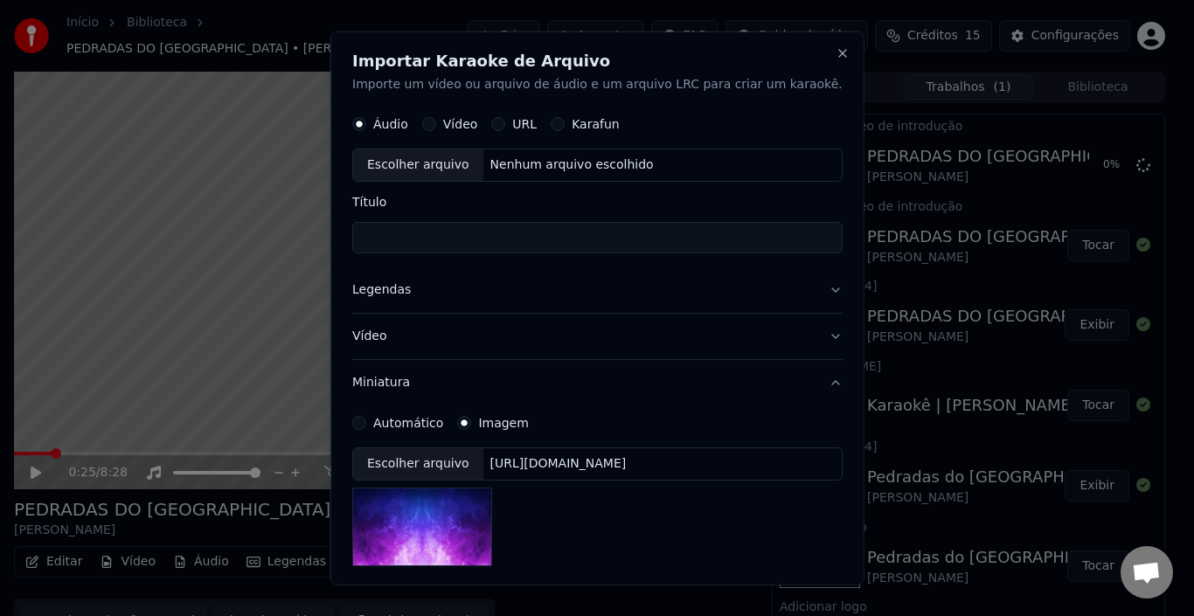
click at [565, 124] on button "Karafun" at bounding box center [558, 124] width 14 height 14
click at [835, 56] on button "Close" at bounding box center [842, 52] width 14 height 14
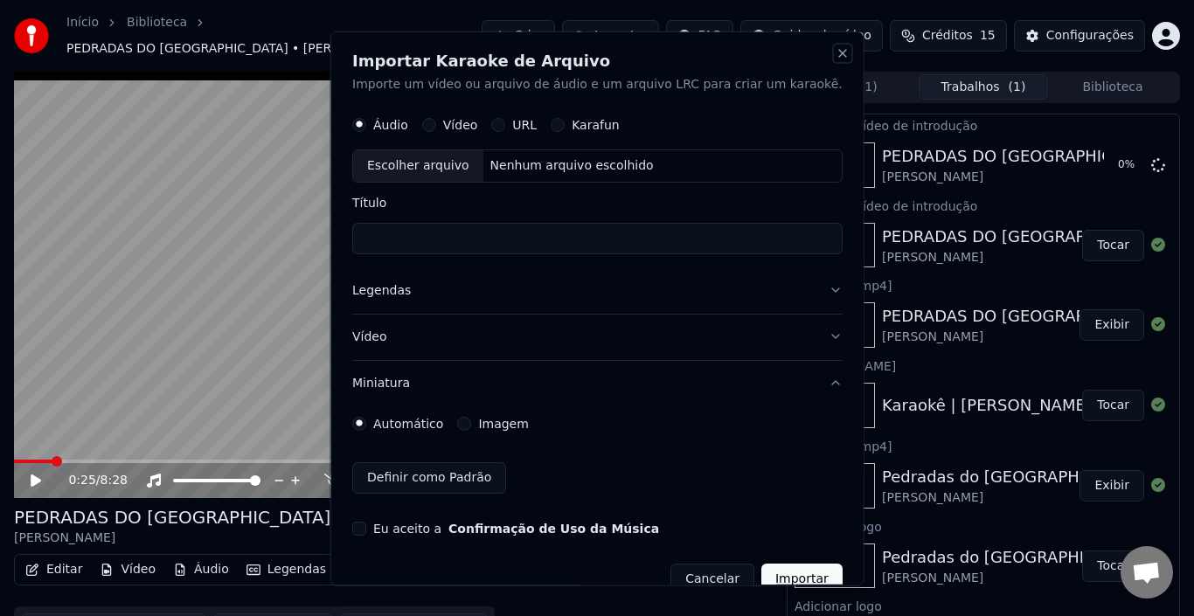
click at [835, 57] on button "Close" at bounding box center [842, 52] width 14 height 14
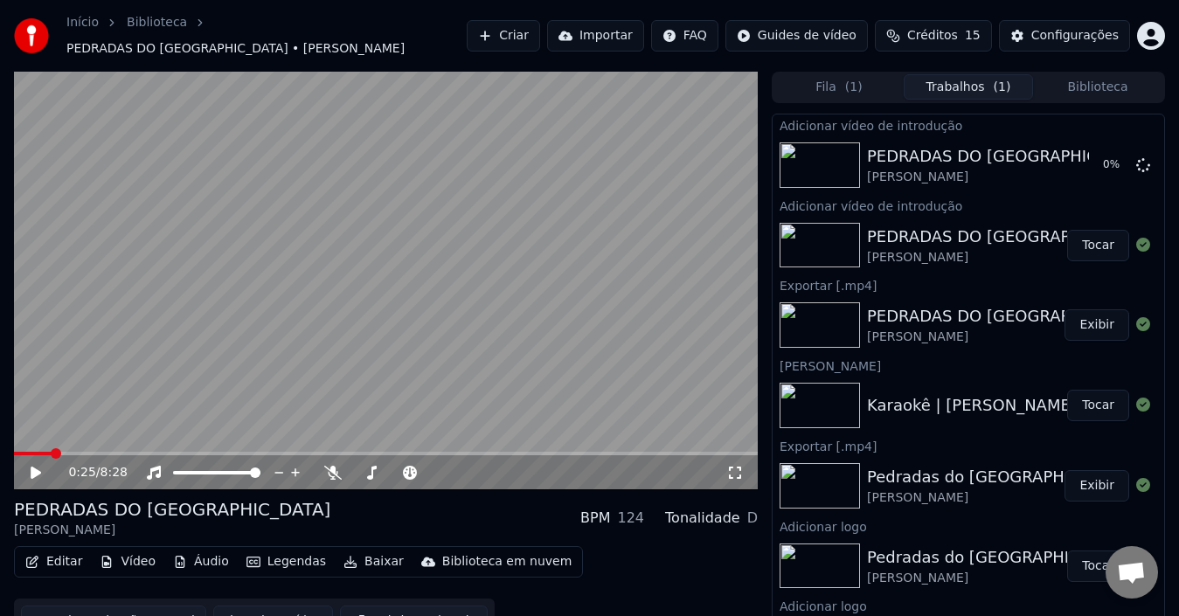
click at [85, 31] on link "Início" at bounding box center [82, 22] width 32 height 17
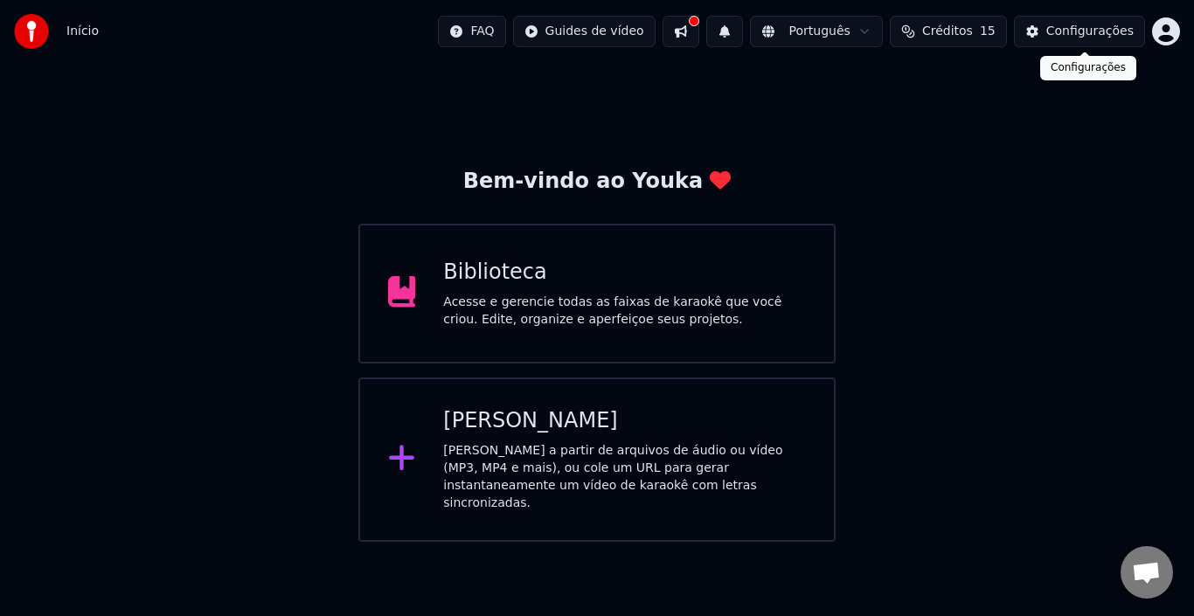
click at [1067, 28] on div "Configurações" at bounding box center [1089, 31] width 87 height 17
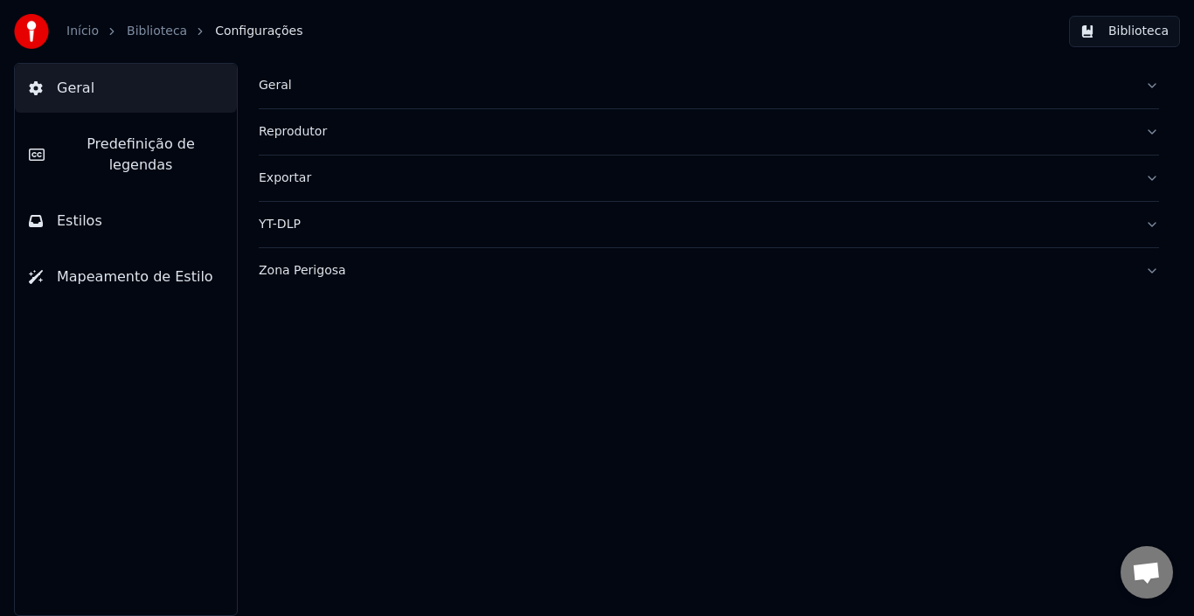
click at [87, 33] on link "Início" at bounding box center [82, 31] width 32 height 17
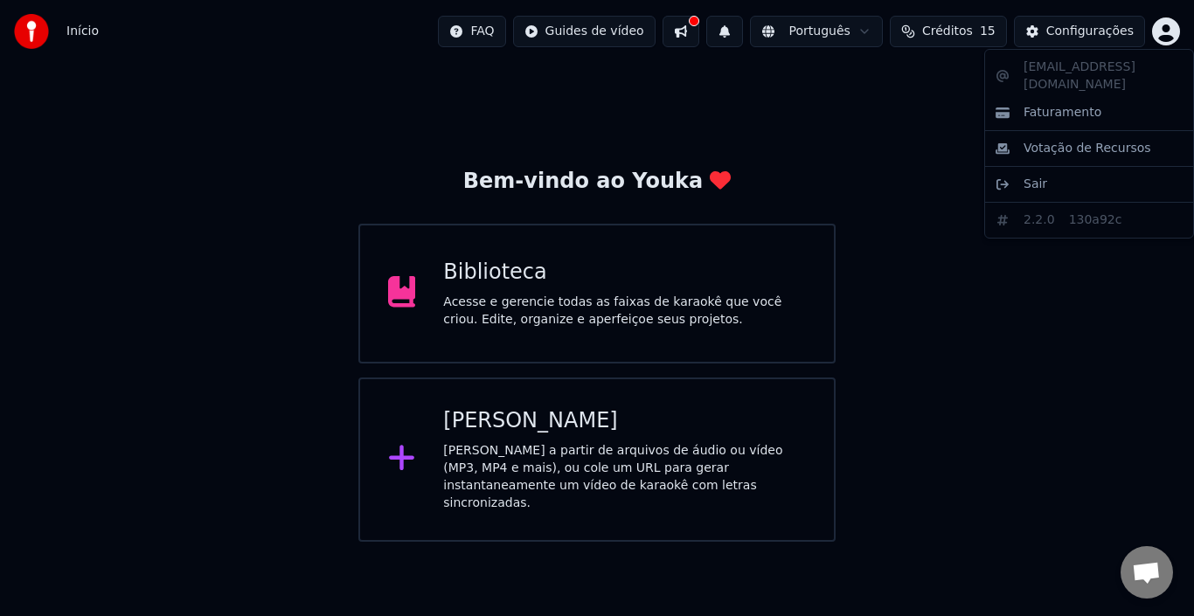
click at [1161, 24] on html "Início FAQ Guides de vídeo Português Créditos 15 Configurações Bem-vindo ao You…" at bounding box center [597, 271] width 1194 height 542
click at [578, 282] on html "Início FAQ Guides de vídeo Português Créditos 15 Configurações Bem-vindo ao You…" at bounding box center [597, 271] width 1194 height 542
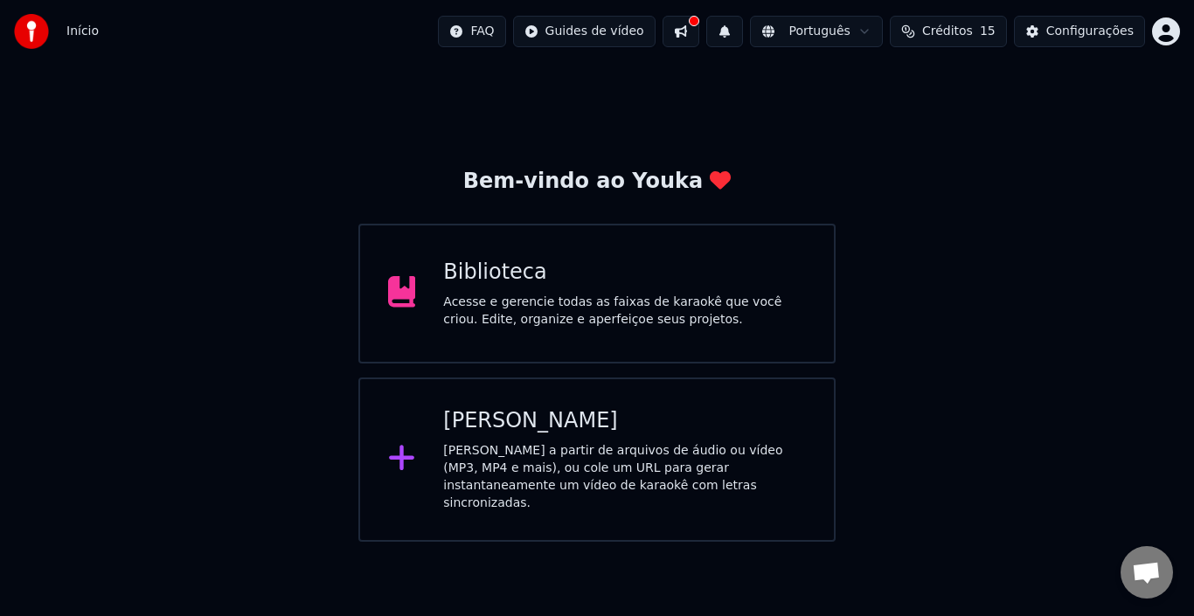
click at [529, 305] on div "Acesse e gerencie todas as faixas de karaokê que você criou. Edite, organize e …" at bounding box center [624, 311] width 363 height 35
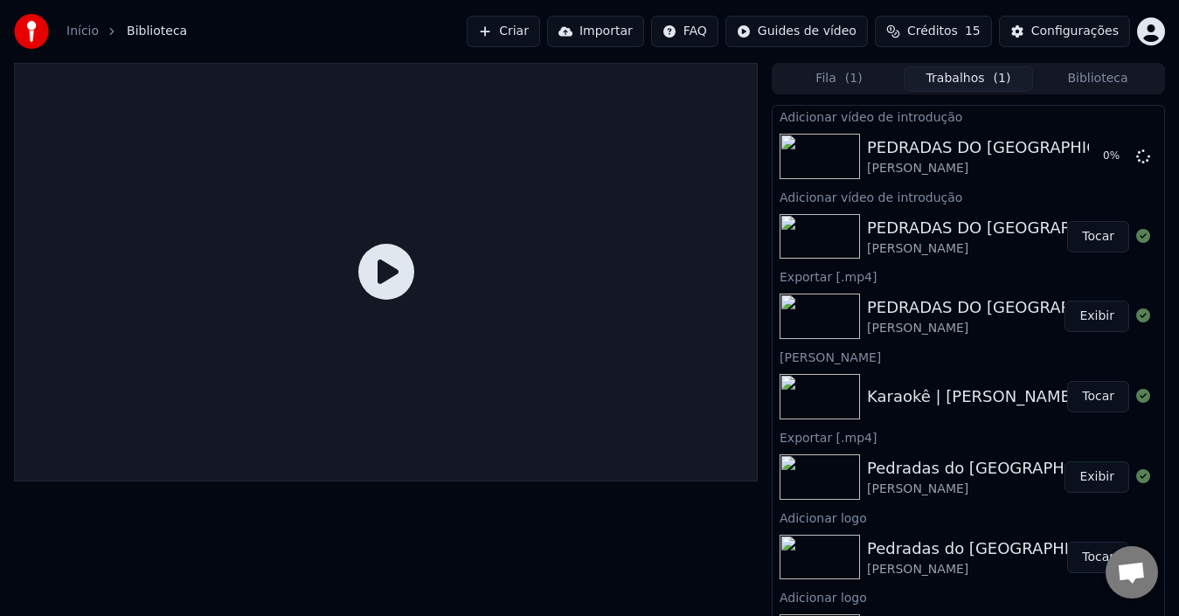
click at [1115, 79] on button "Biblioteca" at bounding box center [1097, 78] width 129 height 25
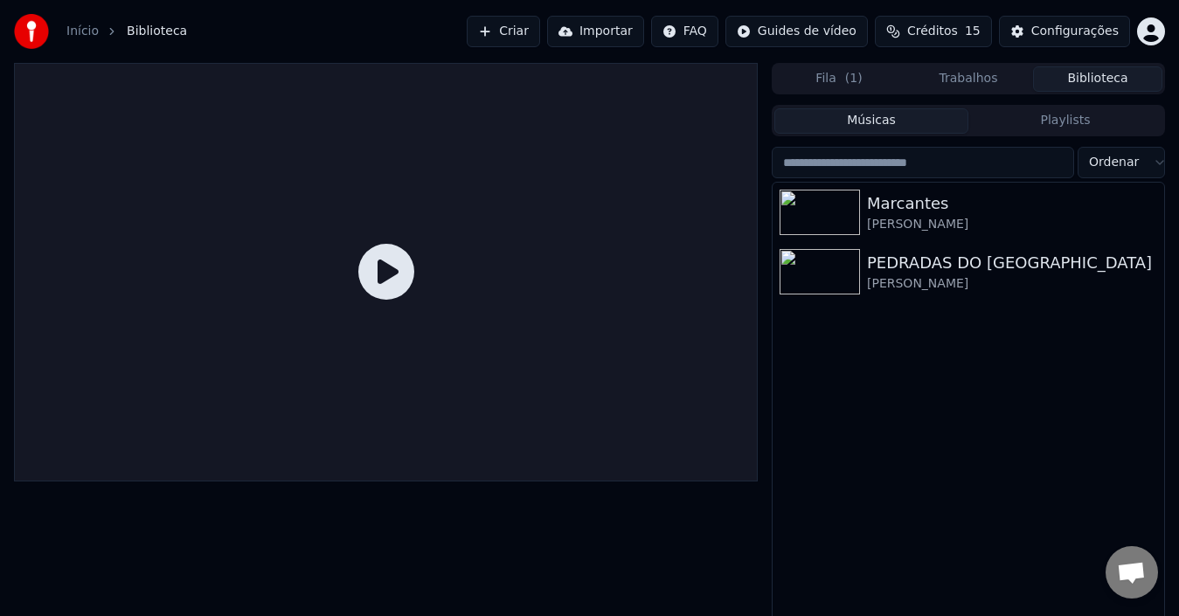
click at [854, 79] on span "( 1 )" at bounding box center [853, 78] width 17 height 17
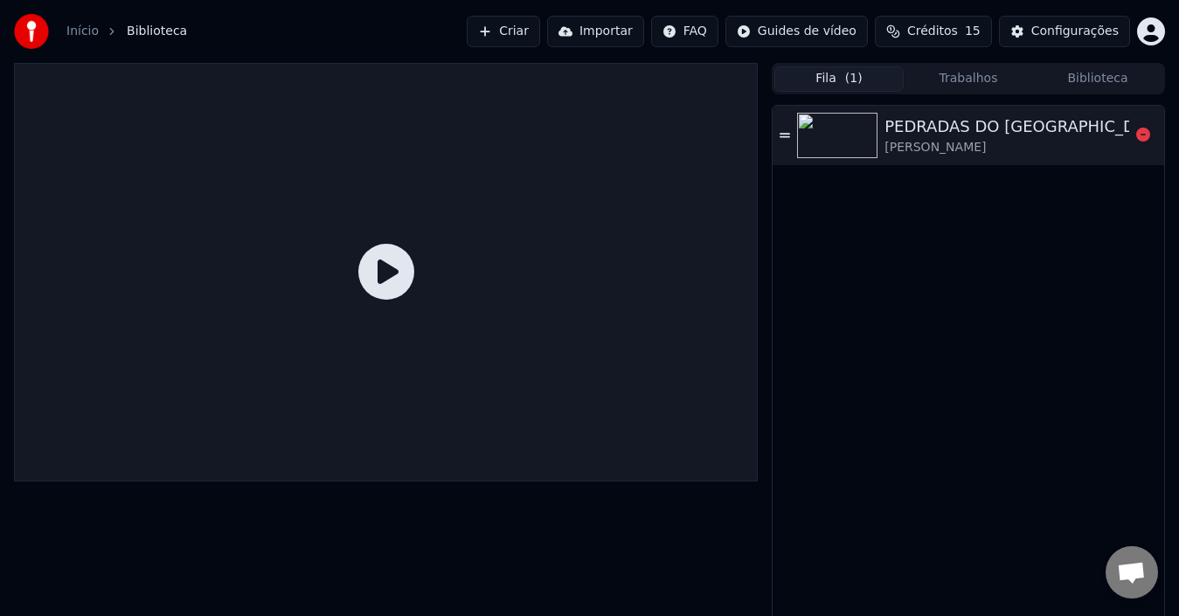
click at [1078, 135] on div "PEDRADAS DO PARÁ [PERSON_NAME]" at bounding box center [1007, 136] width 245 height 42
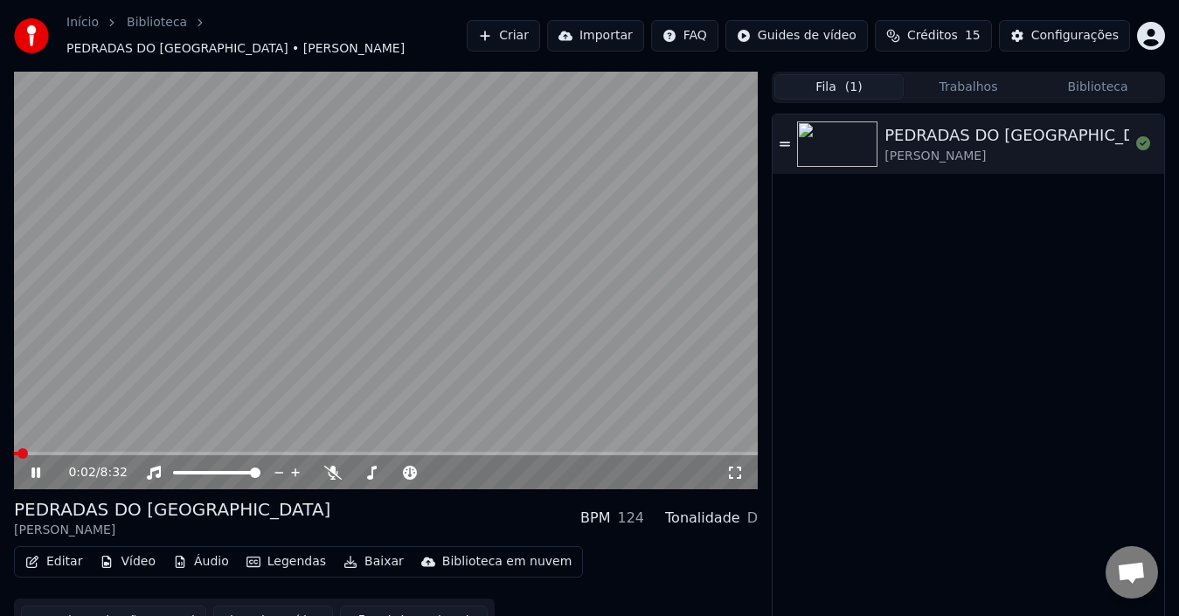
click at [32, 468] on icon at bounding box center [35, 473] width 9 height 10
click at [132, 556] on button "Vídeo" at bounding box center [128, 562] width 70 height 24
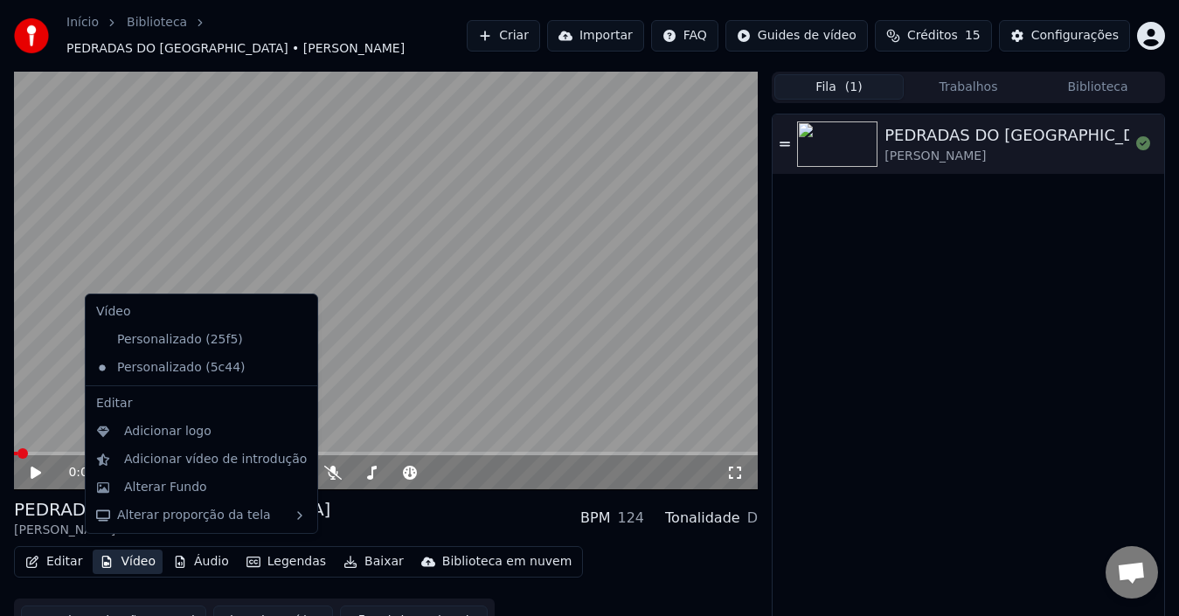
click at [295, 369] on icon at bounding box center [304, 368] width 19 height 14
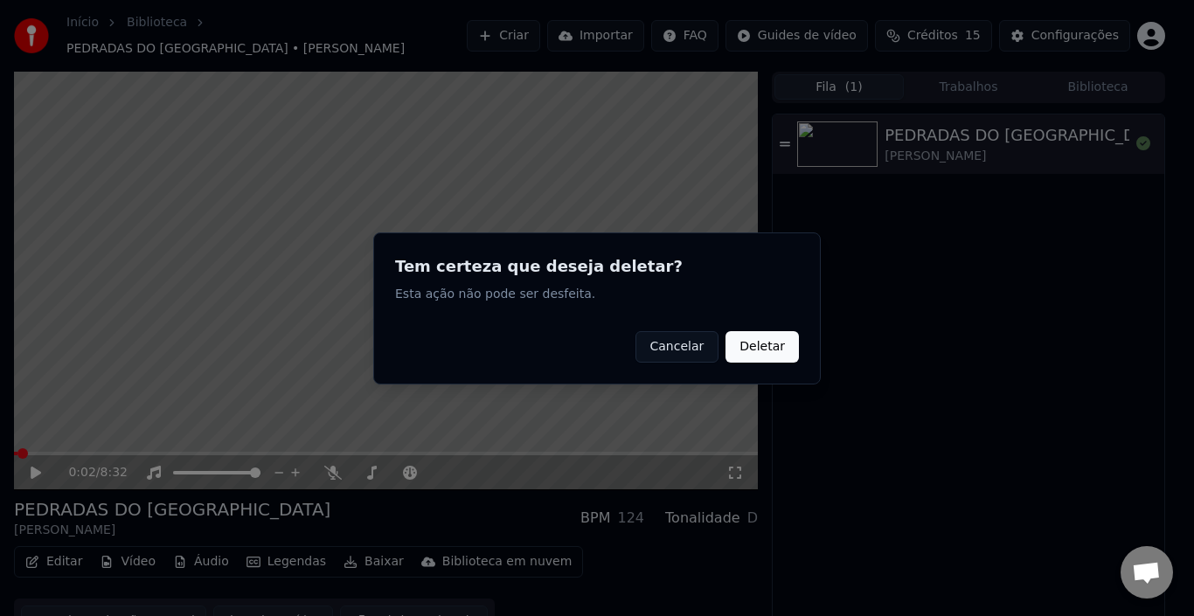
click at [761, 348] on button "Deletar" at bounding box center [762, 345] width 73 height 31
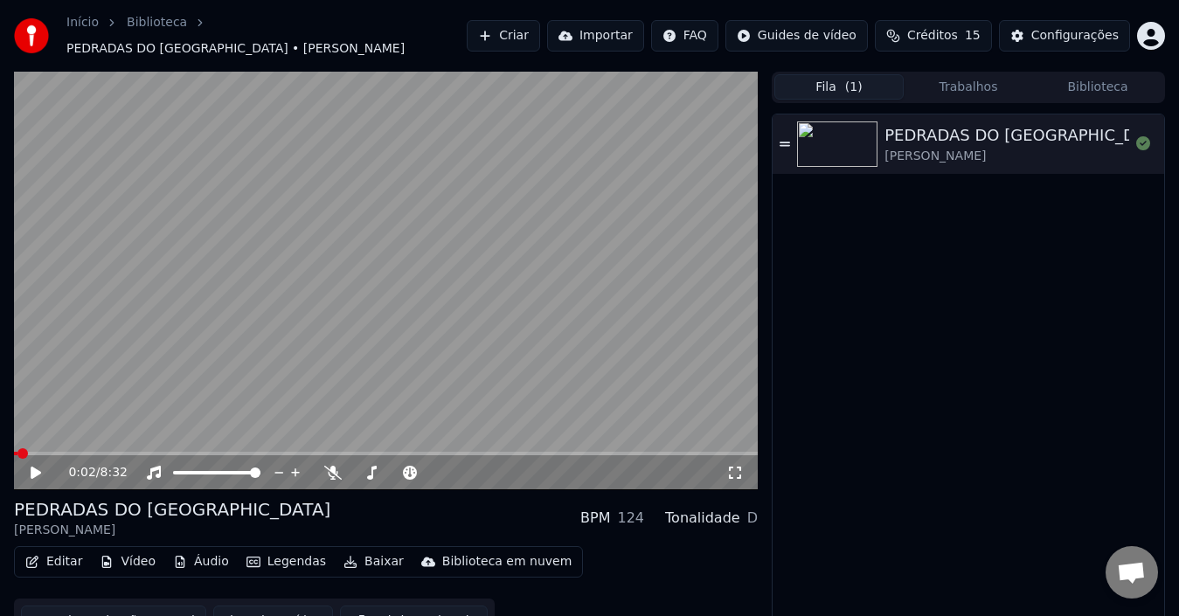
click at [142, 553] on button "Vídeo" at bounding box center [128, 562] width 70 height 24
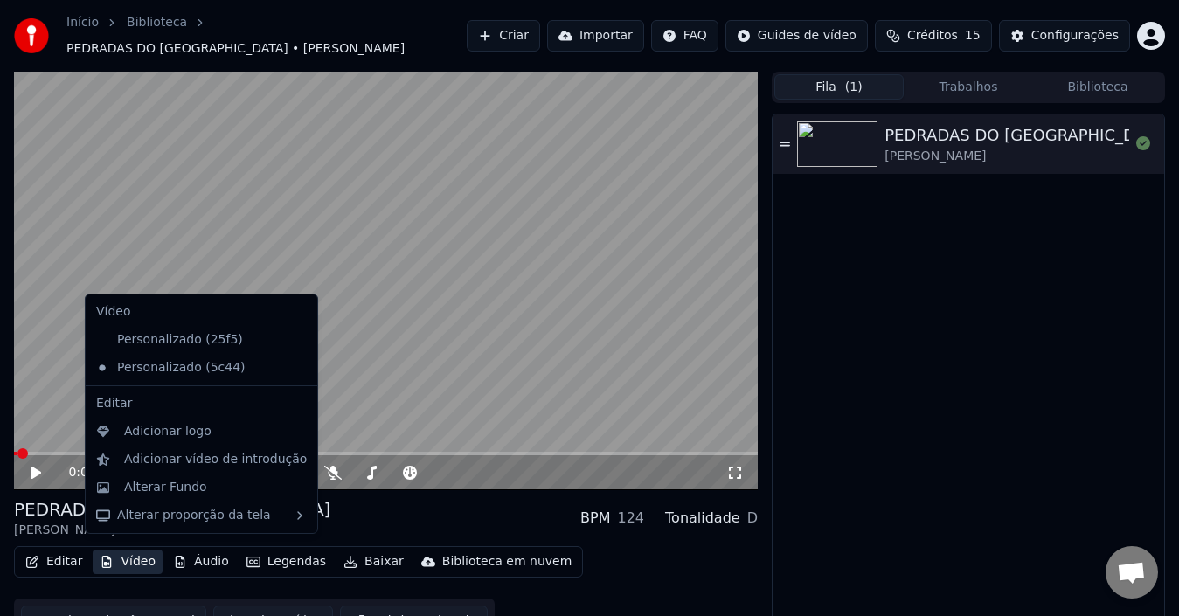
click at [137, 560] on button "Vídeo" at bounding box center [128, 562] width 70 height 24
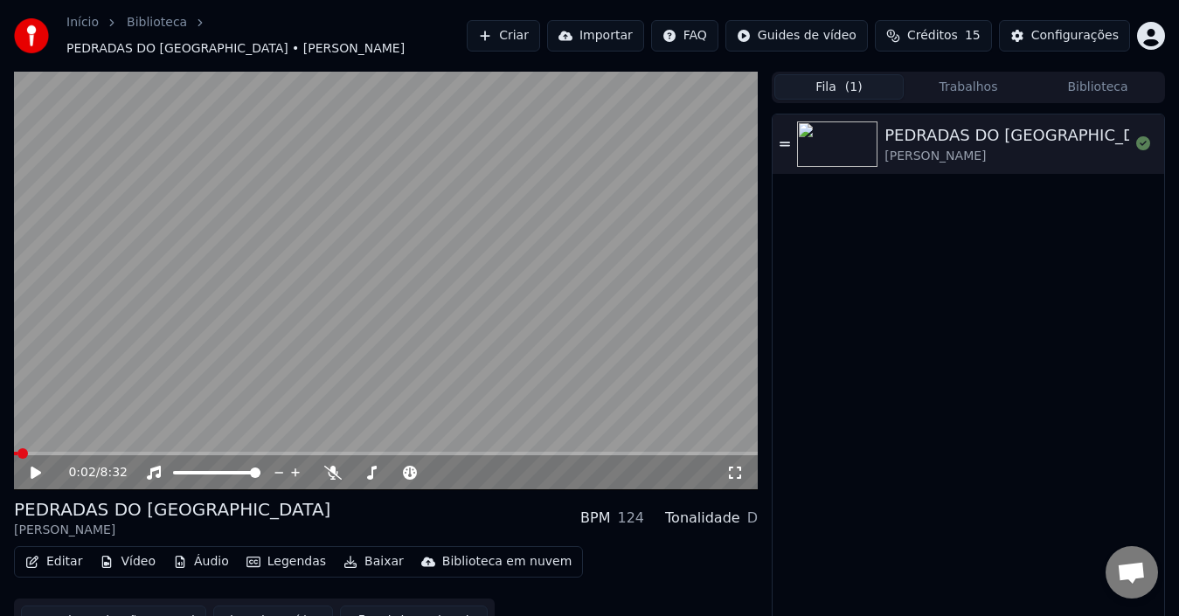
click at [137, 560] on button "Vídeo" at bounding box center [128, 562] width 70 height 24
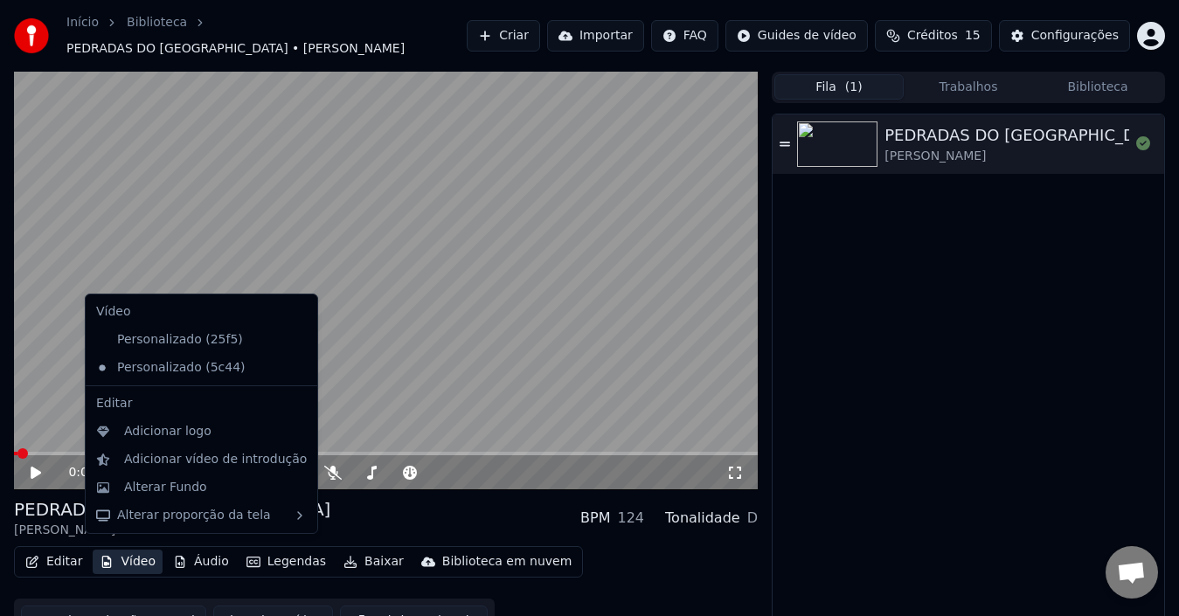
click at [295, 365] on icon at bounding box center [304, 368] width 19 height 14
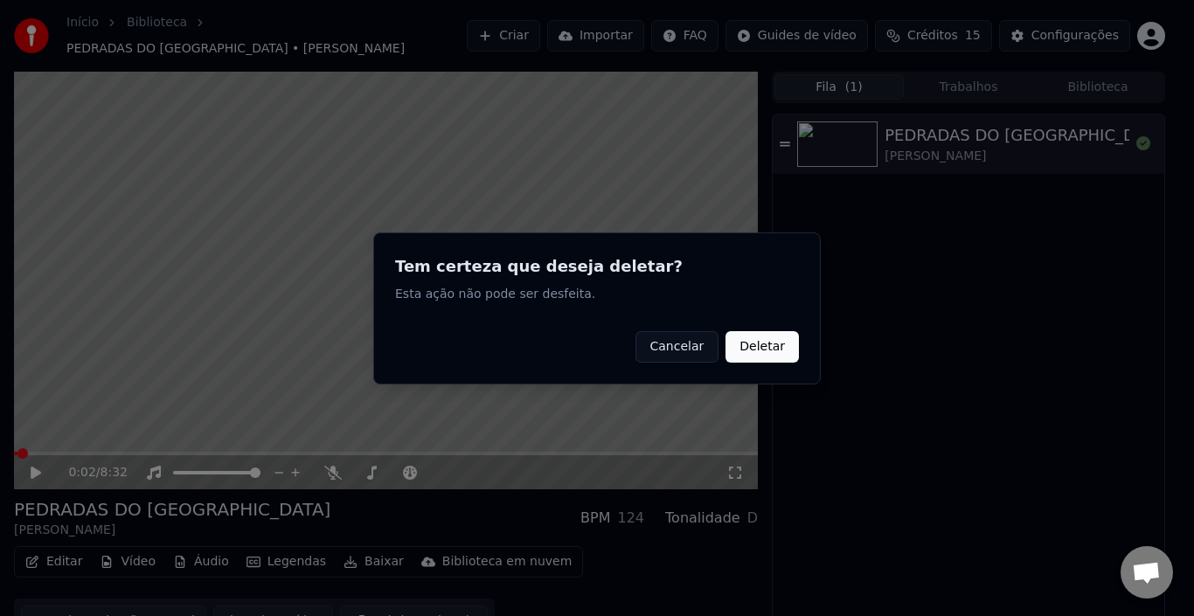
click at [750, 349] on button "Deletar" at bounding box center [762, 345] width 73 height 31
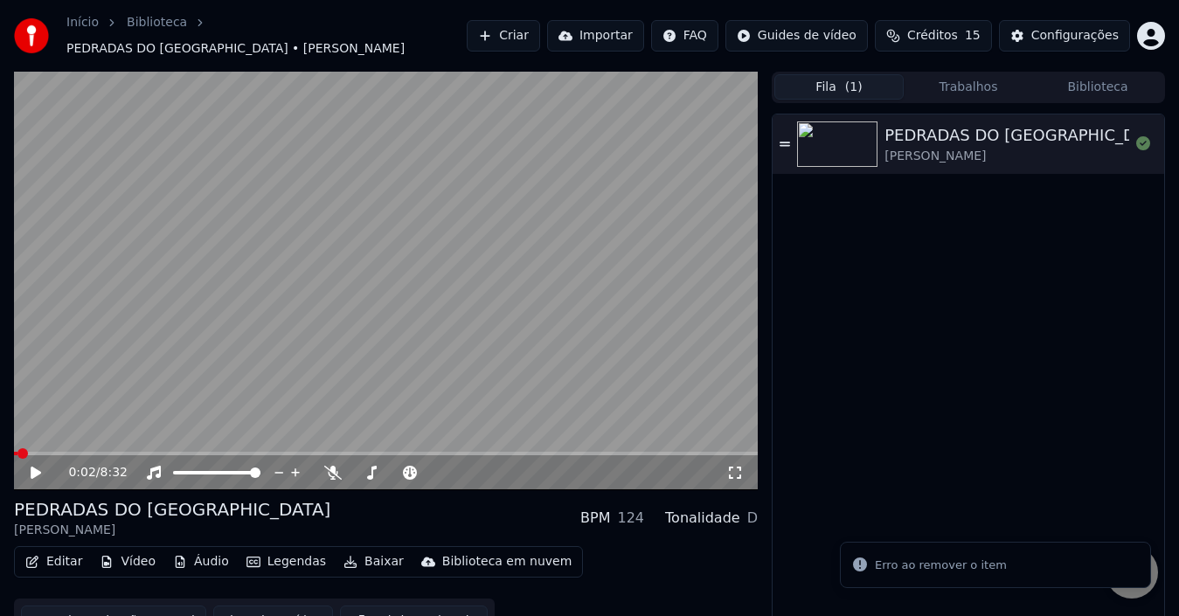
click at [130, 556] on button "Vídeo" at bounding box center [128, 562] width 70 height 24
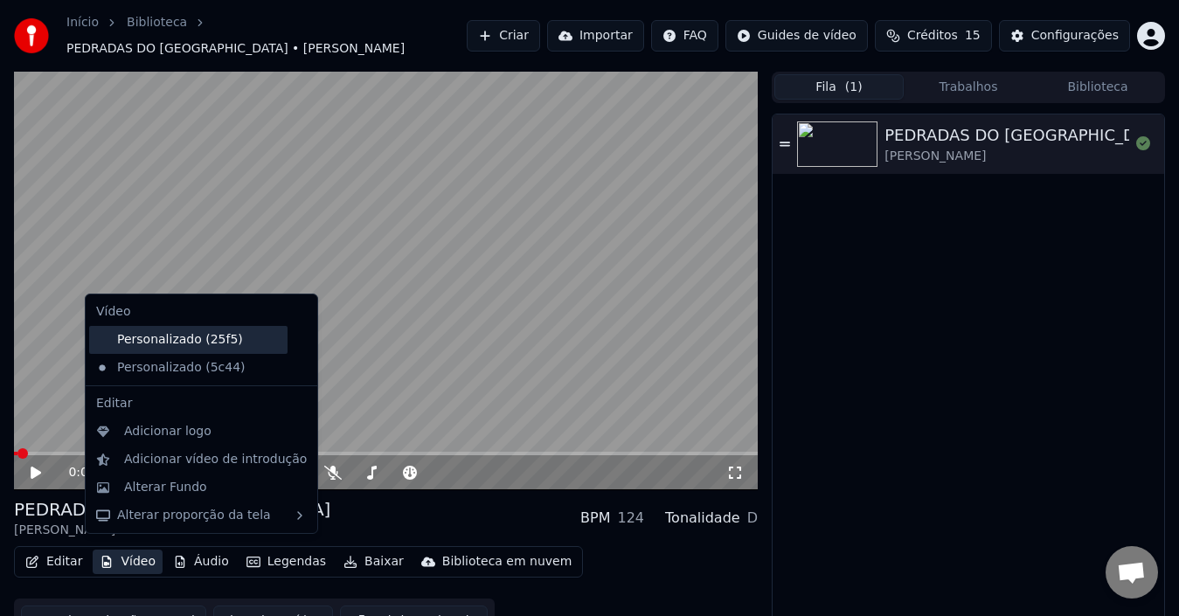
click at [183, 340] on div "Personalizado (25f5)" at bounding box center [188, 340] width 198 height 28
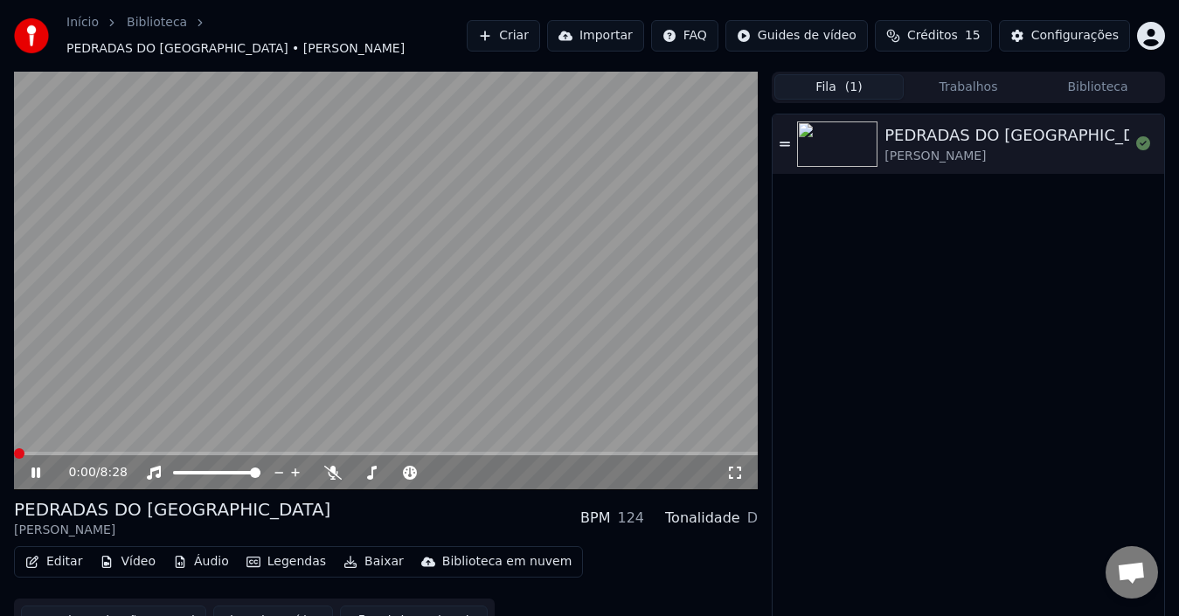
click at [122, 553] on button "Vídeo" at bounding box center [128, 562] width 70 height 24
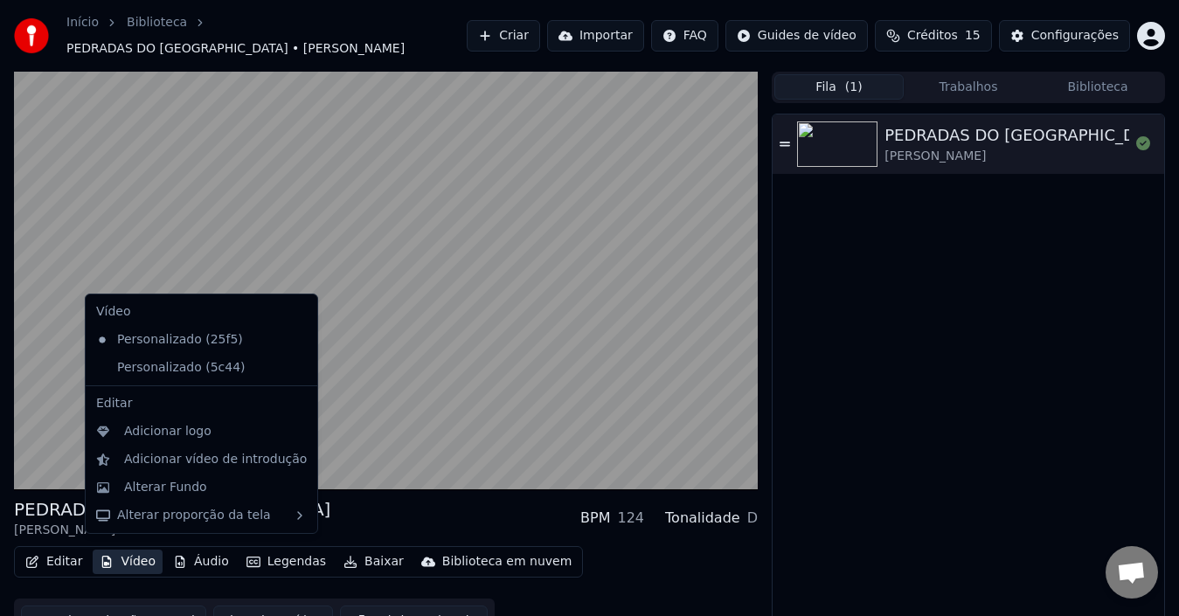
click at [29, 358] on video at bounding box center [386, 281] width 744 height 419
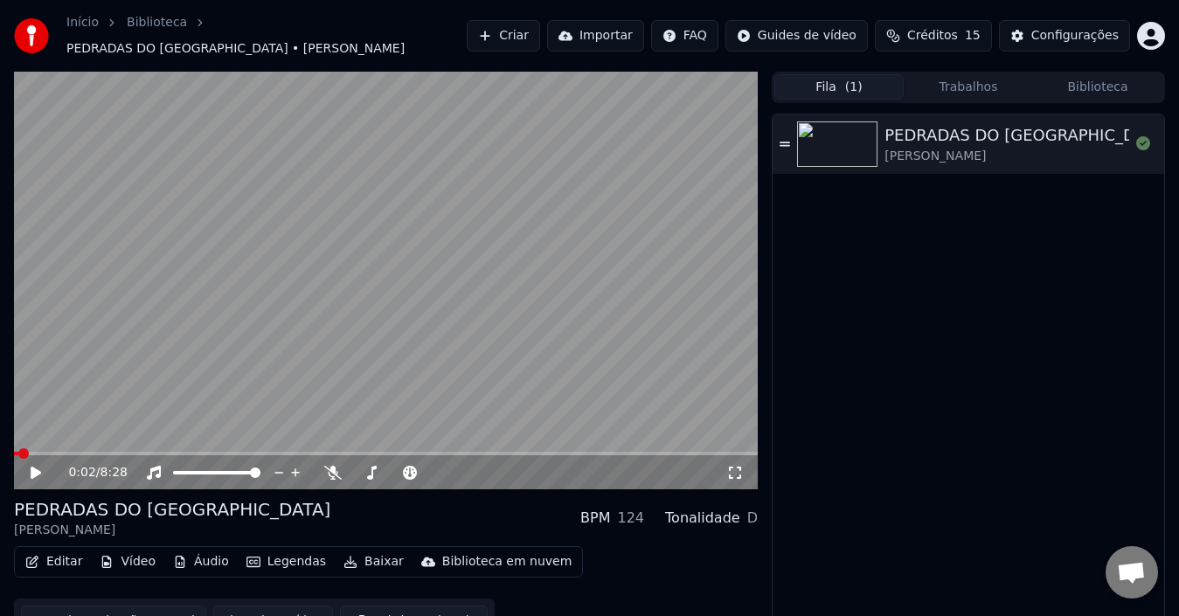
click at [117, 557] on button "Vídeo" at bounding box center [128, 562] width 70 height 24
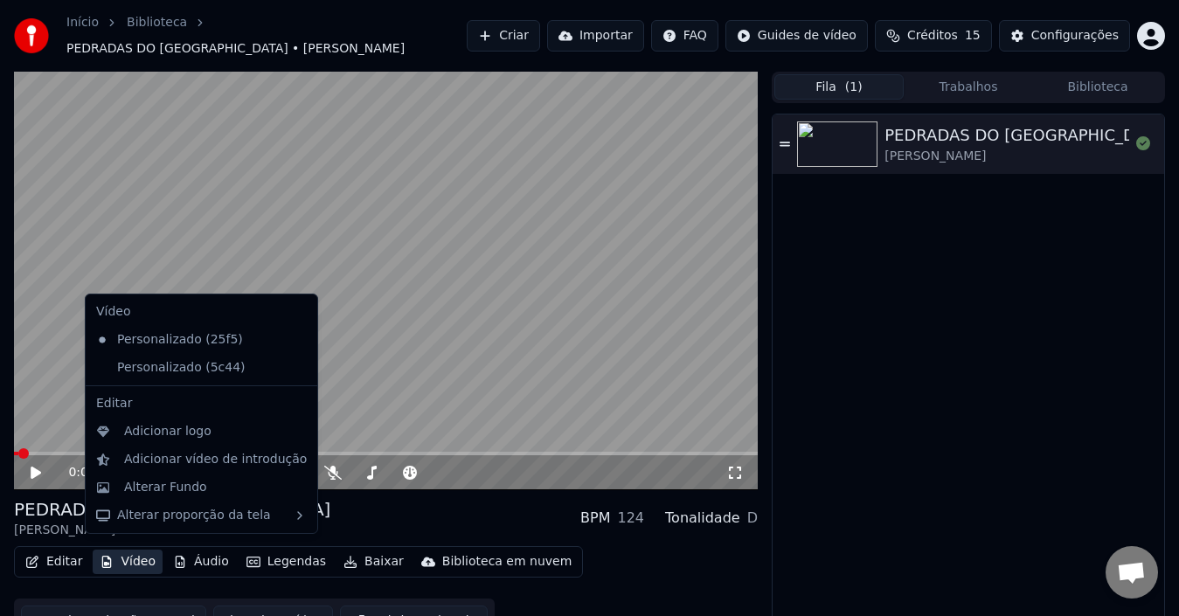
click at [901, 379] on div "PEDRADAS DO PARÁ [PERSON_NAME]" at bounding box center [969, 376] width 392 height 522
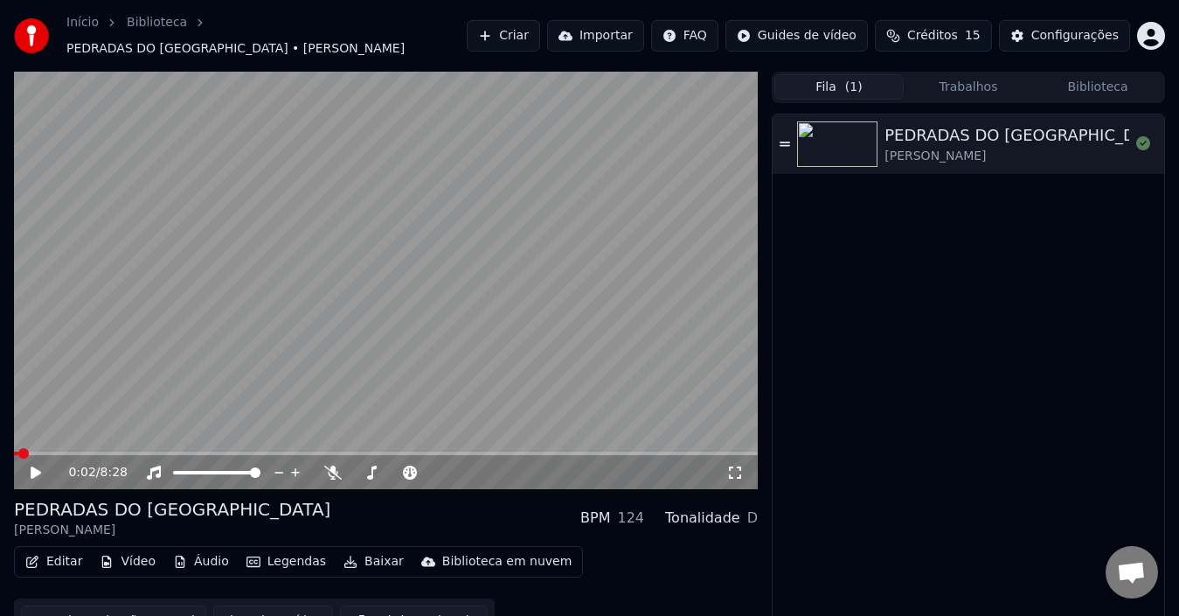
click at [126, 550] on button "Vídeo" at bounding box center [128, 562] width 70 height 24
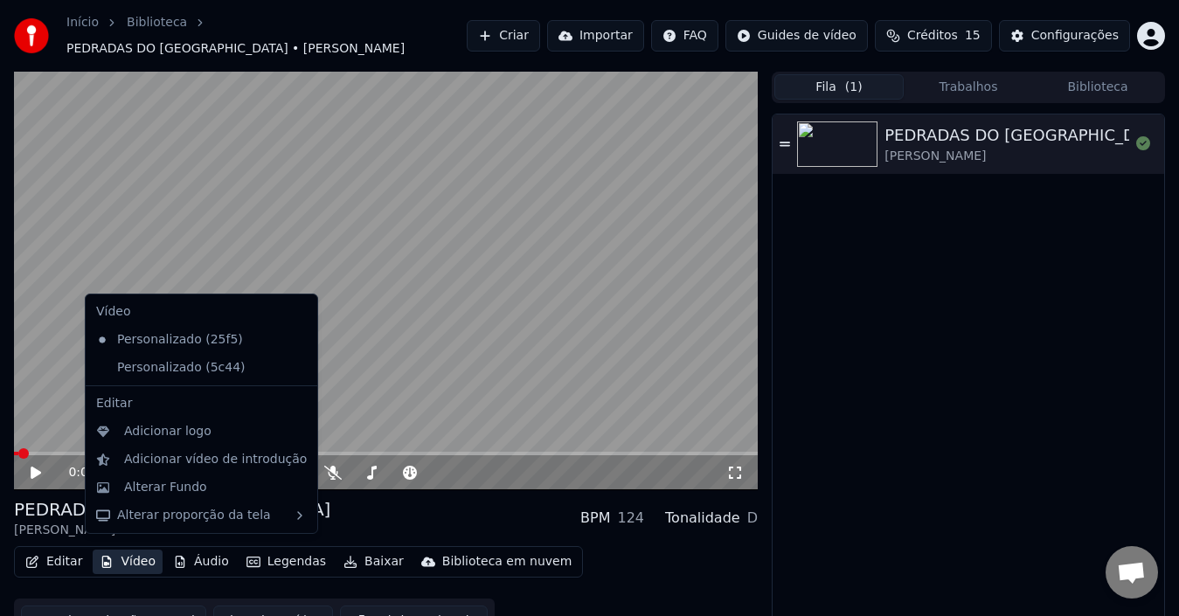
click at [295, 365] on icon at bounding box center [301, 368] width 12 height 14
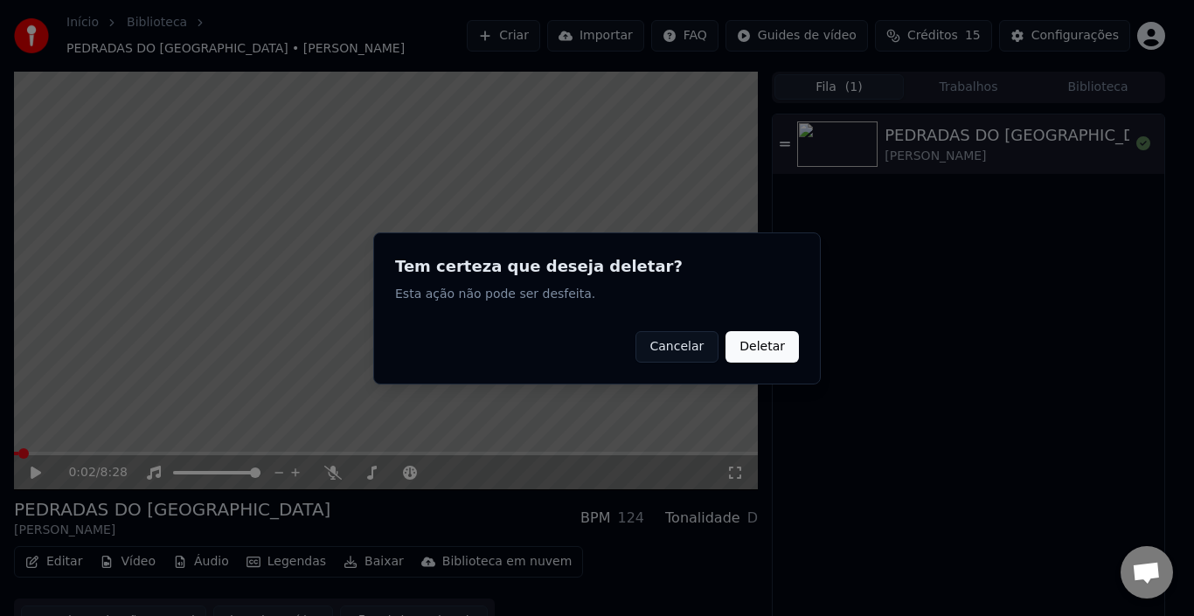
click at [742, 347] on button "Deletar" at bounding box center [762, 345] width 73 height 31
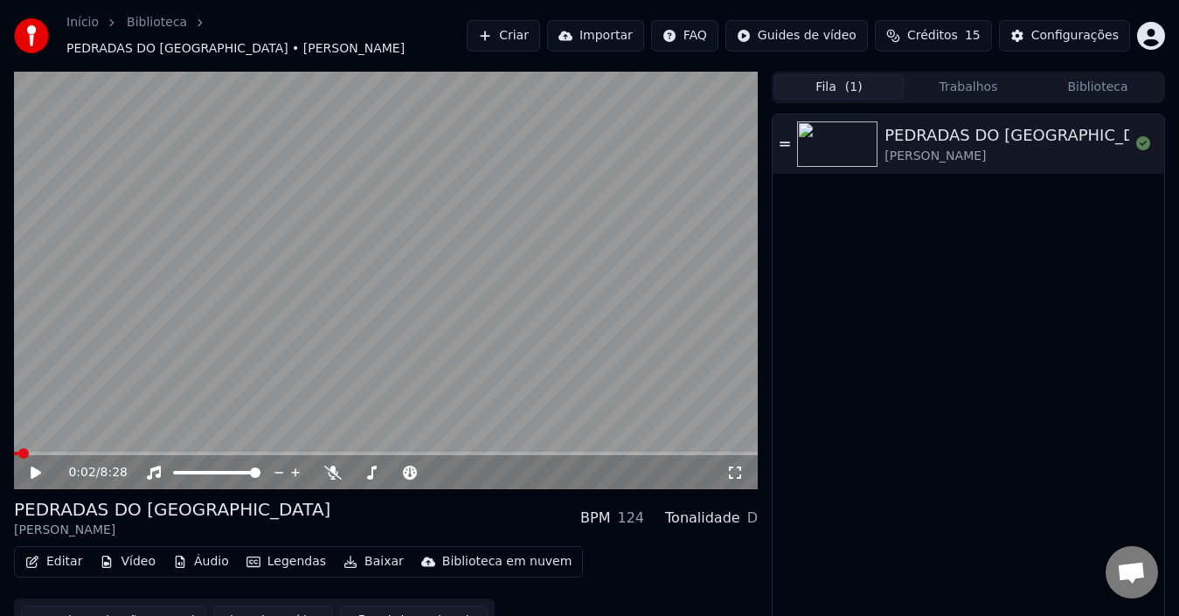
click at [106, 557] on icon "button" at bounding box center [107, 562] width 10 height 12
click at [64, 561] on button "Editar" at bounding box center [53, 562] width 71 height 24
